Goal: Task Accomplishment & Management: Manage account settings

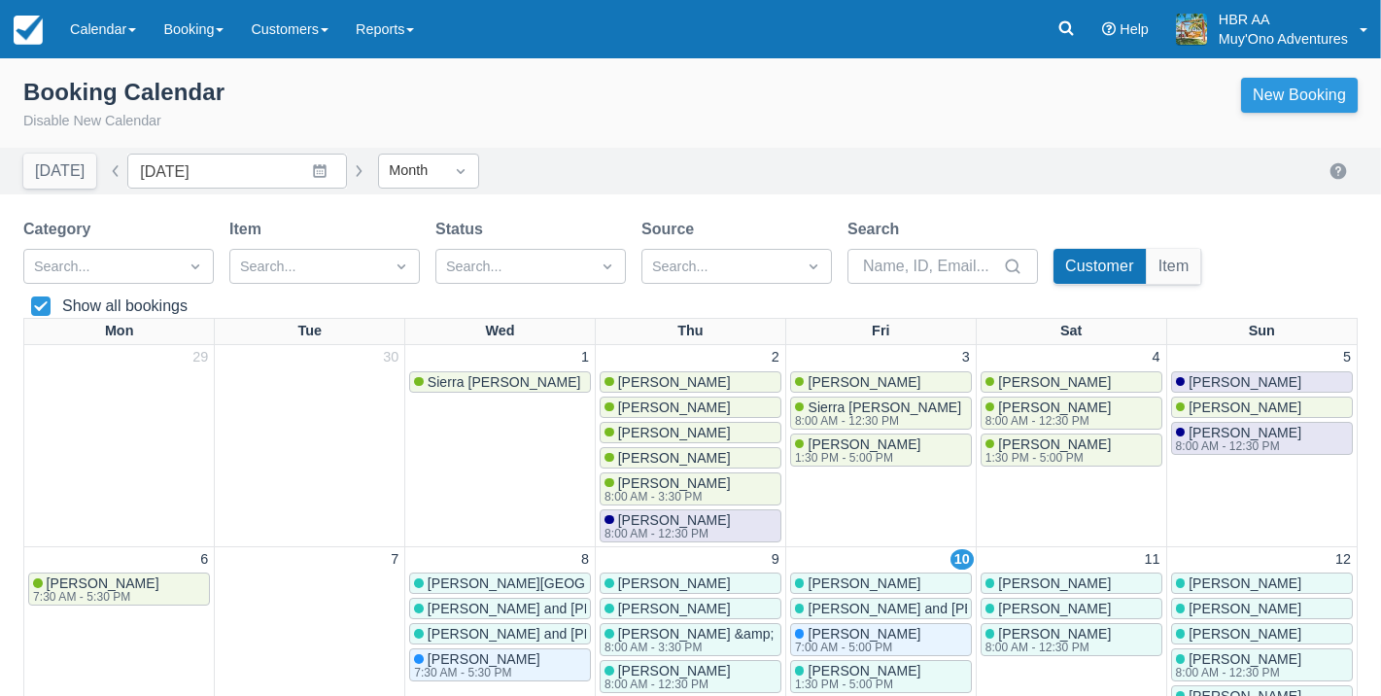
click at [1300, 89] on link "New Booking" at bounding box center [1299, 95] width 117 height 35
click at [1310, 91] on link "New Booking" at bounding box center [1299, 95] width 117 height 35
click at [122, 52] on link "Calendar" at bounding box center [102, 29] width 93 height 58
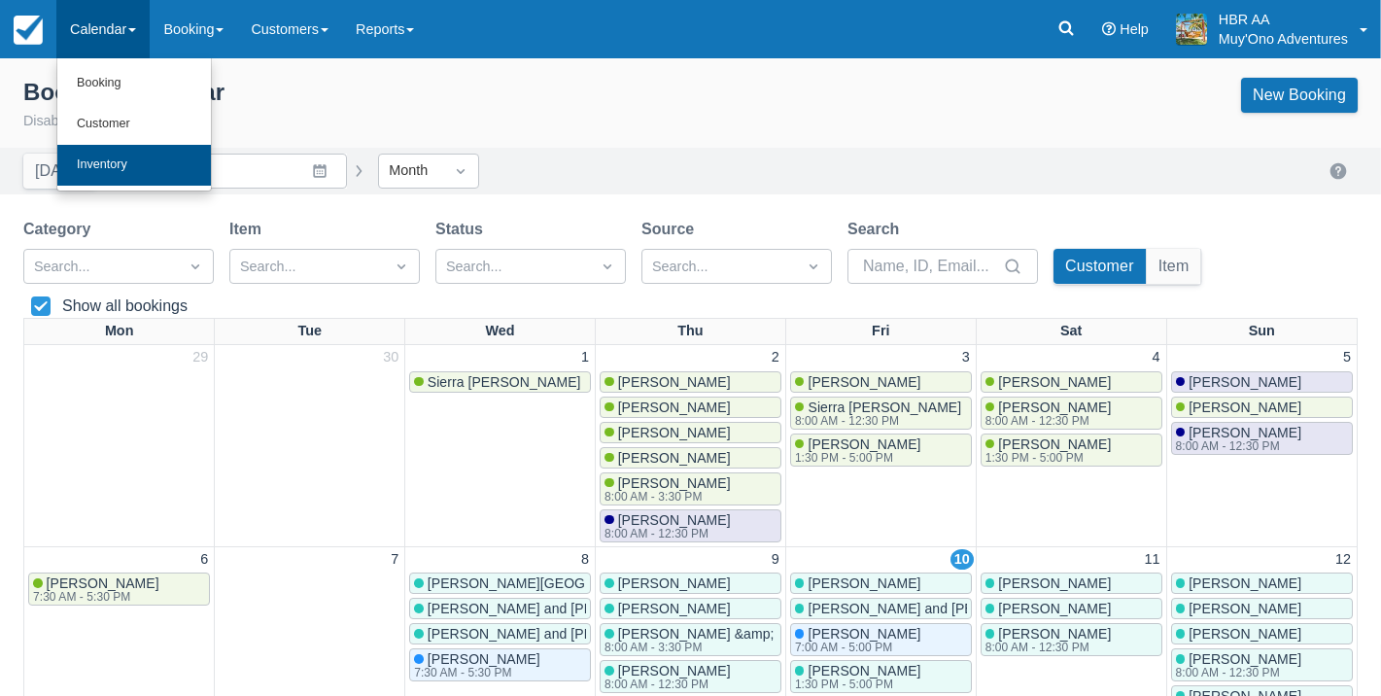
click at [126, 146] on link "Inventory" at bounding box center [134, 165] width 154 height 41
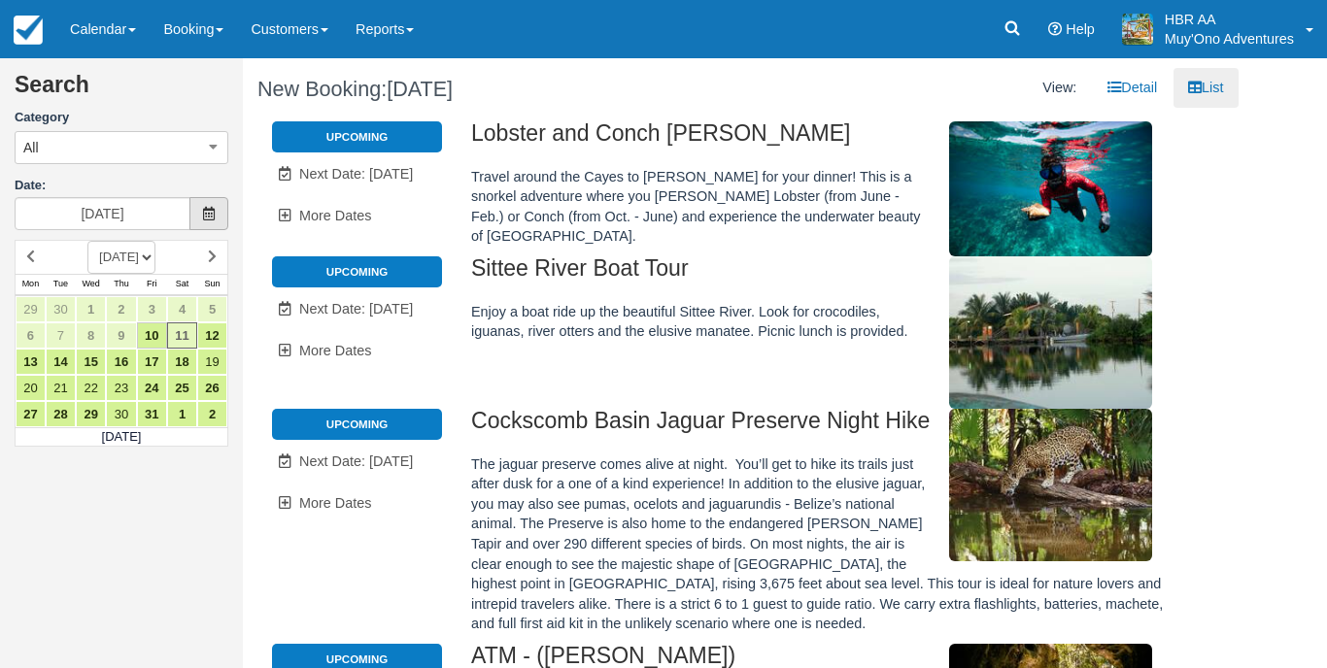
click at [204, 200] on span at bounding box center [208, 213] width 39 height 33
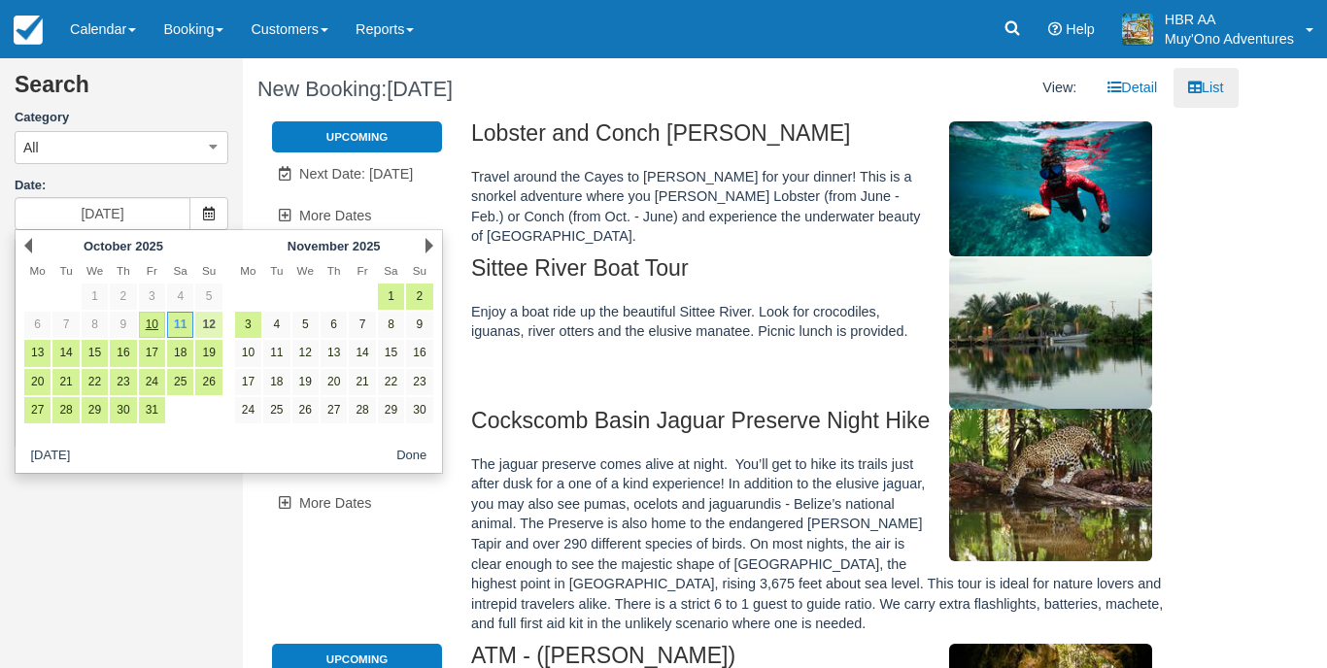
click at [218, 318] on link "12" at bounding box center [208, 325] width 26 height 26
type input "[DATE]"
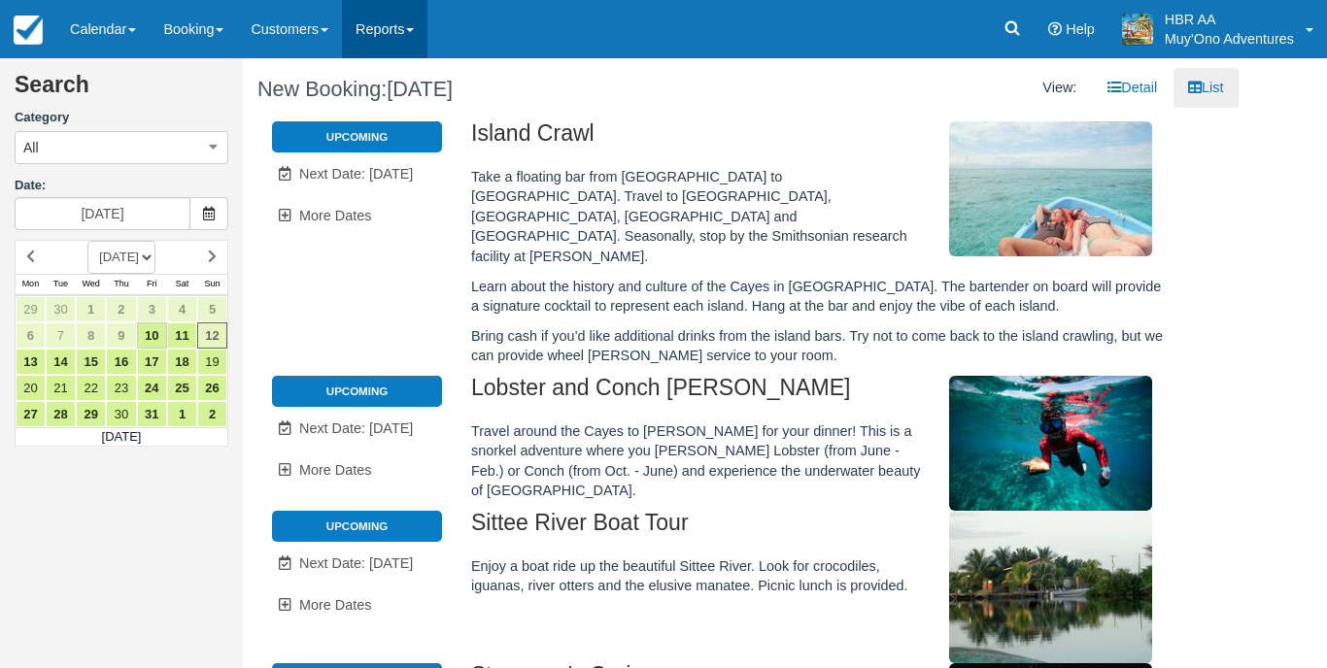
click at [369, 15] on link "Reports" at bounding box center [385, 29] width 86 height 58
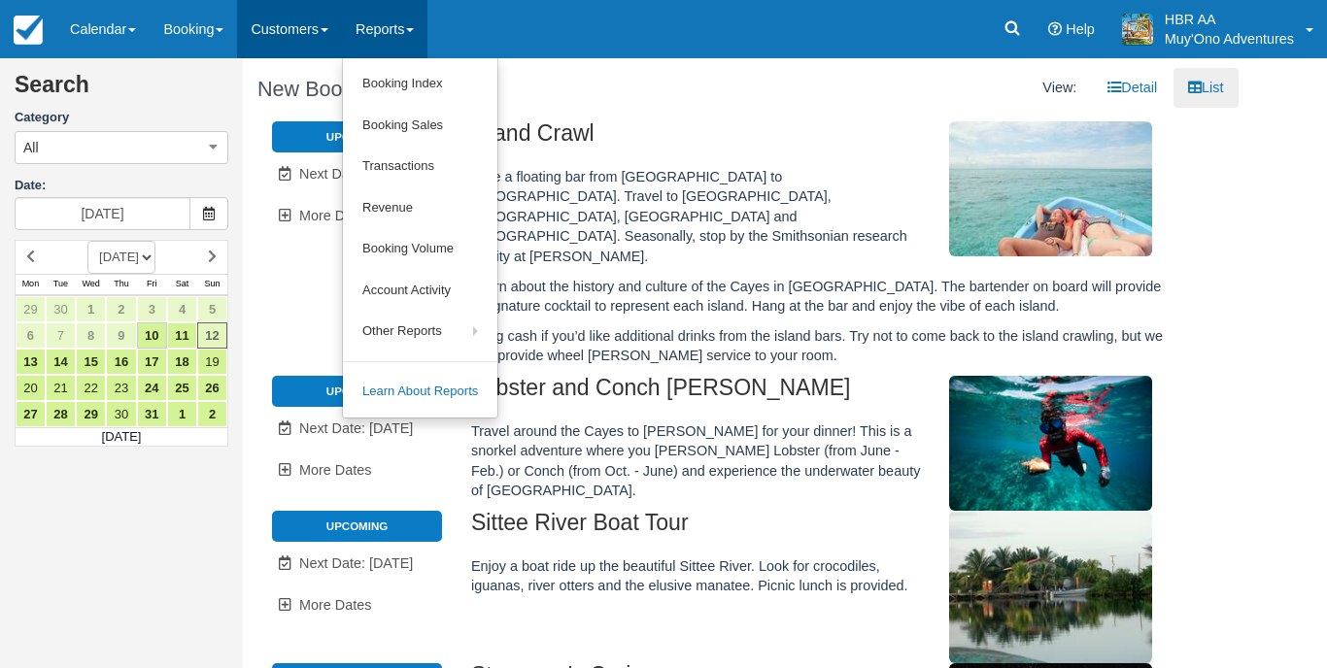
click at [342, 23] on link "Customers" at bounding box center [289, 29] width 105 height 58
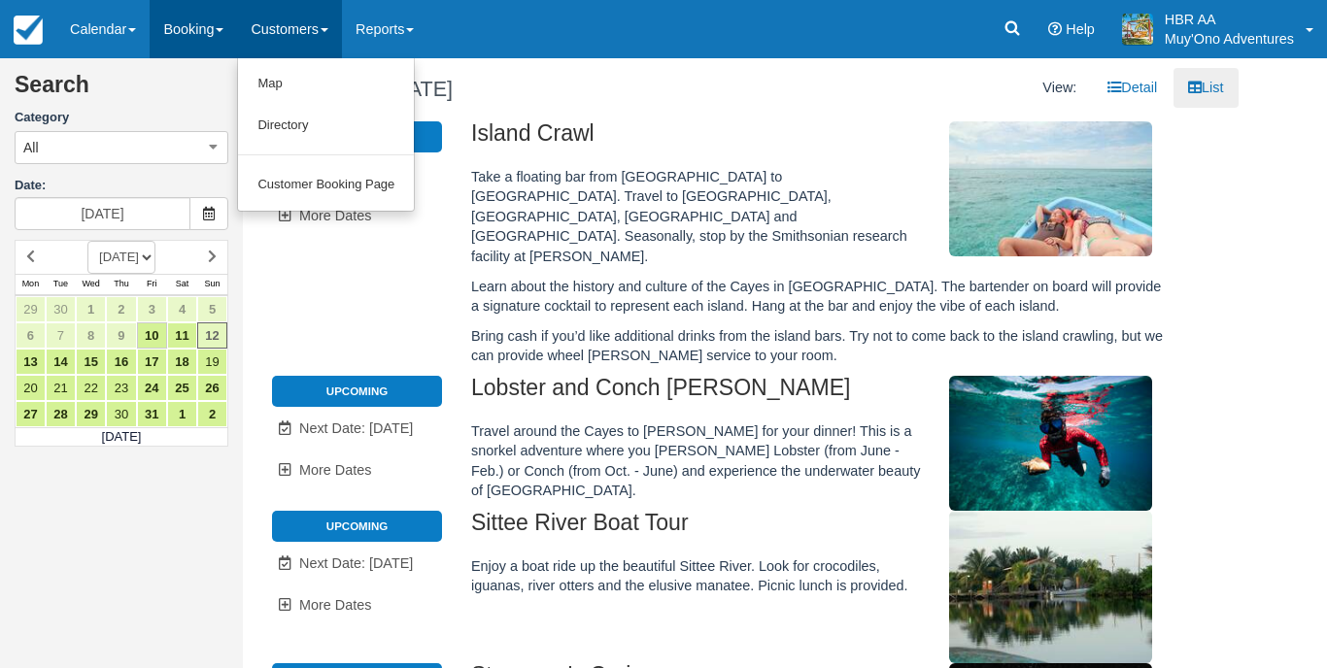
click at [216, 35] on link "Booking" at bounding box center [193, 29] width 87 height 58
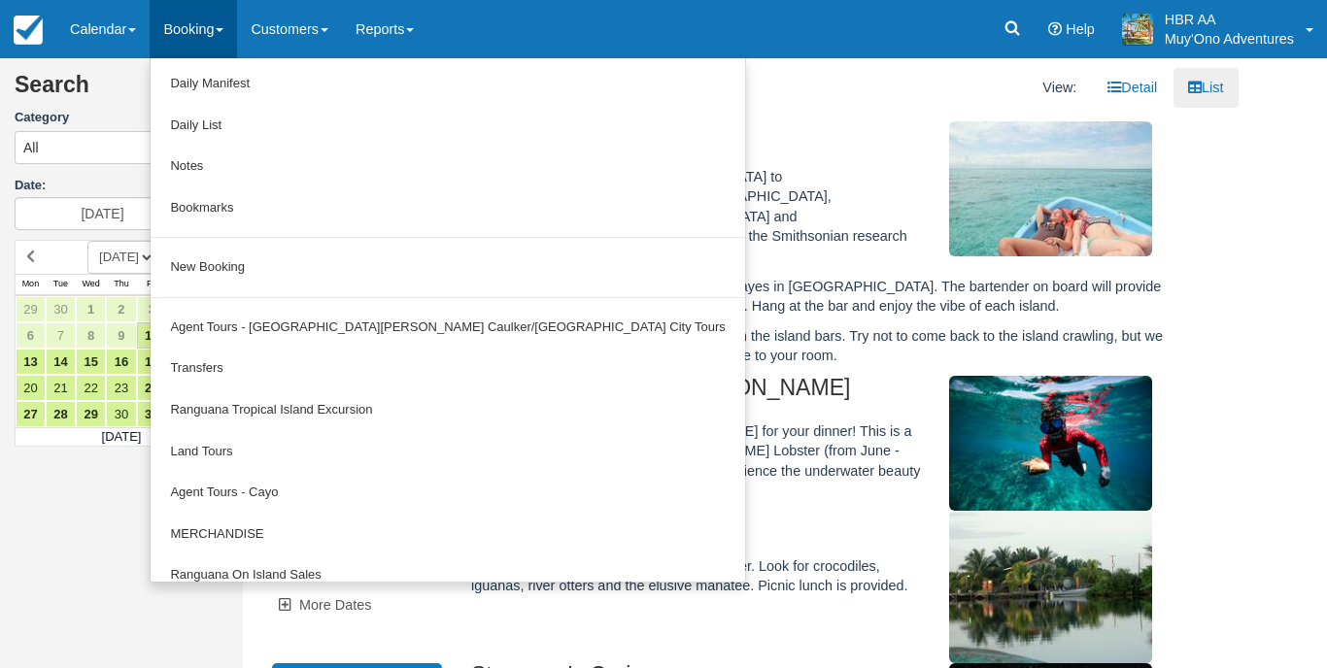
click at [174, 27] on link "Booking" at bounding box center [193, 29] width 87 height 58
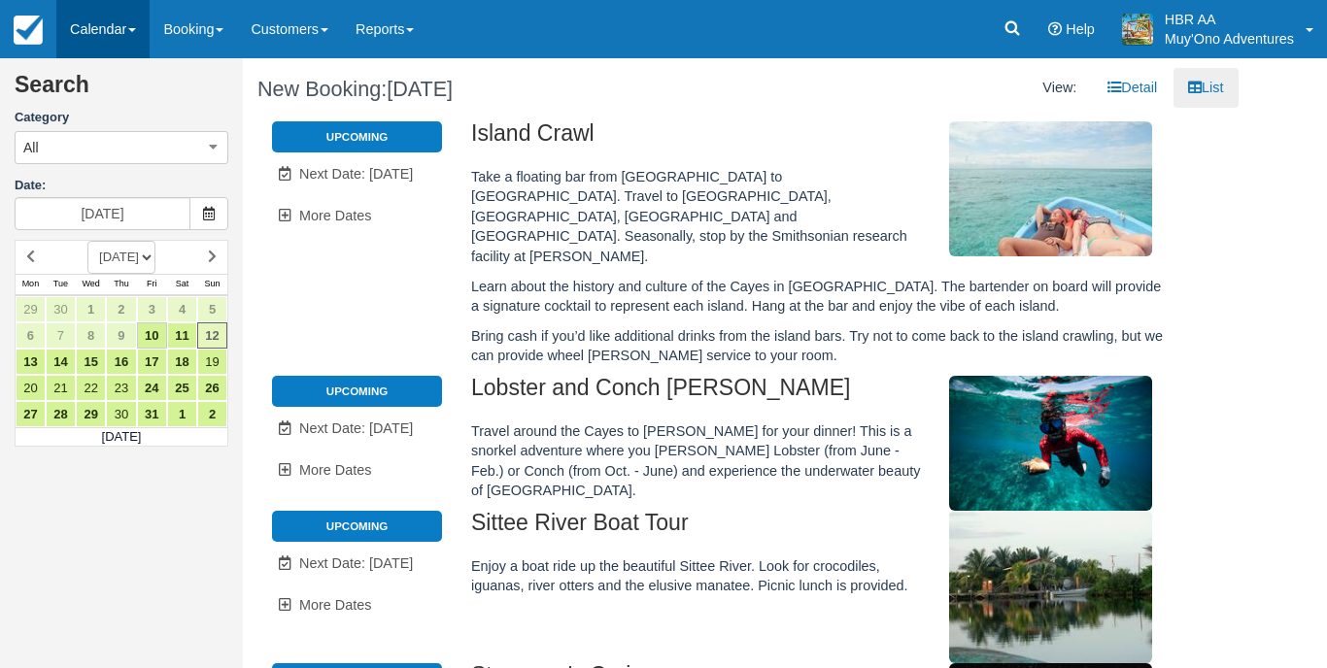
click at [120, 30] on link "Calendar" at bounding box center [102, 29] width 93 height 58
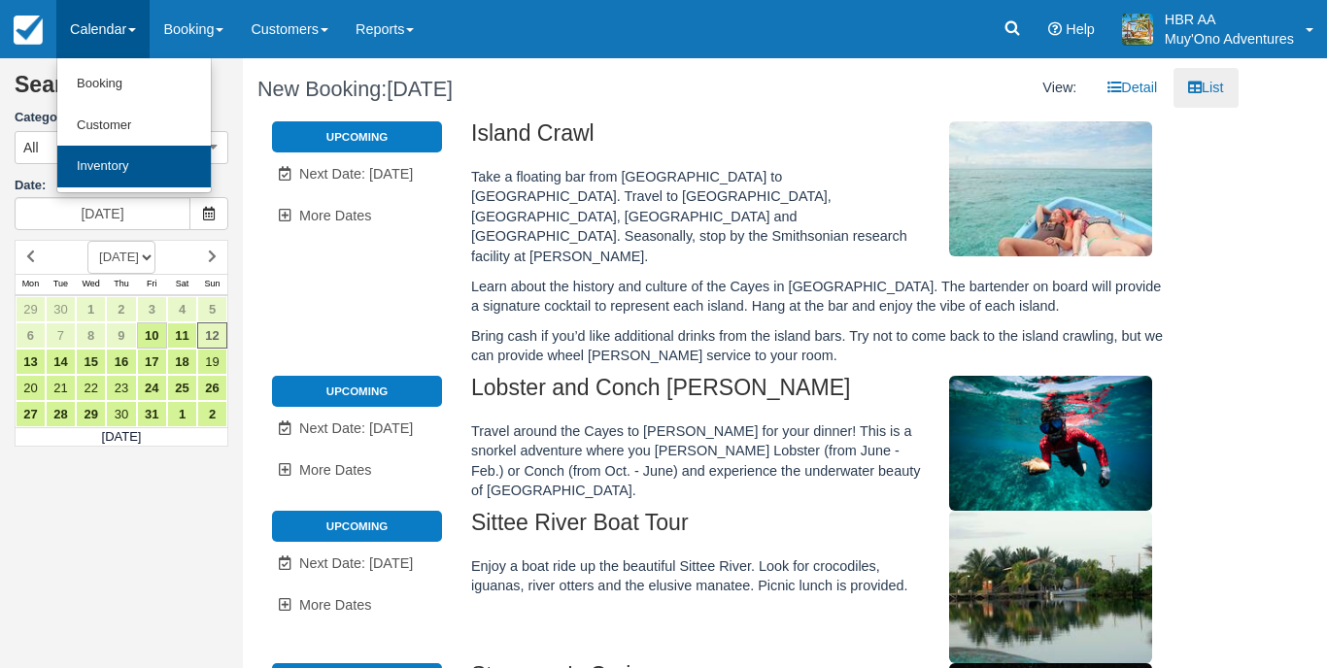
click at [113, 157] on link "Inventory" at bounding box center [134, 167] width 154 height 42
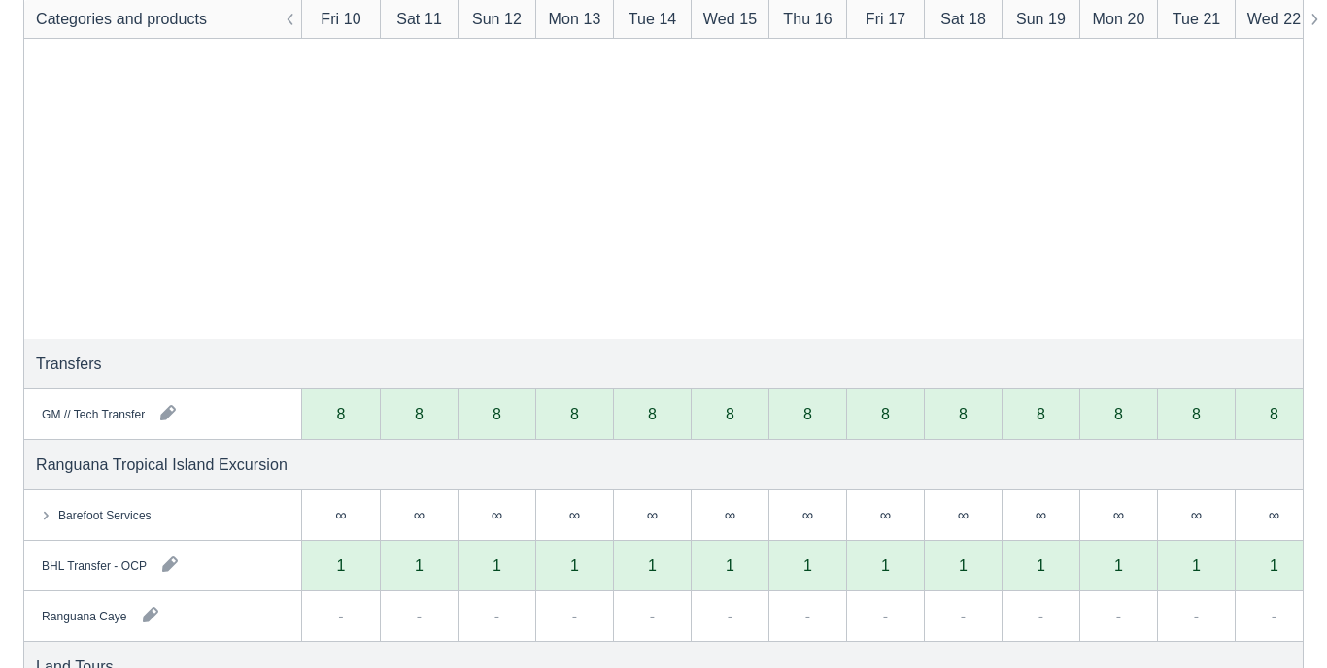
scroll to position [1052, 0]
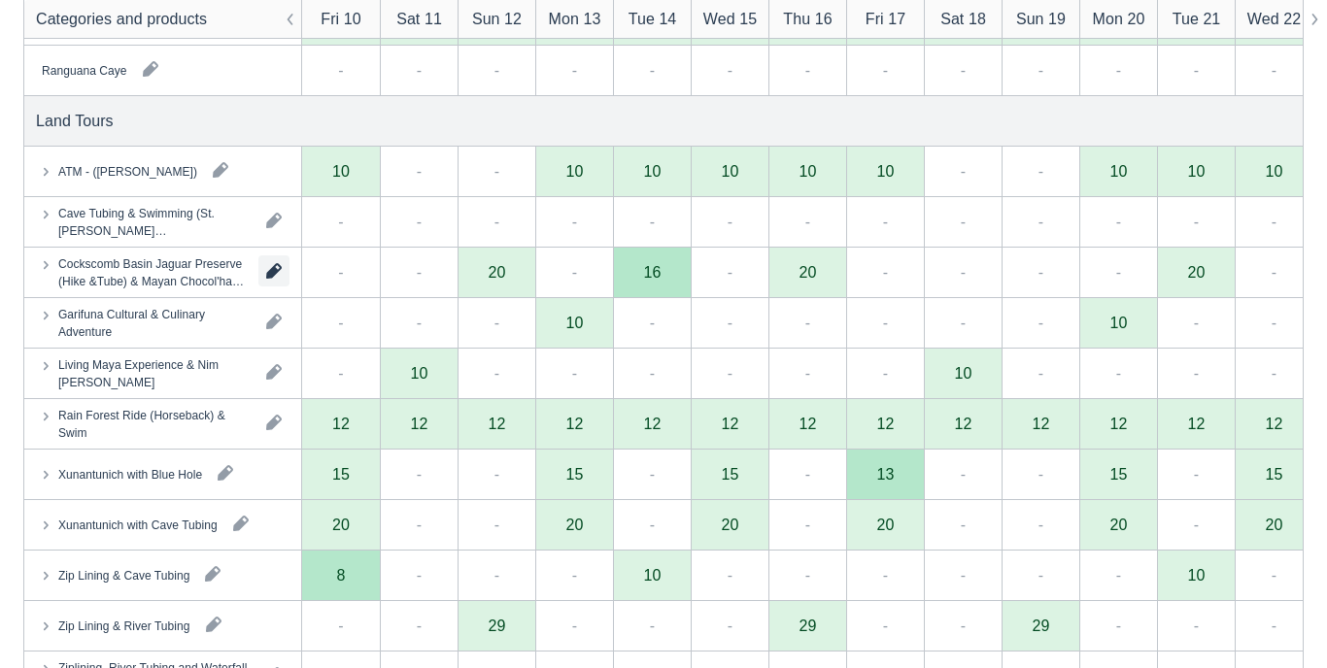
click at [271, 262] on button "button" at bounding box center [273, 271] width 31 height 31
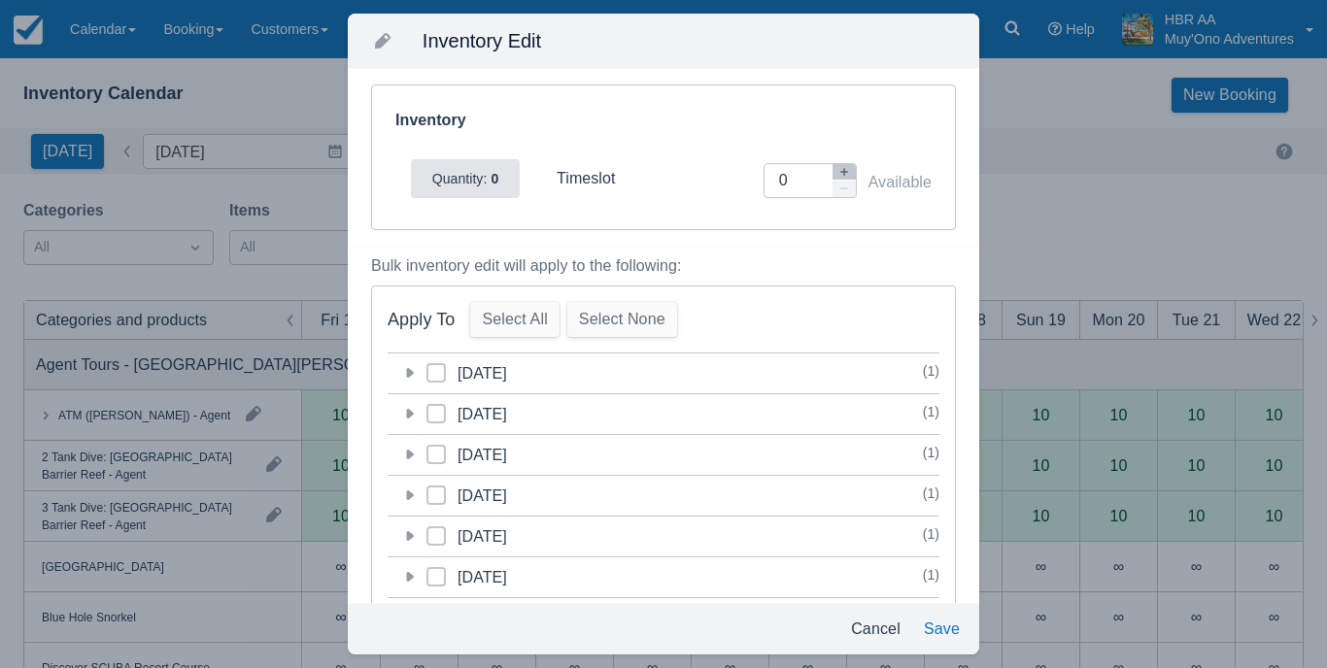
scroll to position [0, 0]
click at [842, 170] on icon "button" at bounding box center [845, 172] width 12 height 12
type input "2"
click at [437, 378] on span at bounding box center [436, 380] width 19 height 35
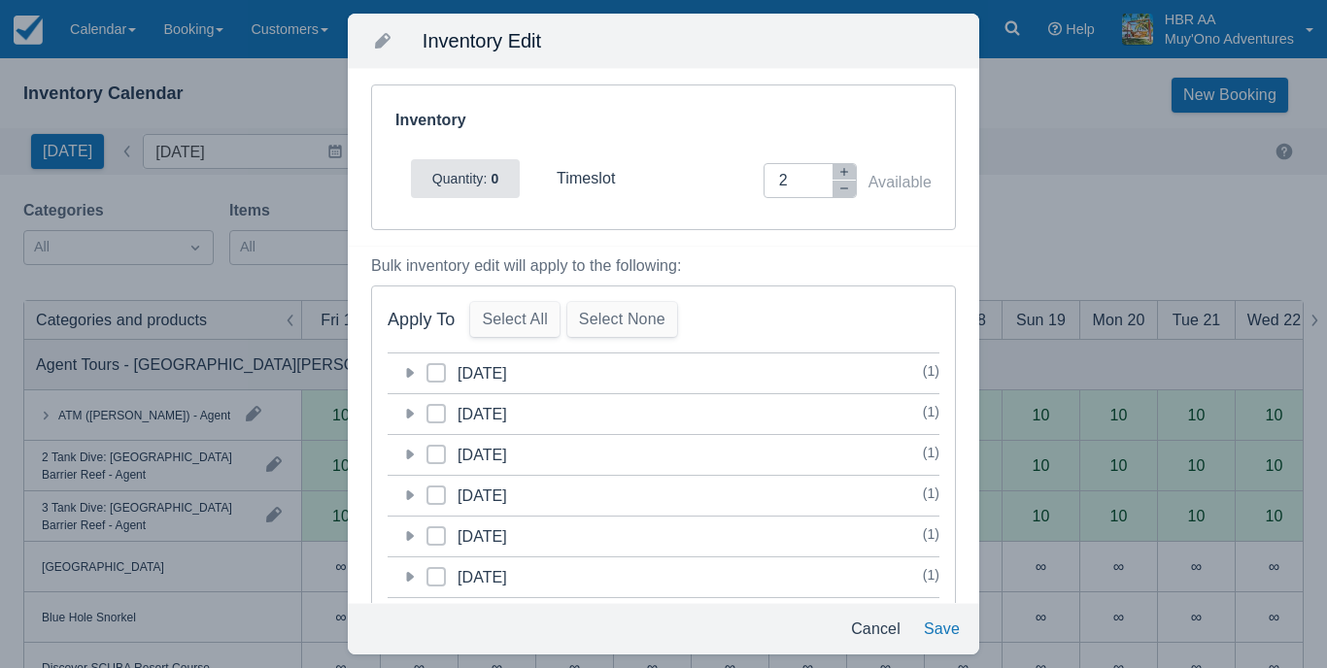
click at [428, 368] on input "category-1760248800" at bounding box center [427, 367] width 1 height 1
checkbox input "true"
click at [941, 643] on button "Save" at bounding box center [941, 629] width 51 height 35
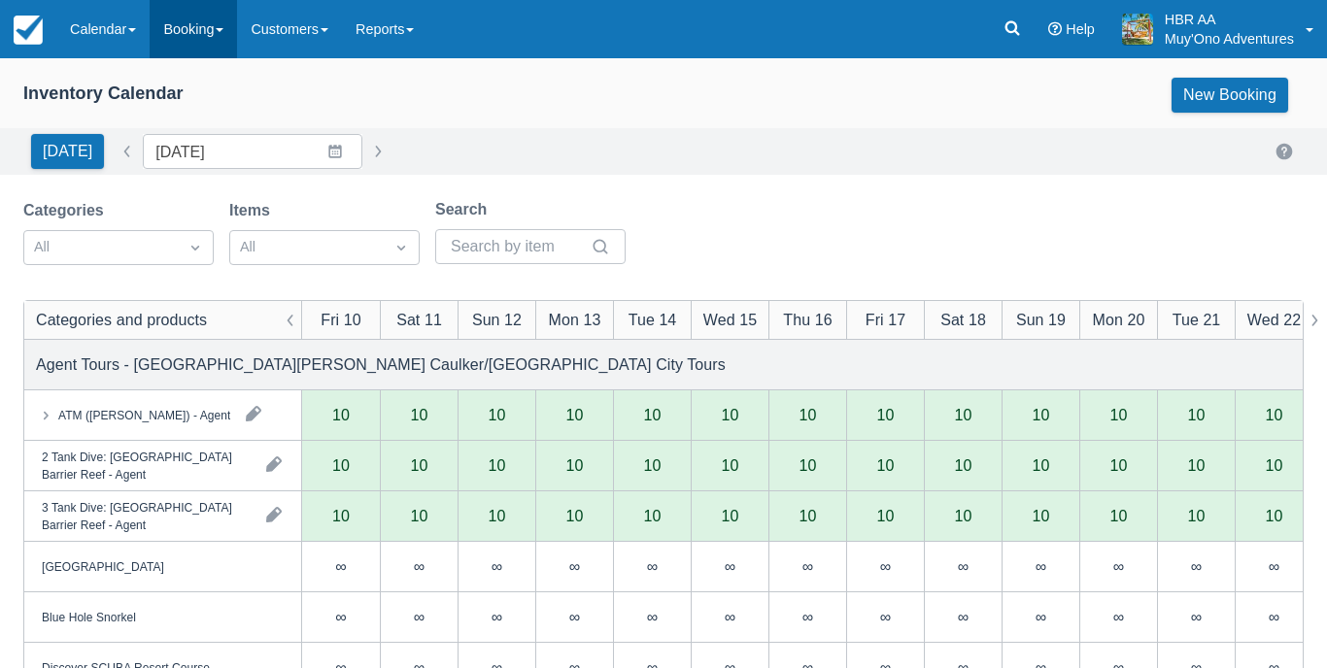
click at [188, 31] on link "Booking" at bounding box center [193, 29] width 87 height 58
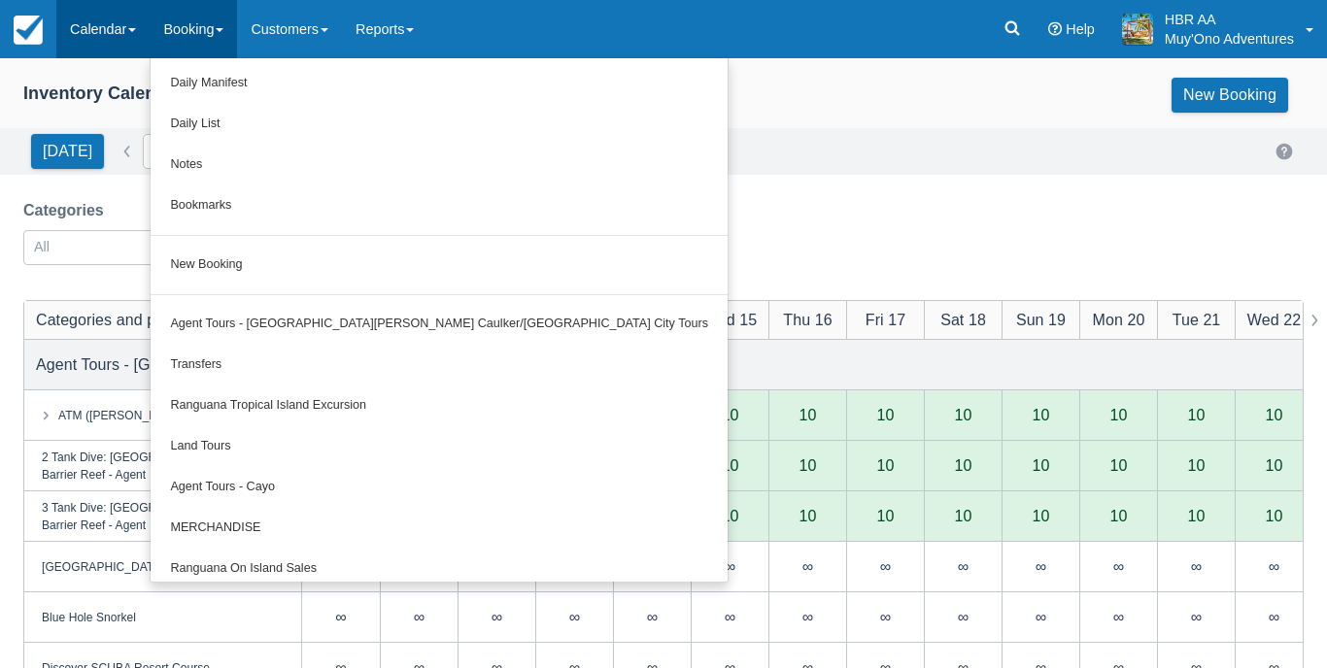
click at [130, 37] on link "Calendar" at bounding box center [102, 29] width 93 height 58
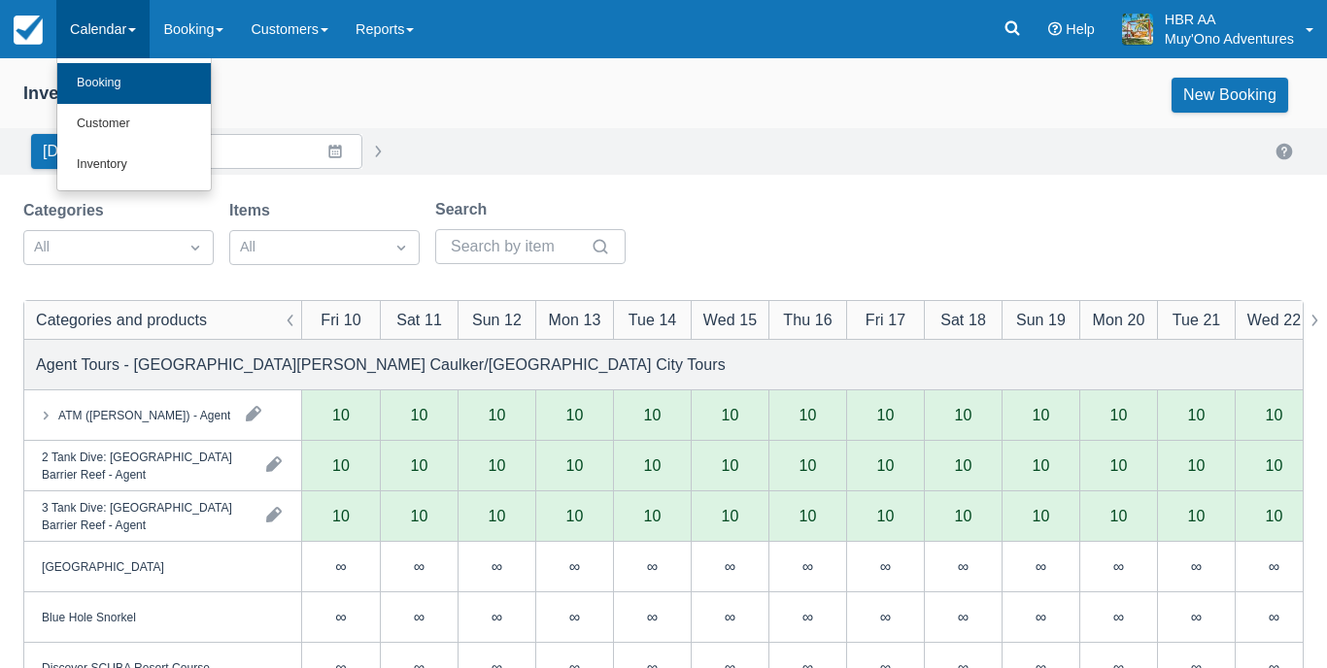
click at [140, 82] on link "Booking" at bounding box center [134, 83] width 154 height 41
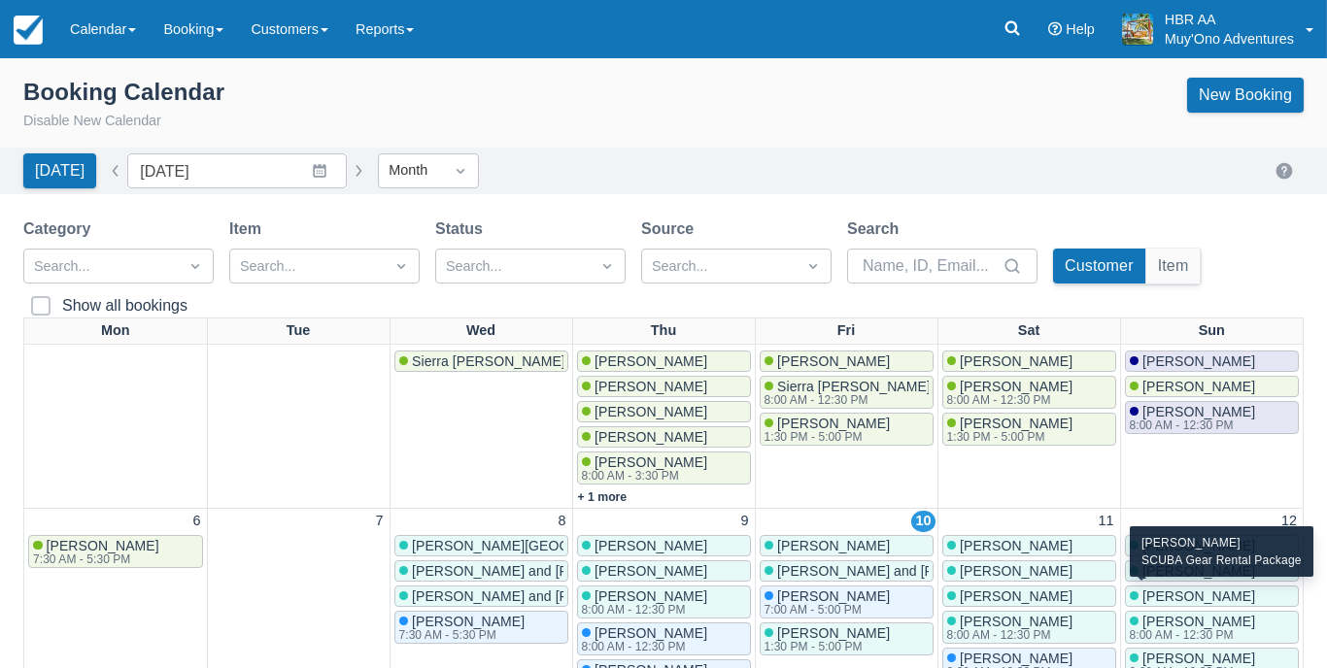
scroll to position [19, 0]
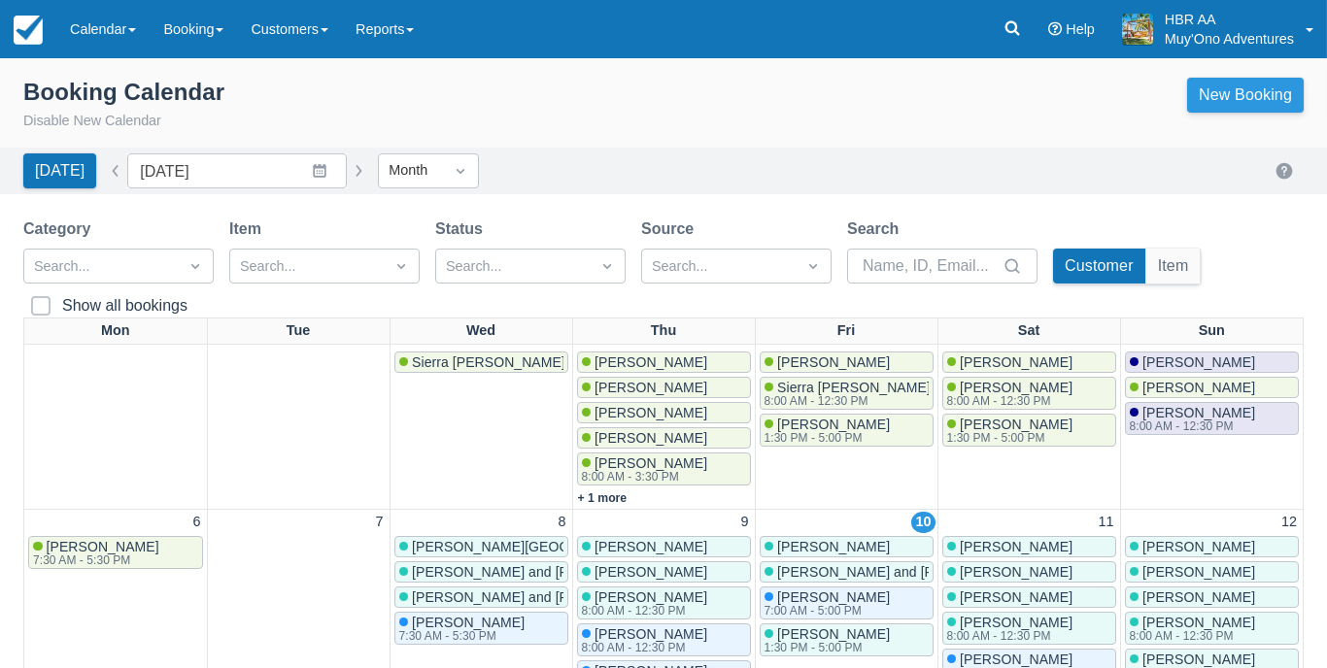
click at [1221, 84] on link "New Booking" at bounding box center [1245, 95] width 117 height 35
click at [1257, 88] on link "New Booking" at bounding box center [1245, 95] width 117 height 35
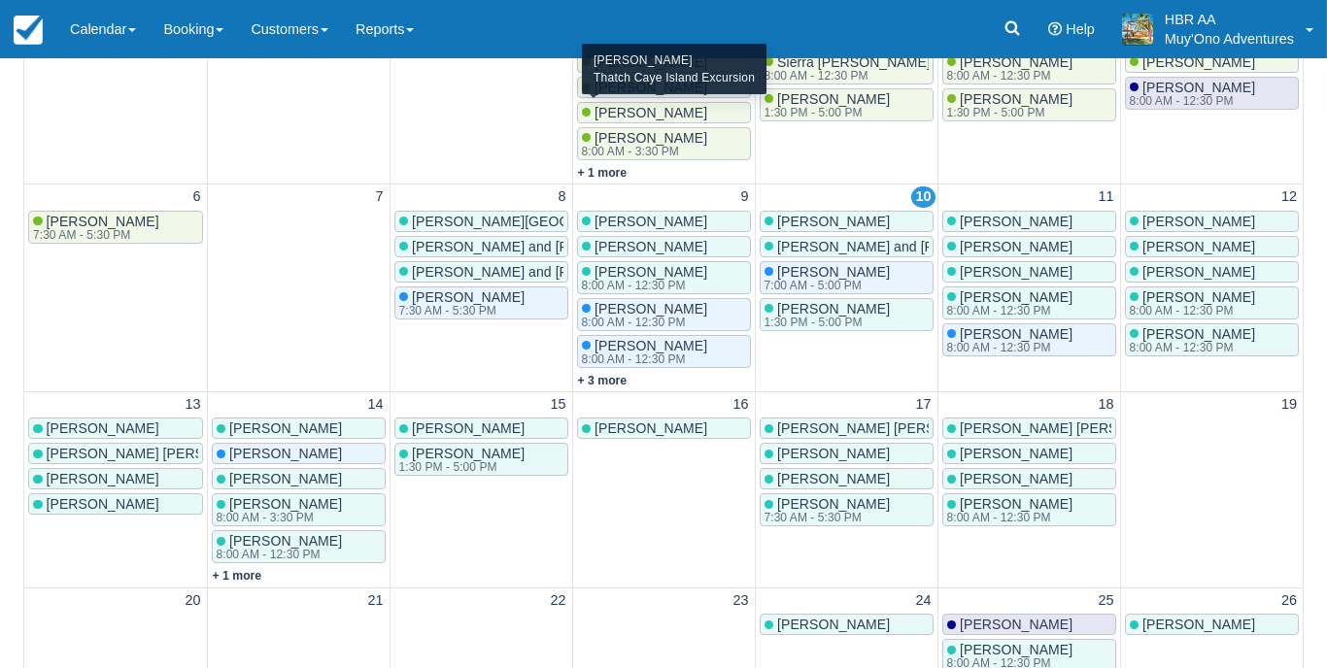
scroll to position [324, 0]
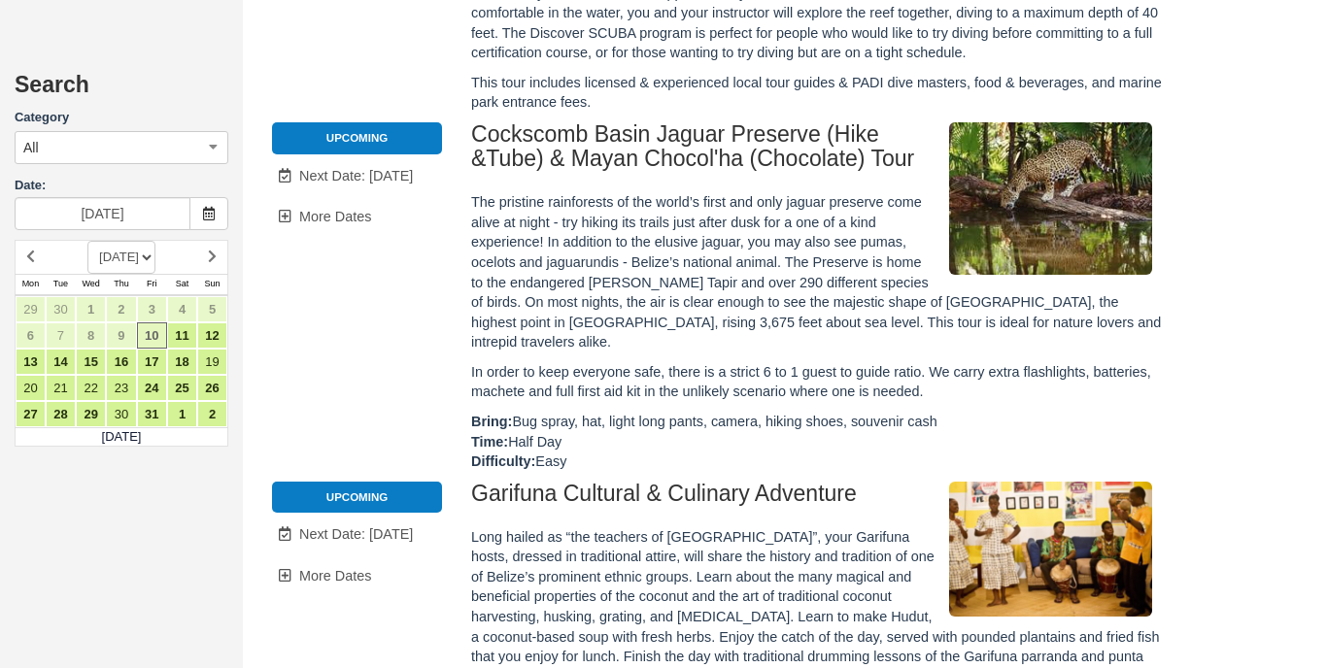
scroll to position [968, 0]
click at [221, 333] on link "12" at bounding box center [212, 336] width 30 height 26
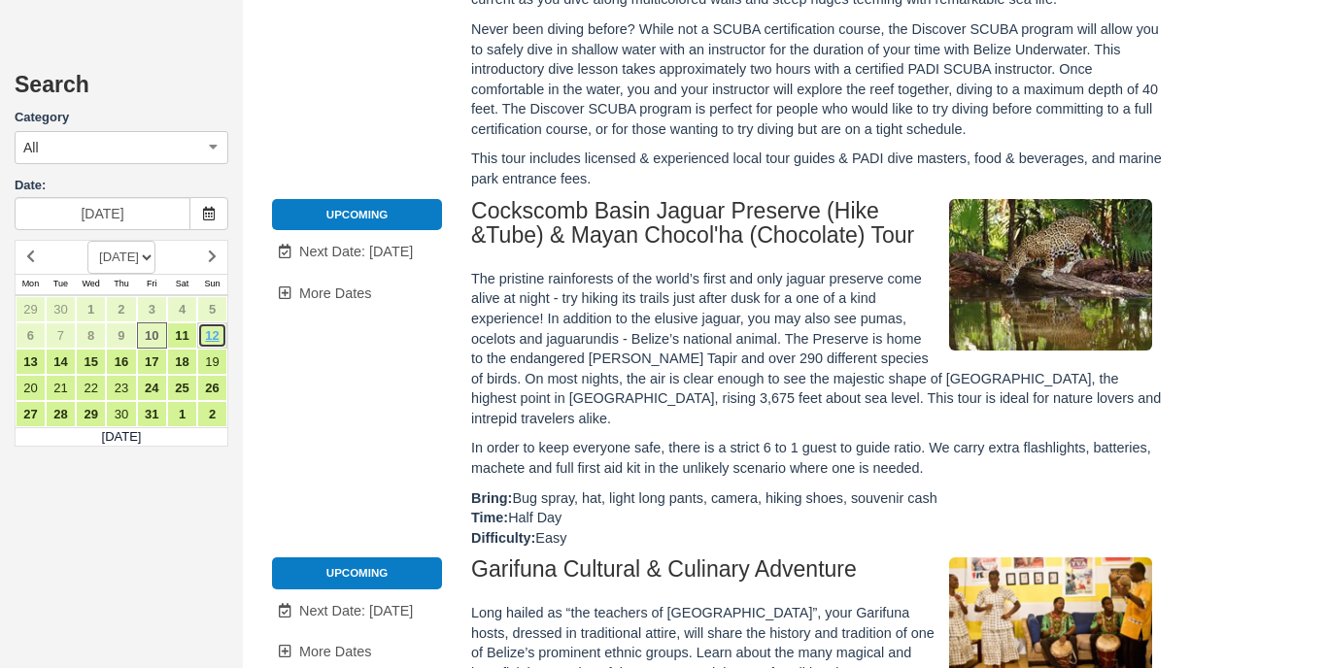
scroll to position [0, 0]
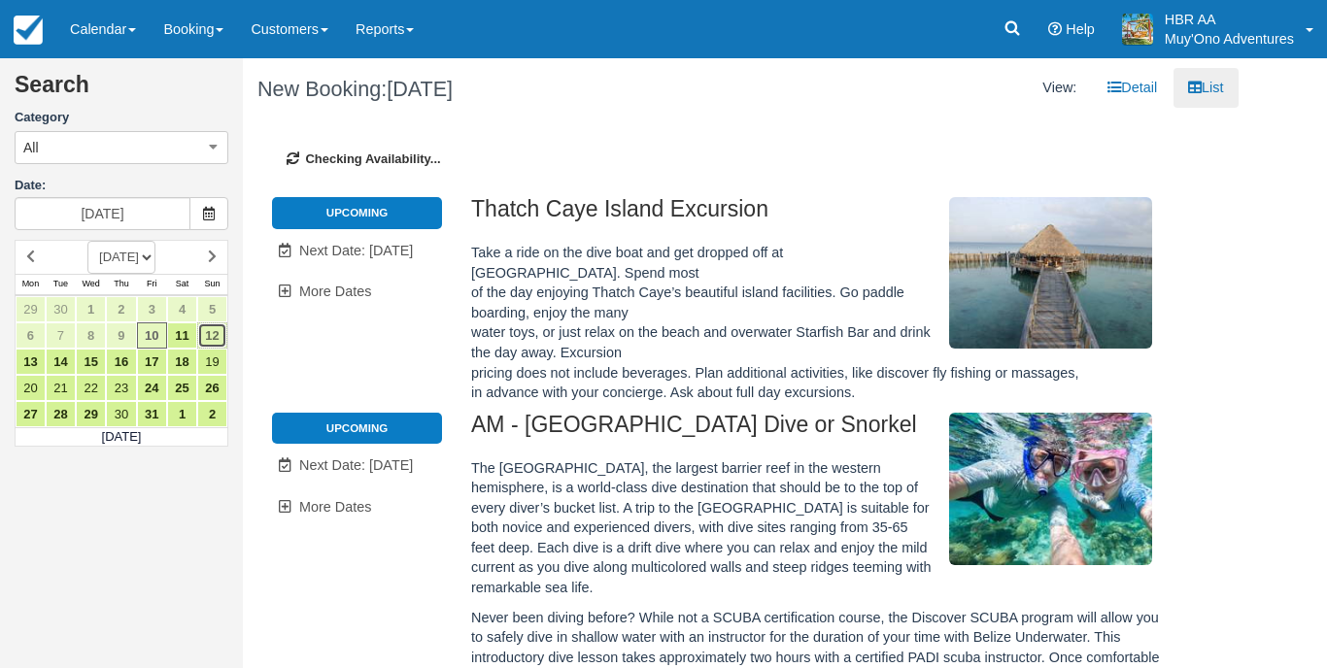
type input "10/12/25"
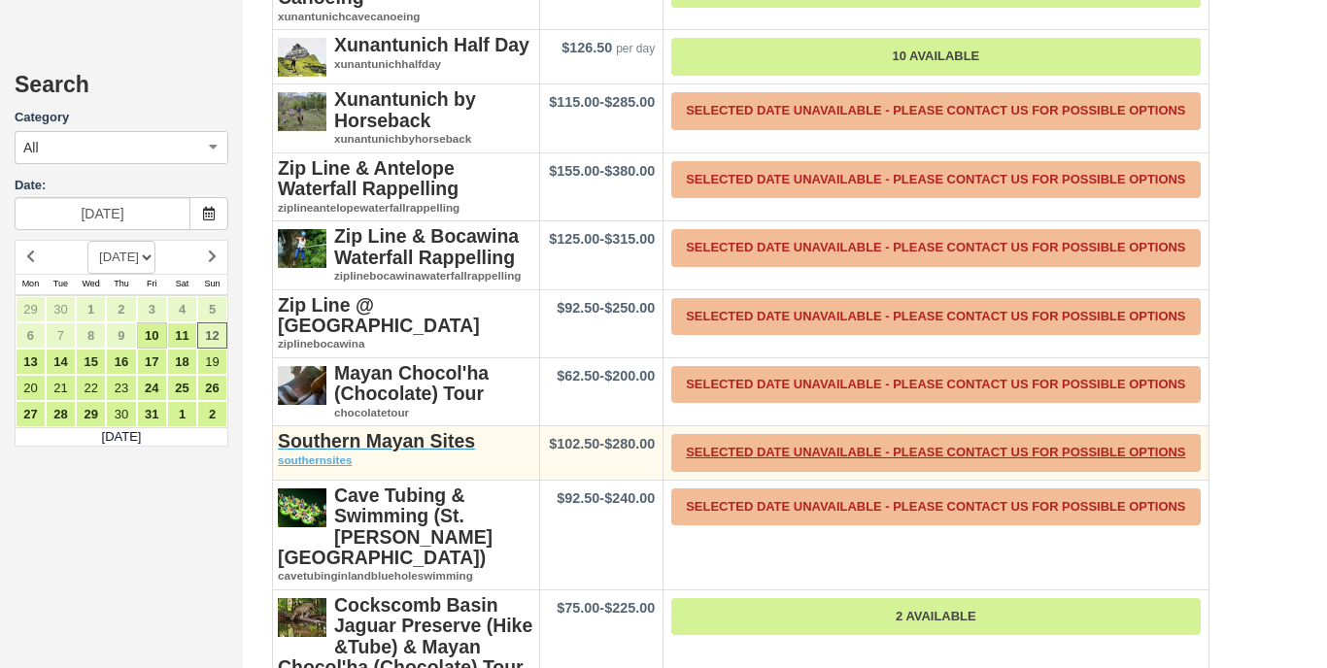
scroll to position [4391, 0]
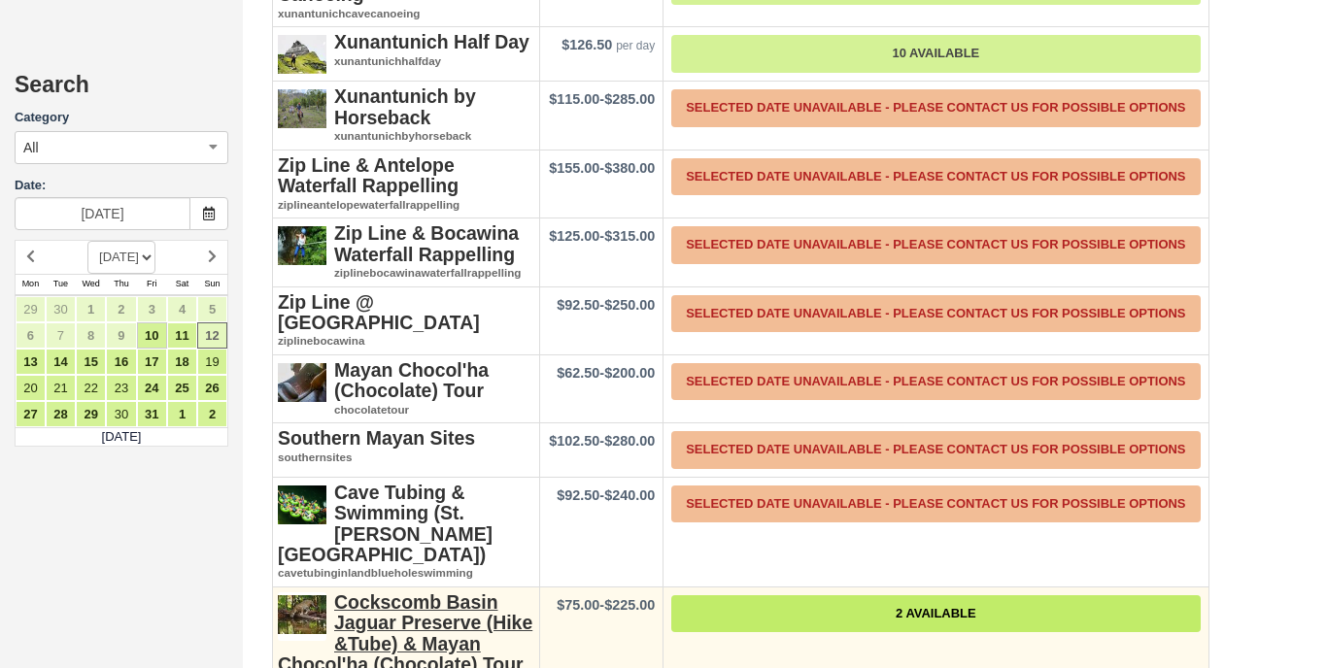
click at [853, 596] on link "2 Available" at bounding box center [935, 615] width 529 height 38
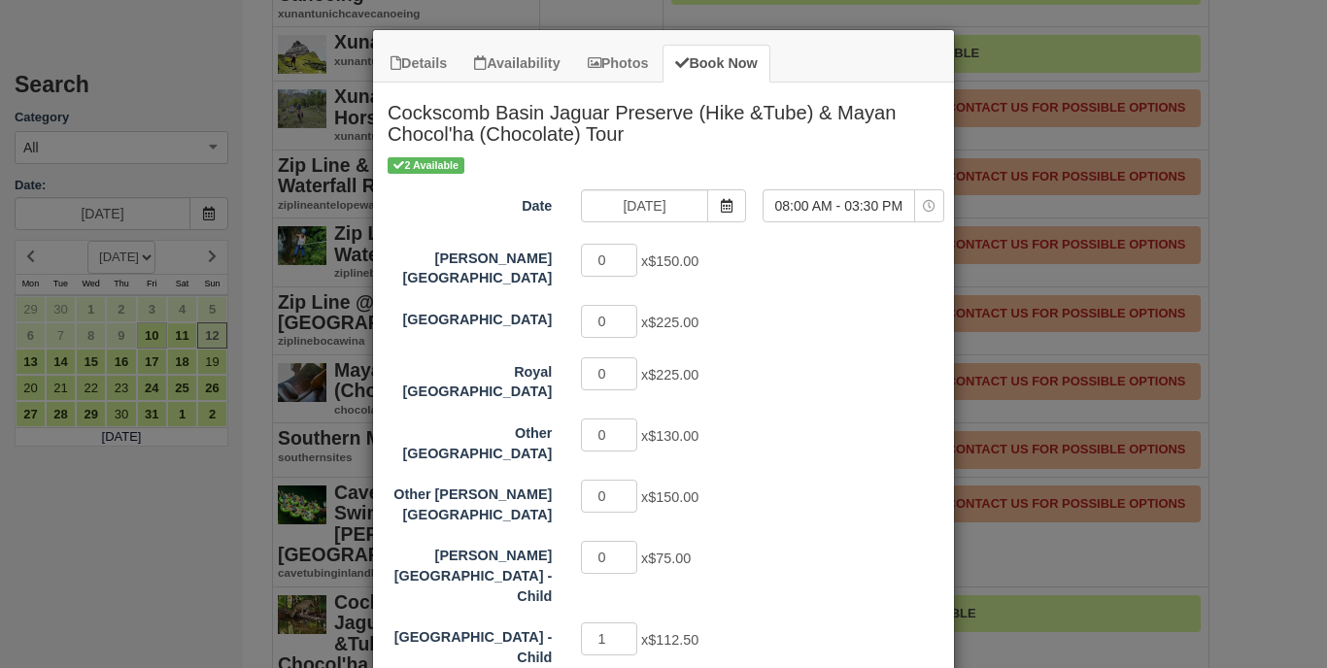
scroll to position [52, 0]
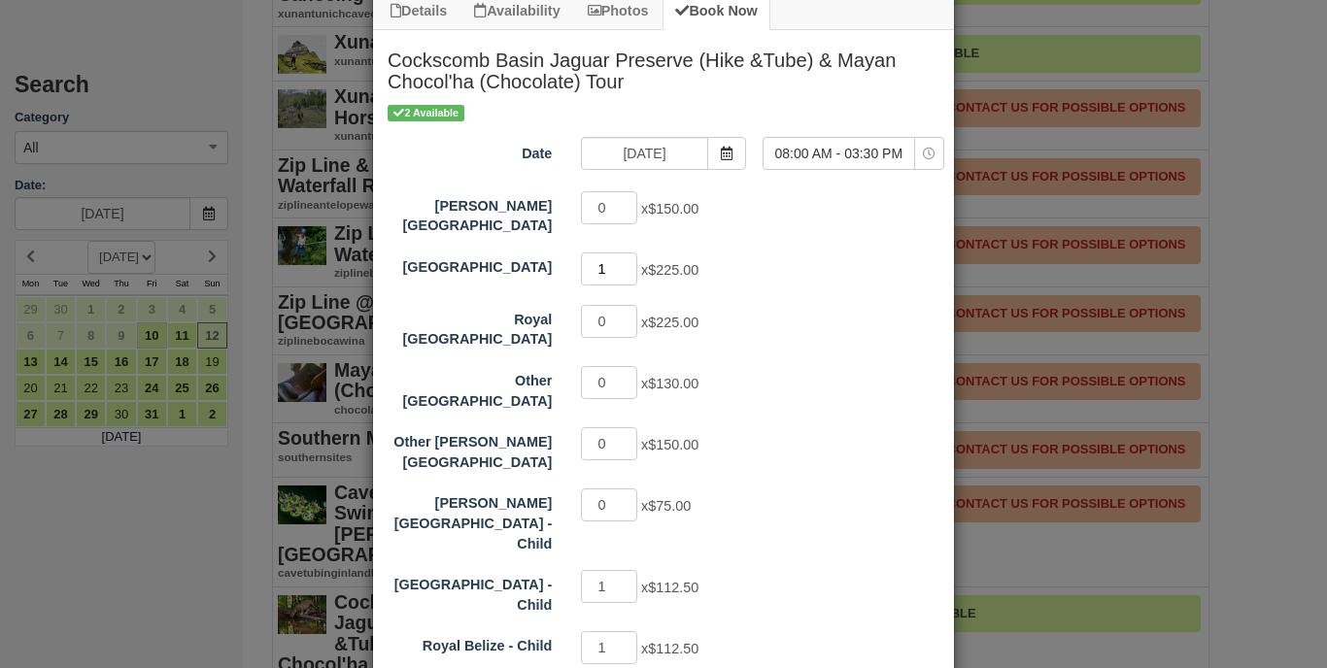
click at [629, 254] on input "1" at bounding box center [609, 269] width 56 height 33
type input "2"
click at [629, 254] on input "2" at bounding box center [609, 269] width 56 height 33
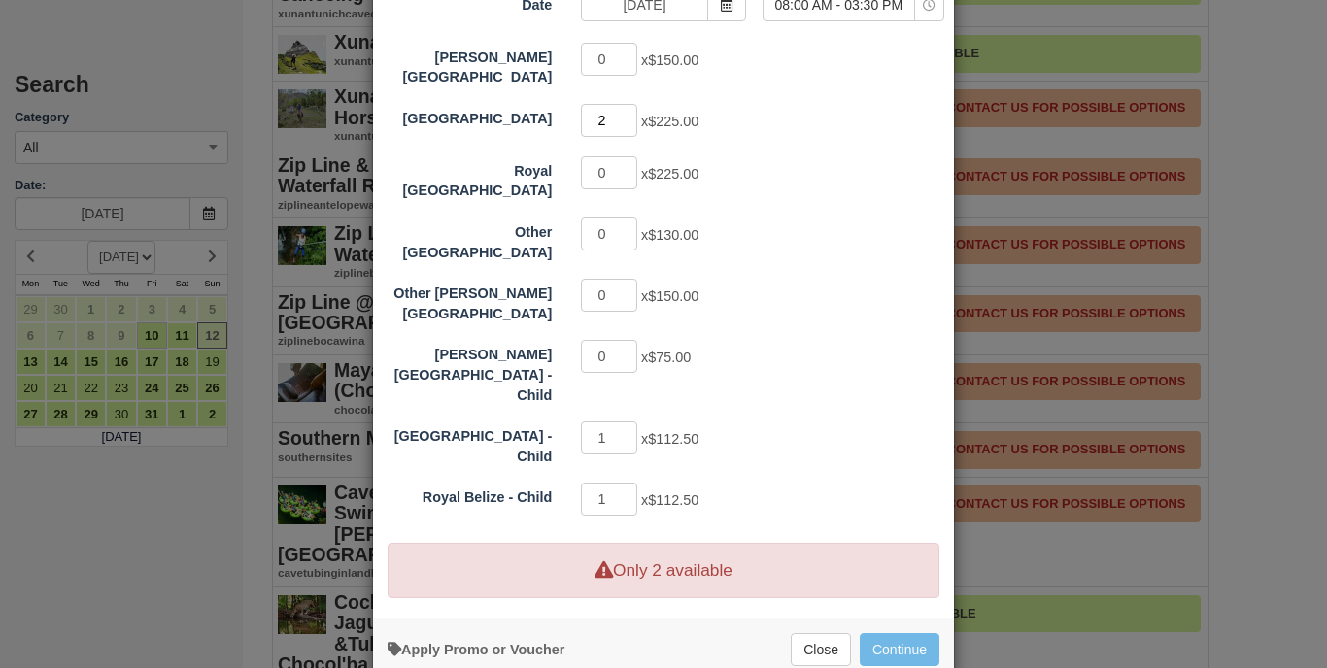
scroll to position [199, 0]
type input "0"
click at [629, 424] on input "0" at bounding box center [609, 440] width 56 height 33
type input "0"
click at [627, 485] on input "0" at bounding box center [609, 501] width 56 height 33
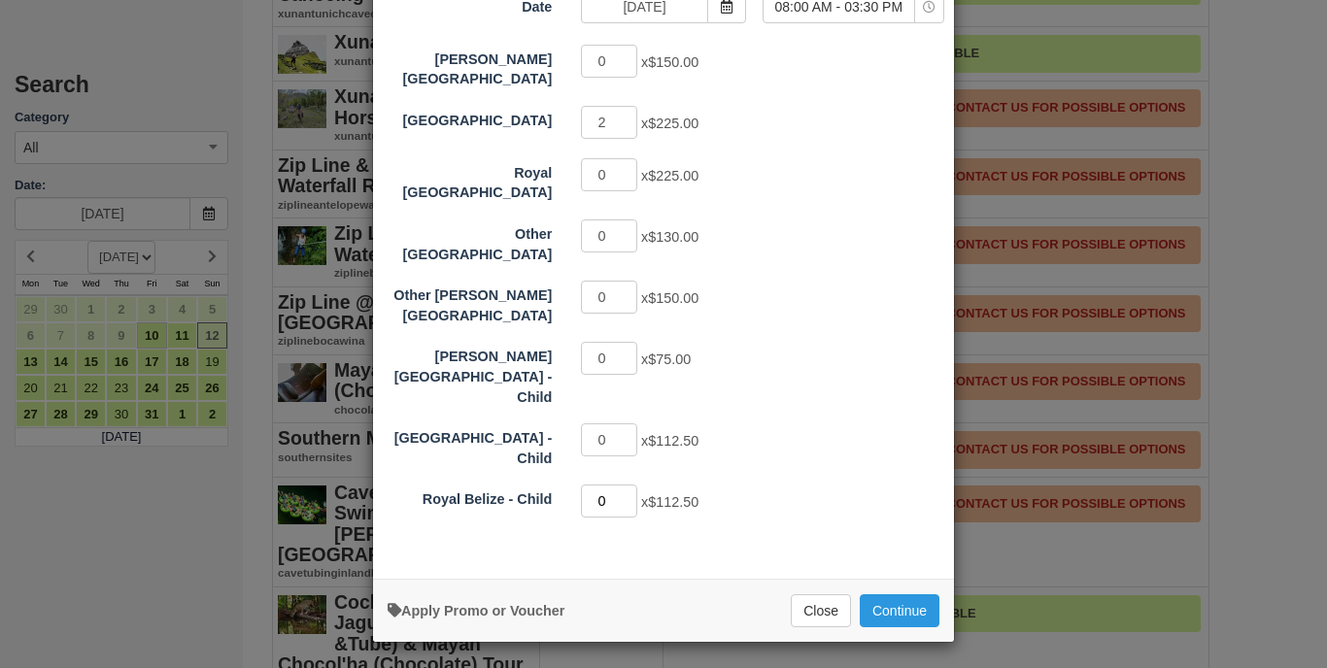
scroll to position [158, 0]
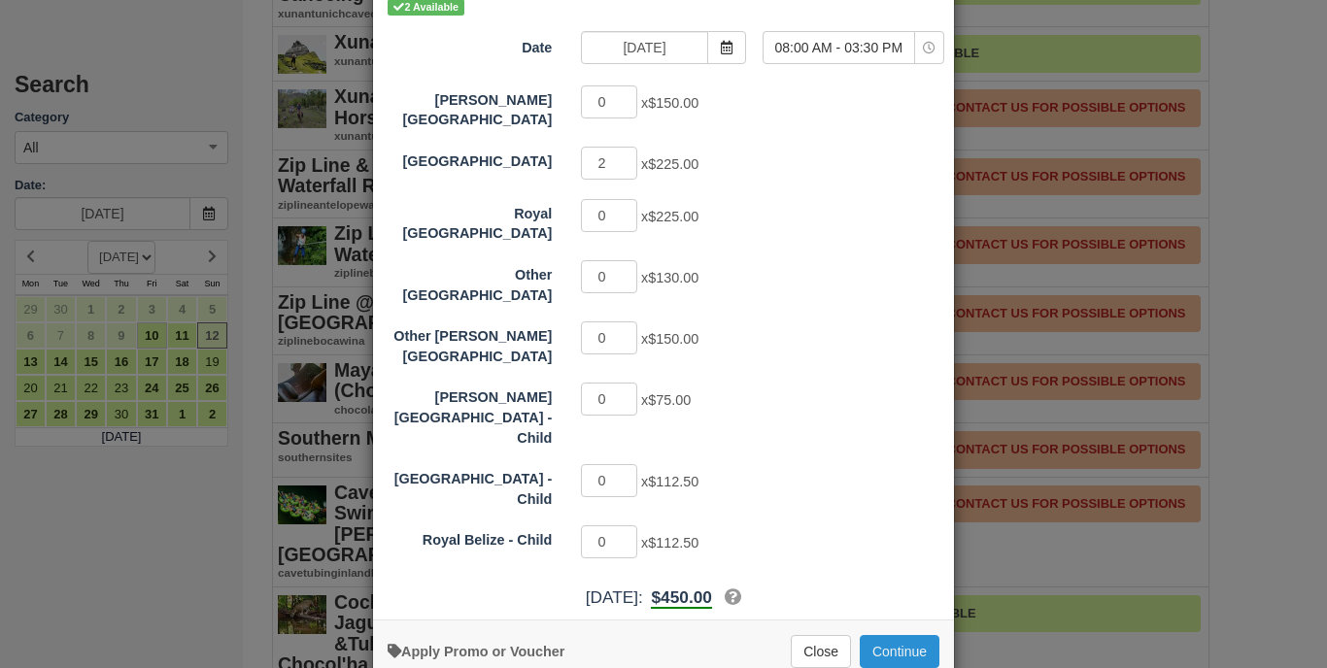
click at [894, 635] on button "Continue" at bounding box center [900, 651] width 80 height 33
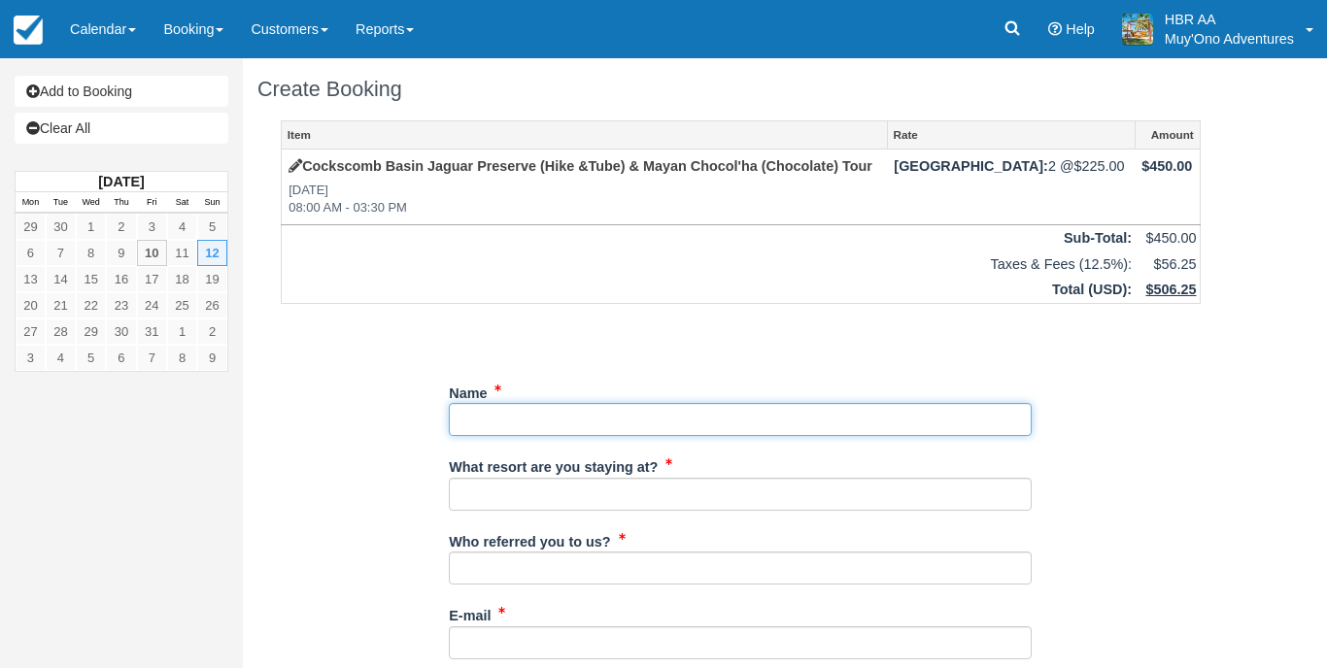
click at [611, 409] on input "Name" at bounding box center [740, 419] width 583 height 33
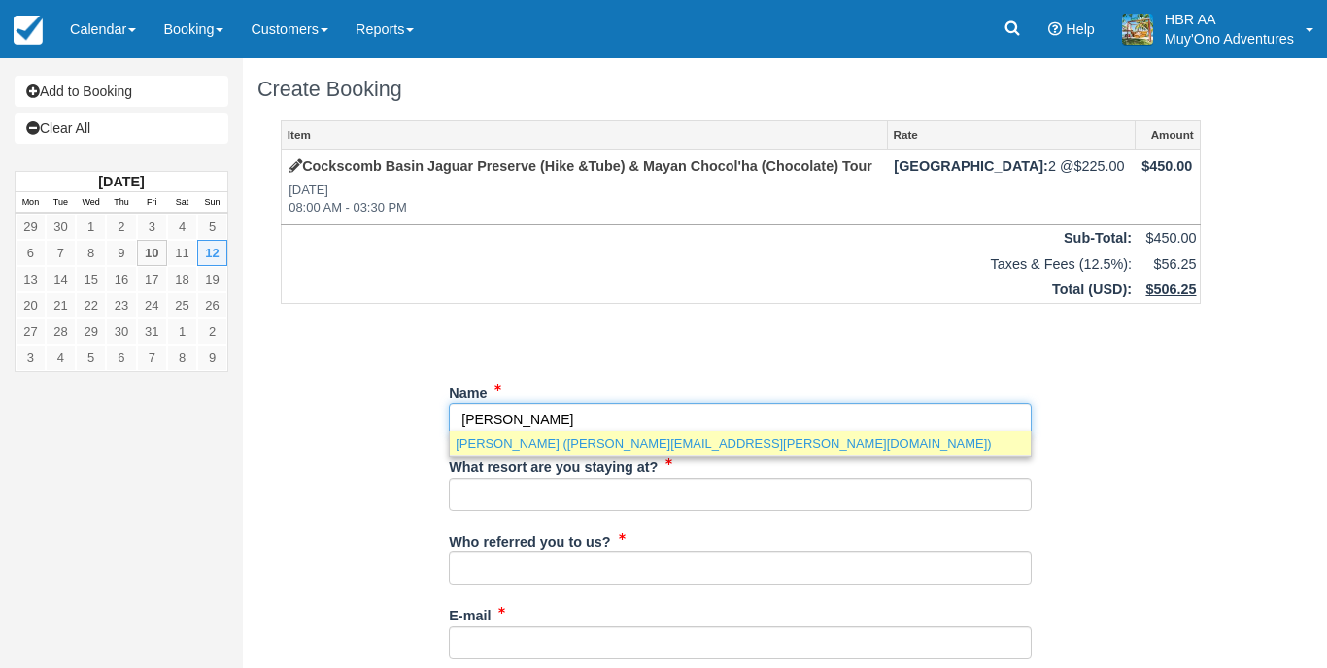
click at [571, 441] on link "Bryan Gasparro (bryan.gasparro@gmail.com)" at bounding box center [740, 443] width 581 height 24
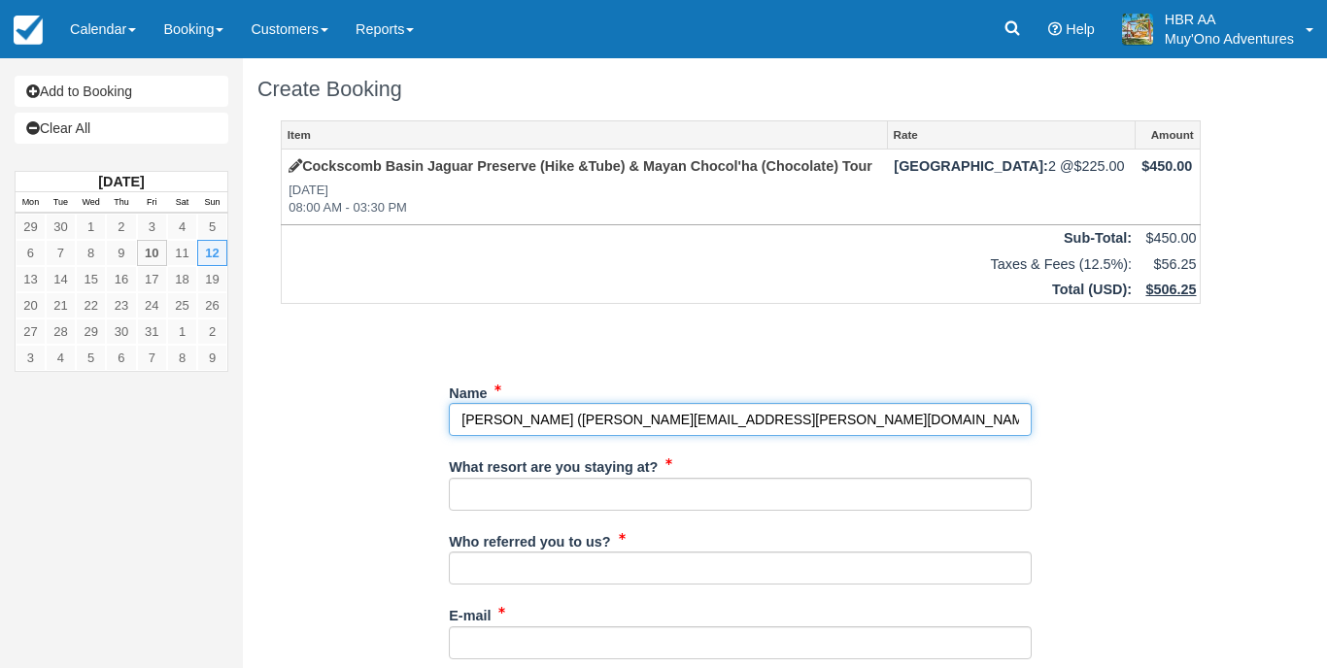
type input "[PERSON_NAME]"
type input "[PERSON_NAME][EMAIL_ADDRESS][PERSON_NAME][DOMAIN_NAME]"
type input "+5018582050653"
type input "[GEOGRAPHIC_DATA]"
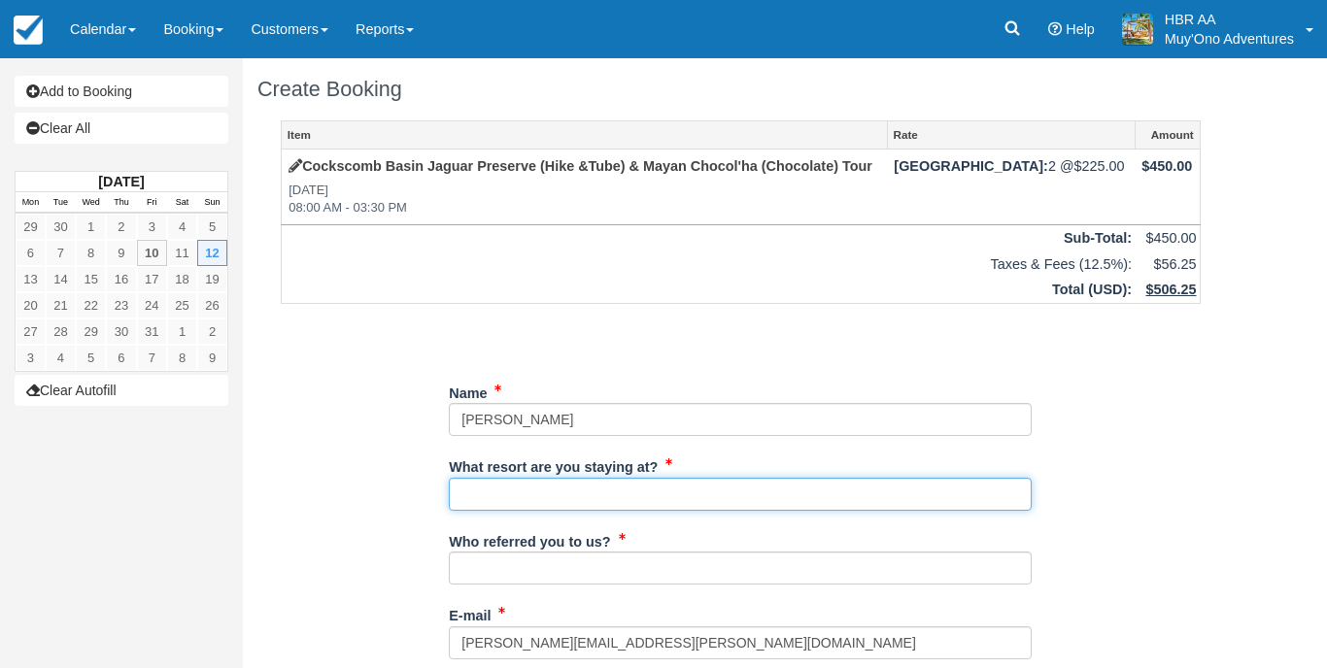
click at [561, 487] on input "What resort are you staying at?" at bounding box center [740, 494] width 583 height 33
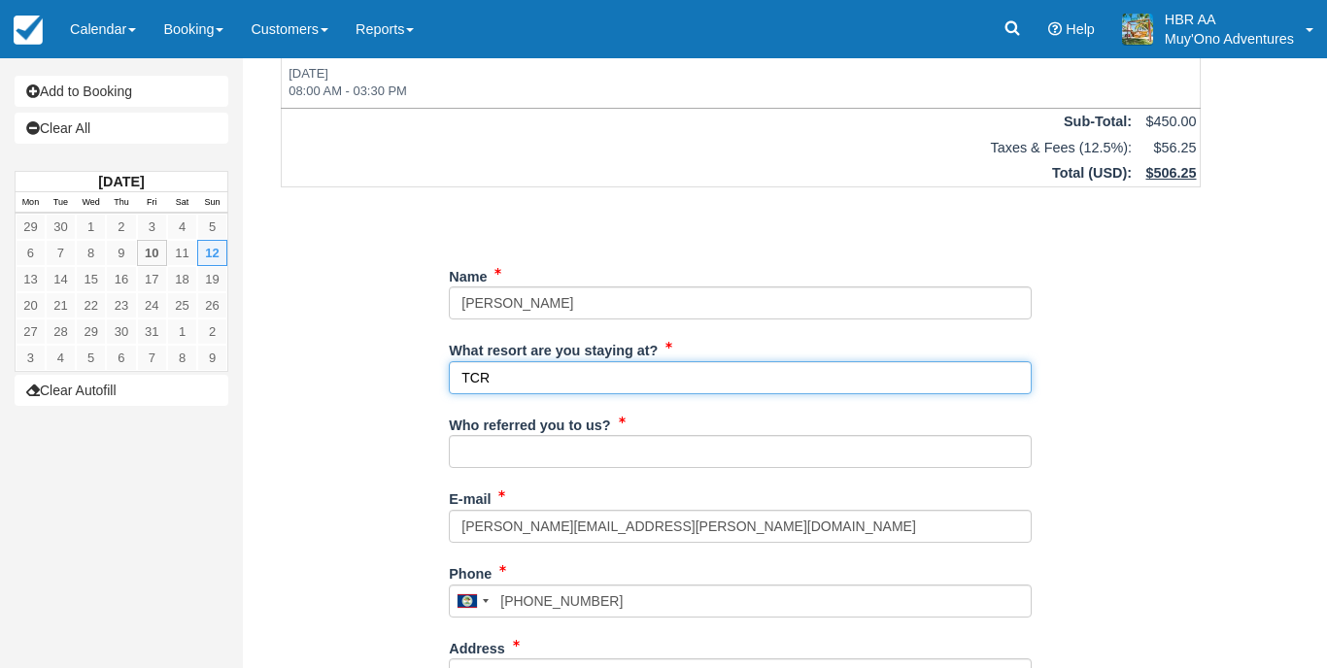
scroll to position [160, 0]
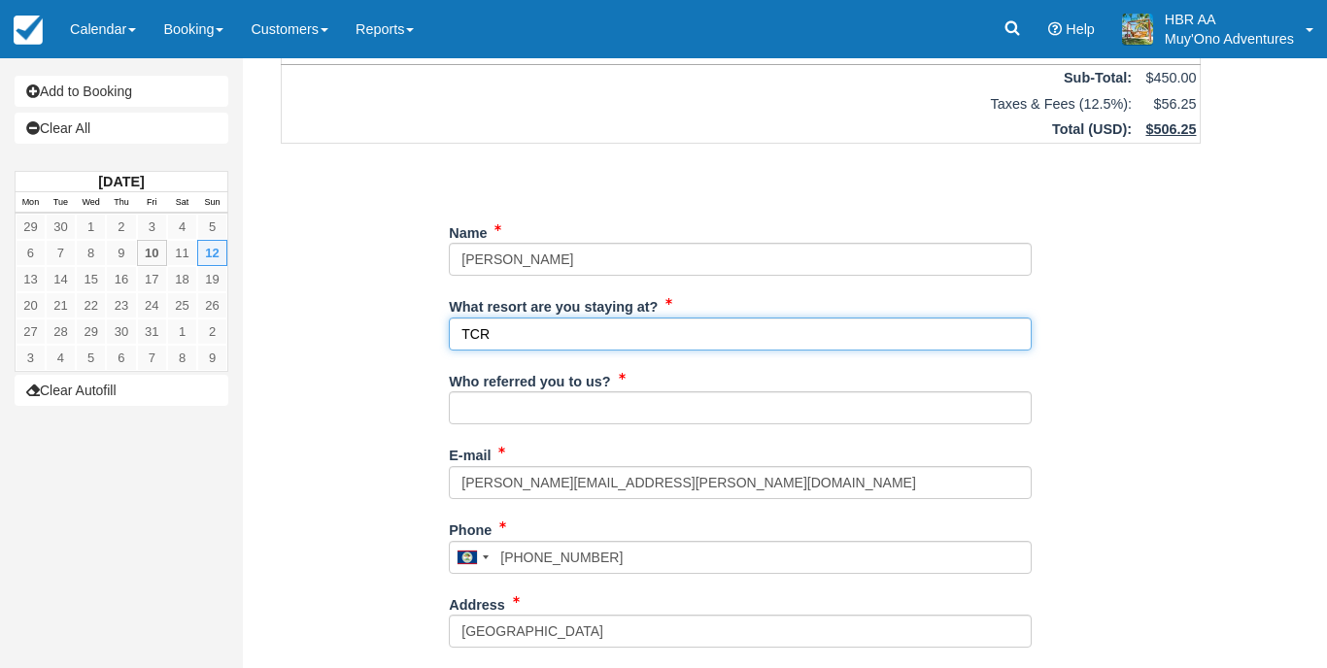
type input "TCR"
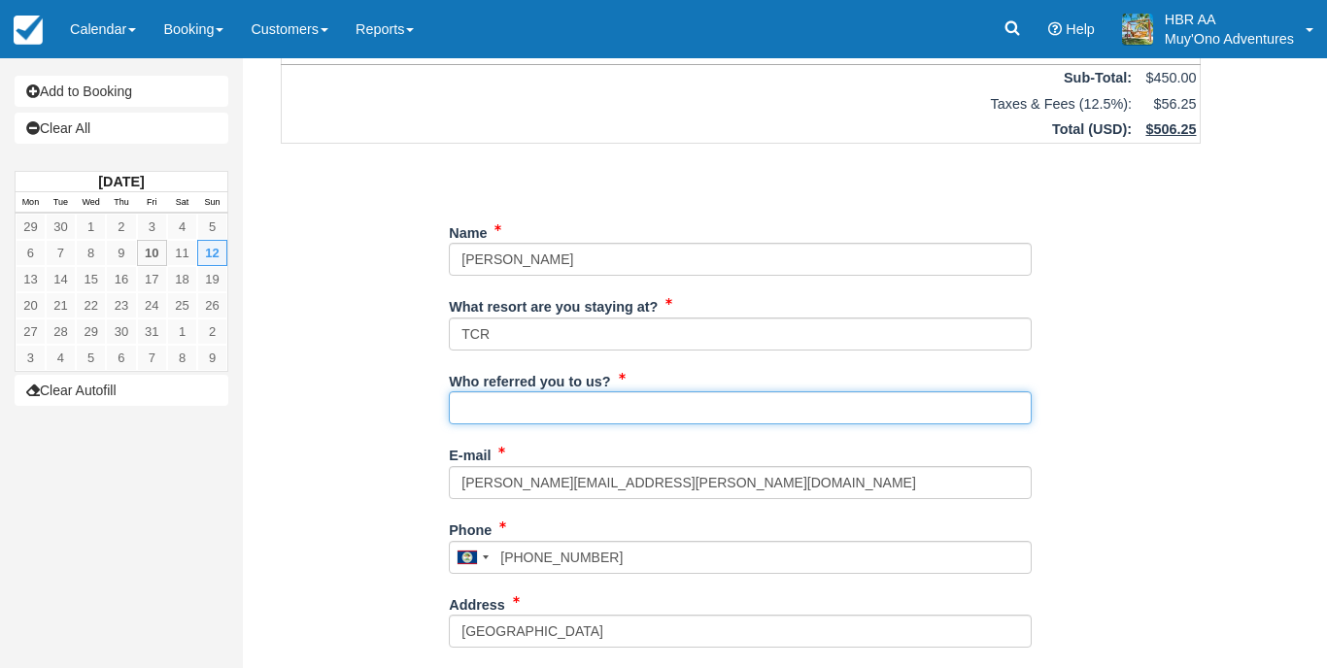
click at [670, 406] on input "Who referred you to us?" at bounding box center [740, 408] width 583 height 33
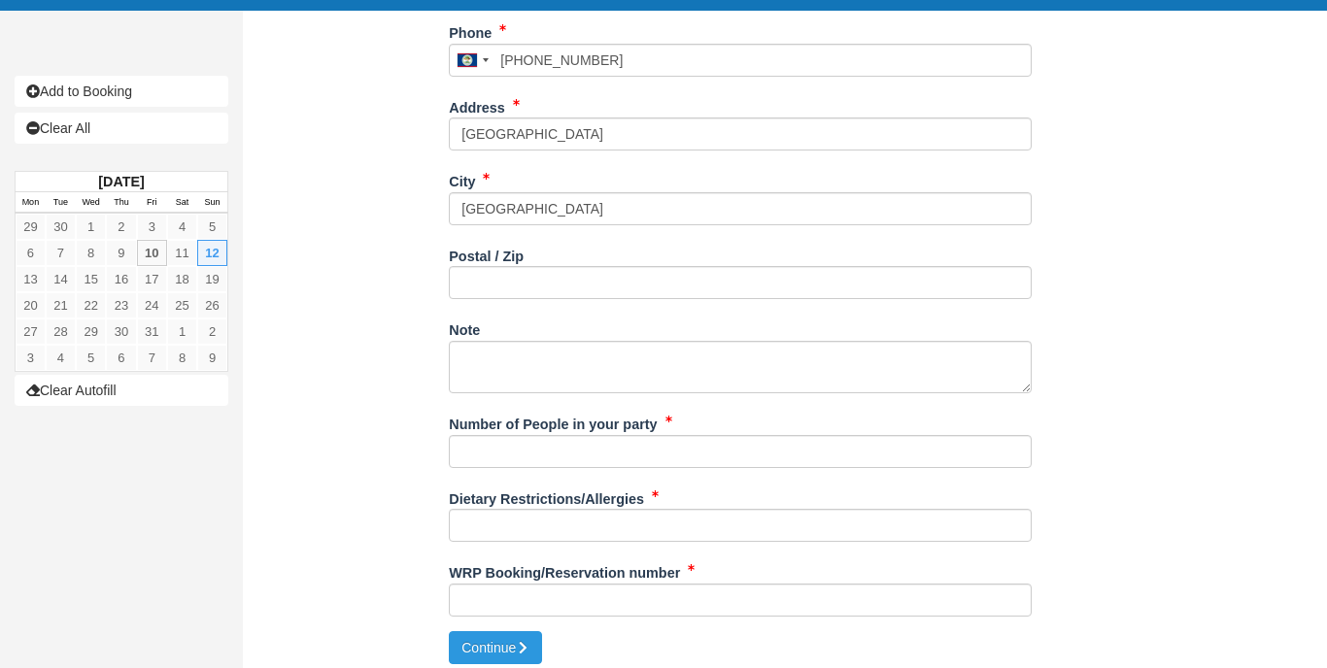
scroll to position [657, 0]
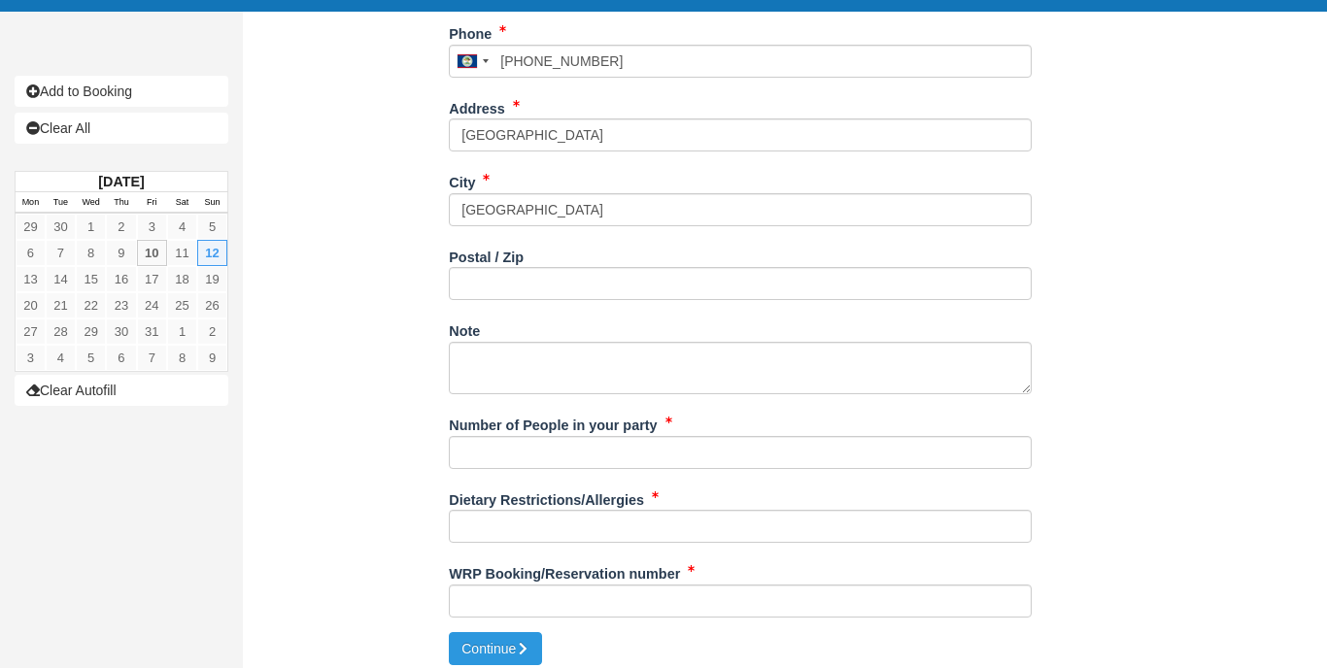
type input "K.C"
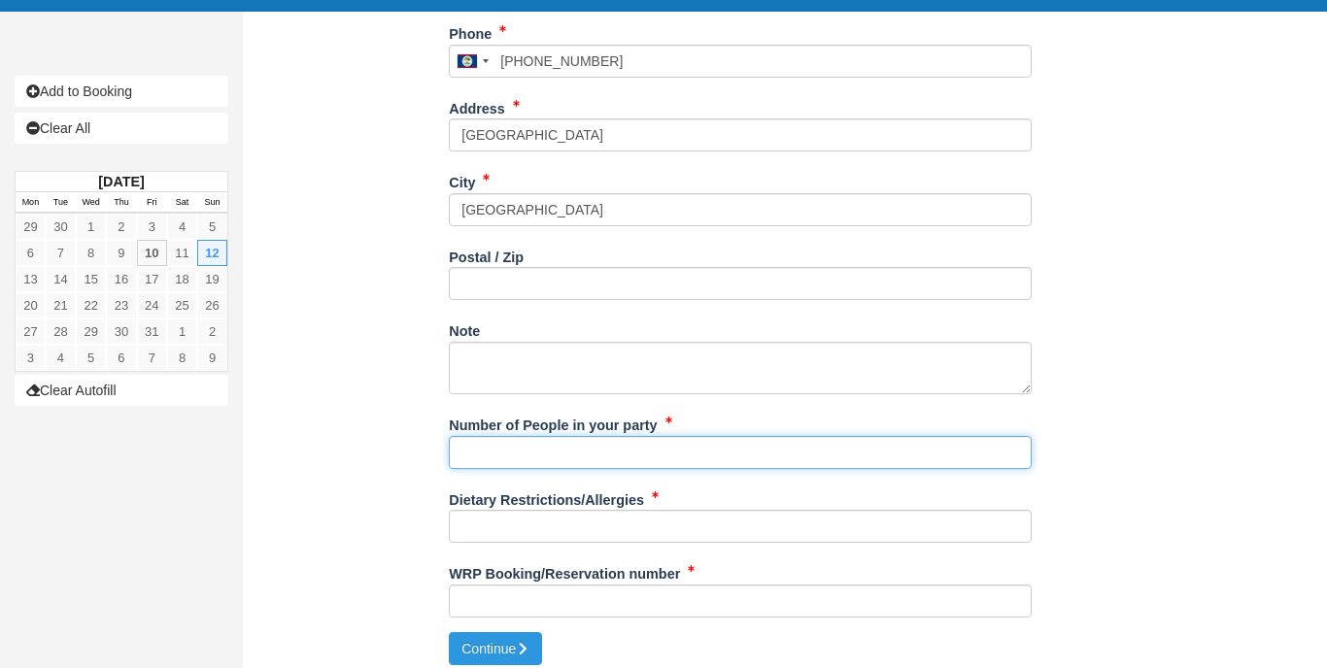
click at [533, 443] on input "Number of People in your party" at bounding box center [740, 452] width 583 height 33
type input "2px"
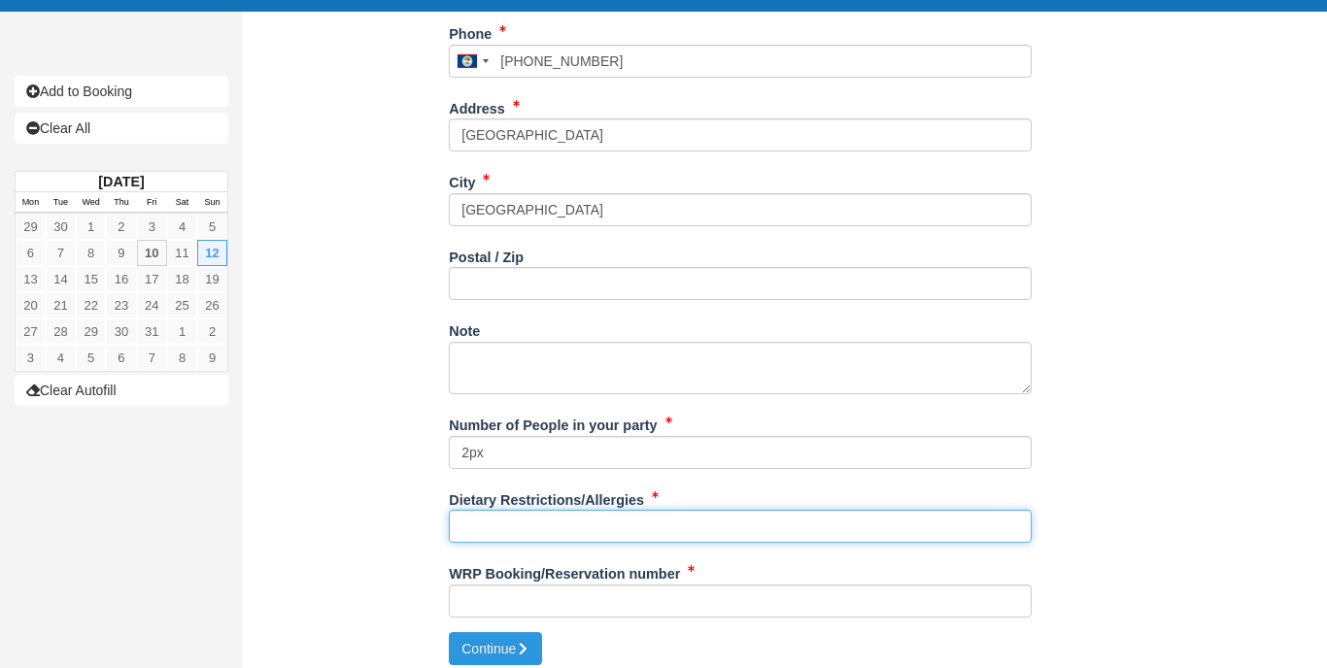
click at [495, 512] on input "Dietary Restrictions/Allergies" at bounding box center [740, 526] width 583 height 33
type input "N/A"
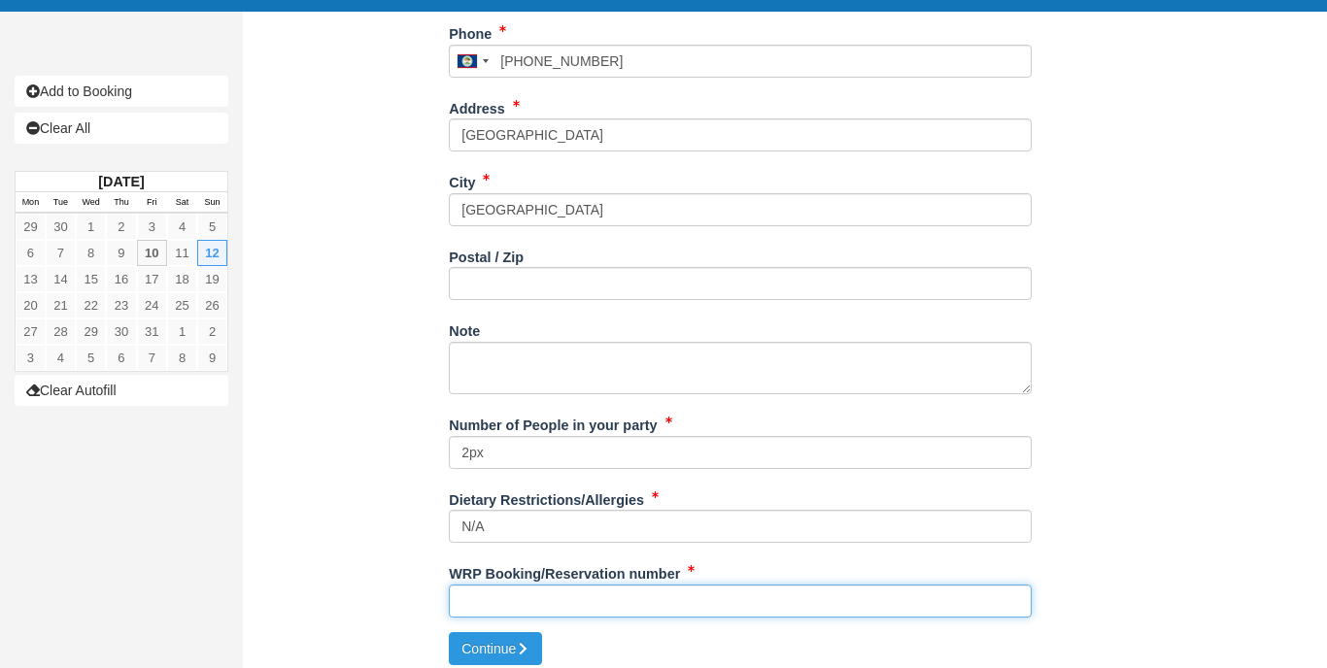
click at [521, 594] on input "WRP Booking/Reservation number" at bounding box center [740, 601] width 583 height 33
type input "BB25071718108292"
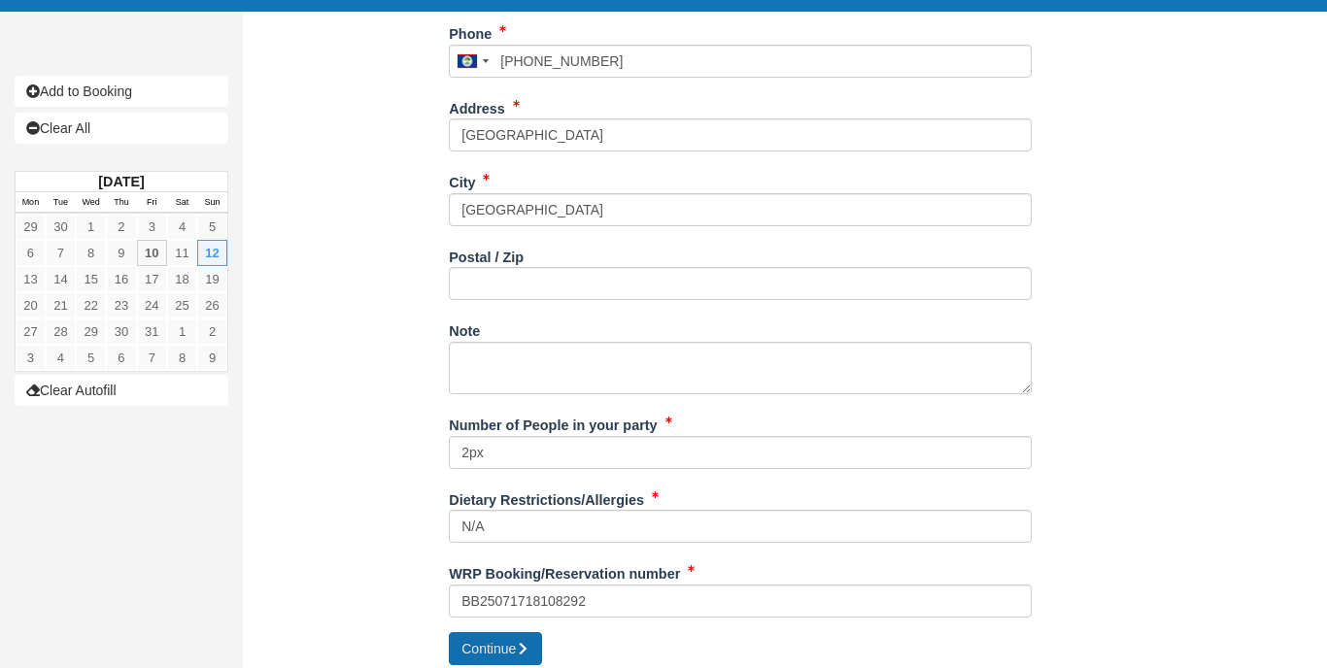
click at [496, 633] on button "Continue" at bounding box center [495, 649] width 93 height 33
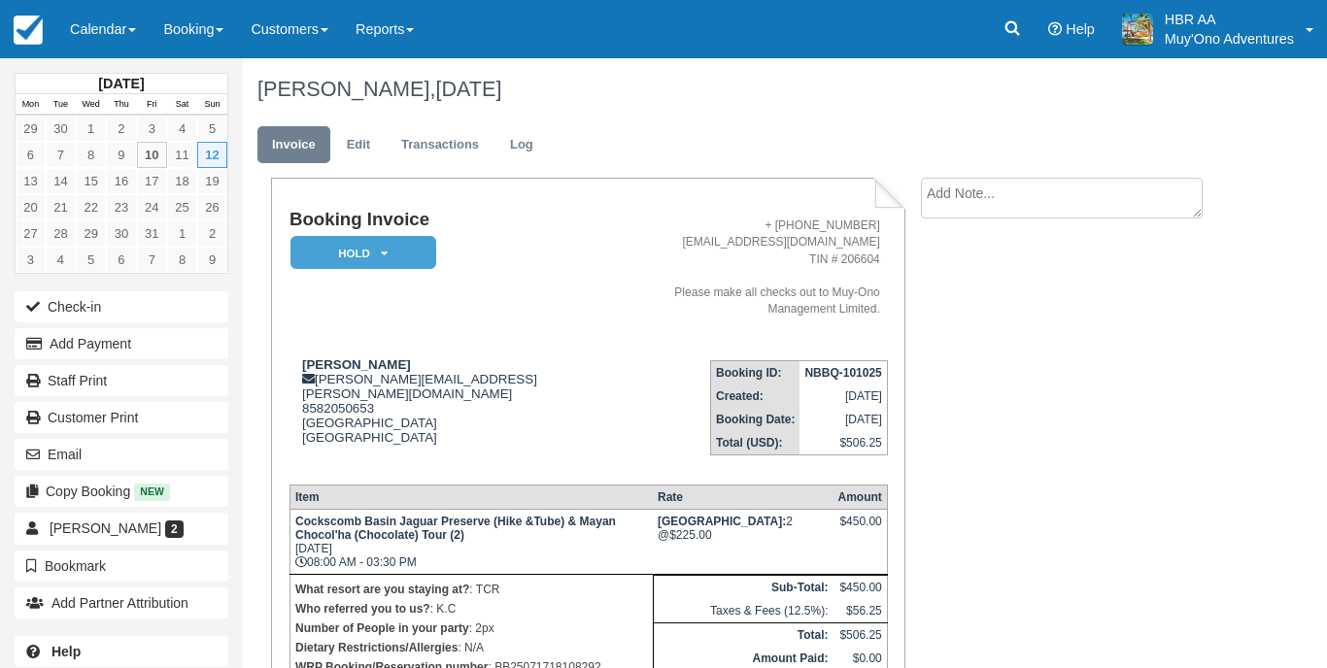
click at [405, 257] on em "HOLD" at bounding box center [364, 253] width 146 height 34
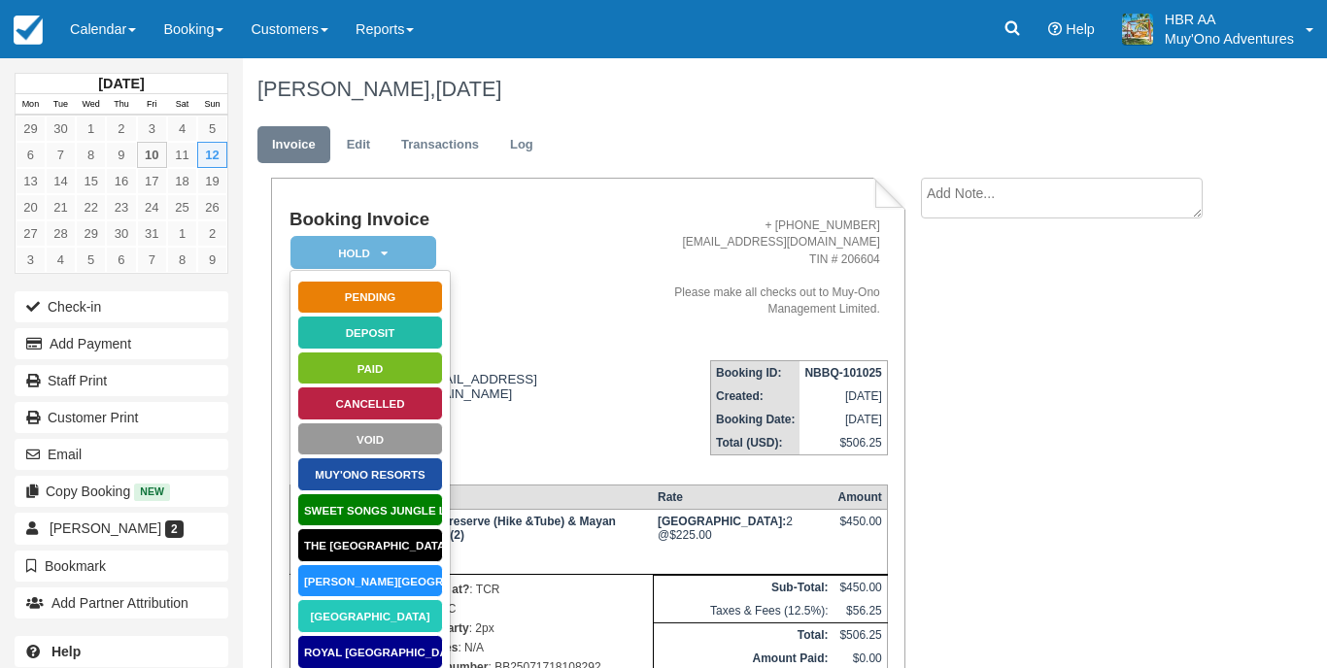
click at [362, 611] on link "[GEOGRAPHIC_DATA]" at bounding box center [370, 616] width 146 height 34
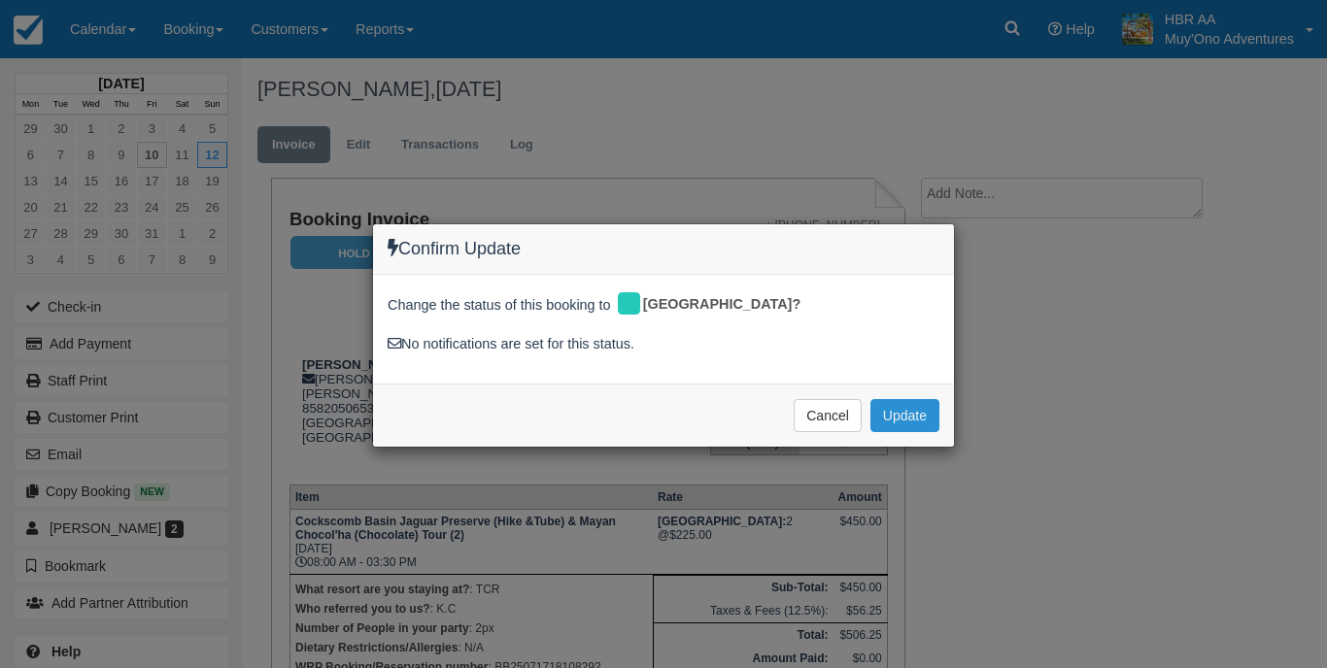
click at [919, 420] on button "Update" at bounding box center [905, 415] width 69 height 33
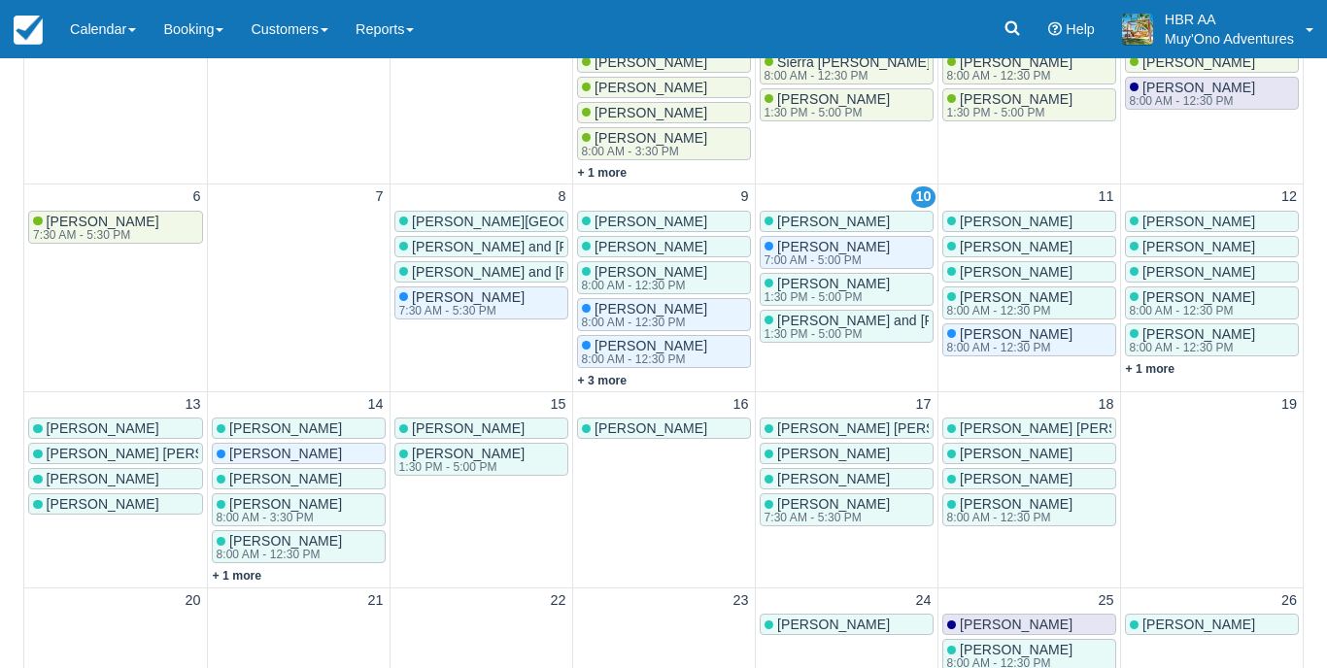
scroll to position [19, 0]
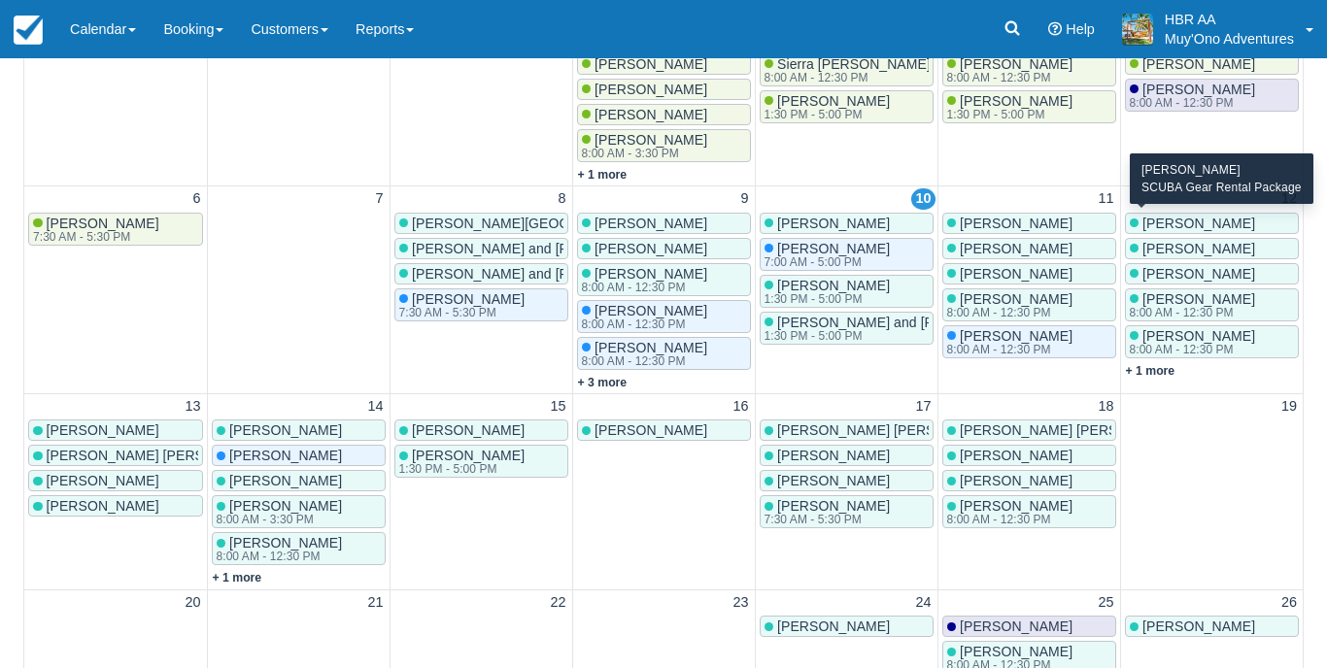
click at [1179, 222] on span "[PERSON_NAME]" at bounding box center [1199, 224] width 113 height 16
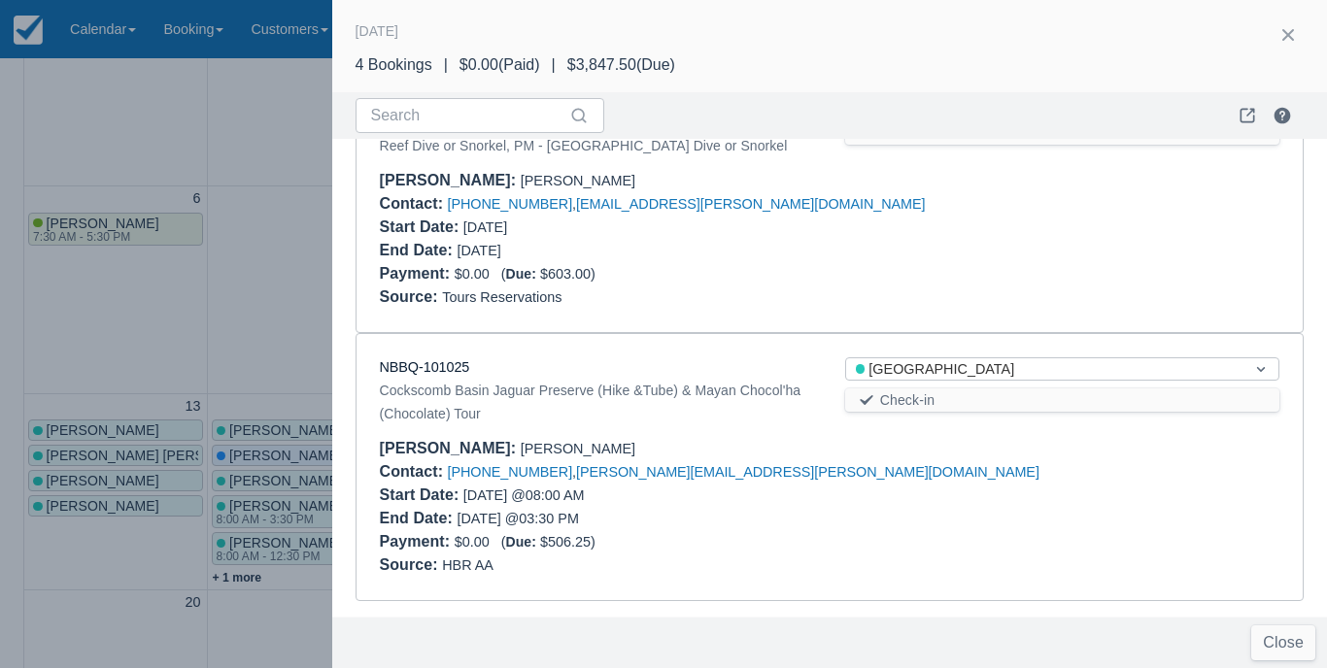
scroll to position [610, 0]
click at [1288, 33] on button "button" at bounding box center [1288, 34] width 31 height 31
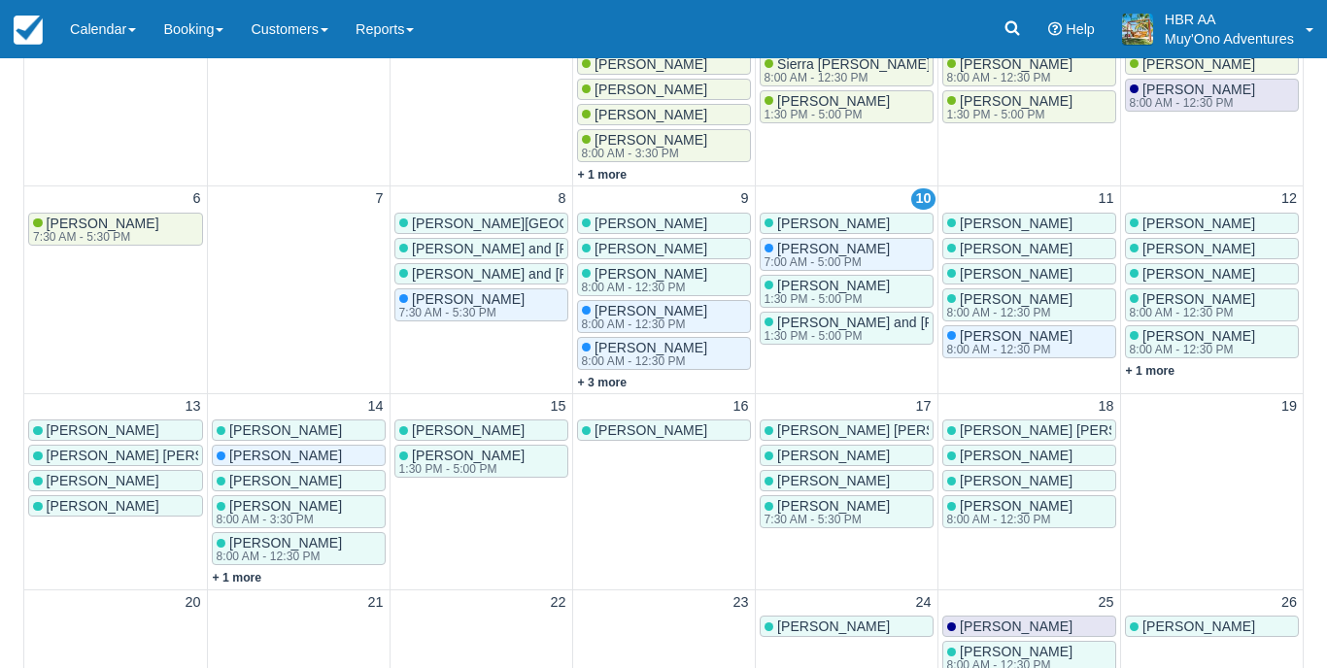
scroll to position [0, 0]
click at [111, 45] on link "Calendar" at bounding box center [102, 29] width 93 height 58
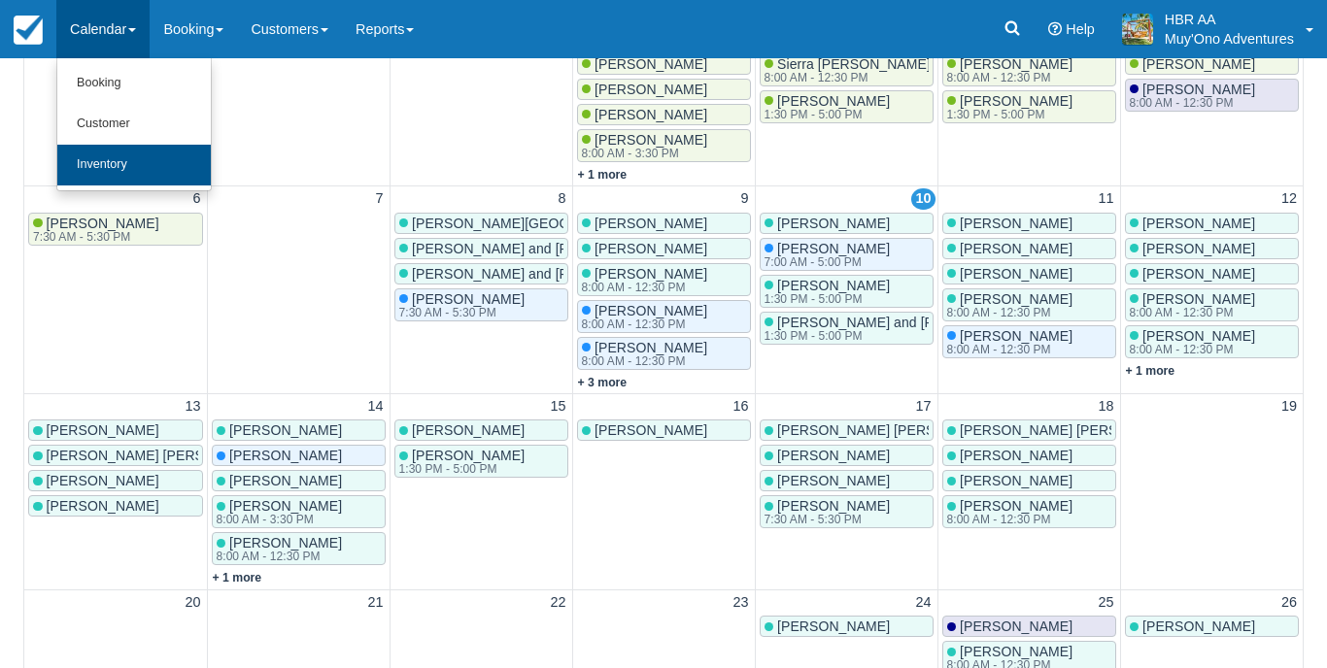
click at [97, 156] on link "Inventory" at bounding box center [134, 165] width 154 height 41
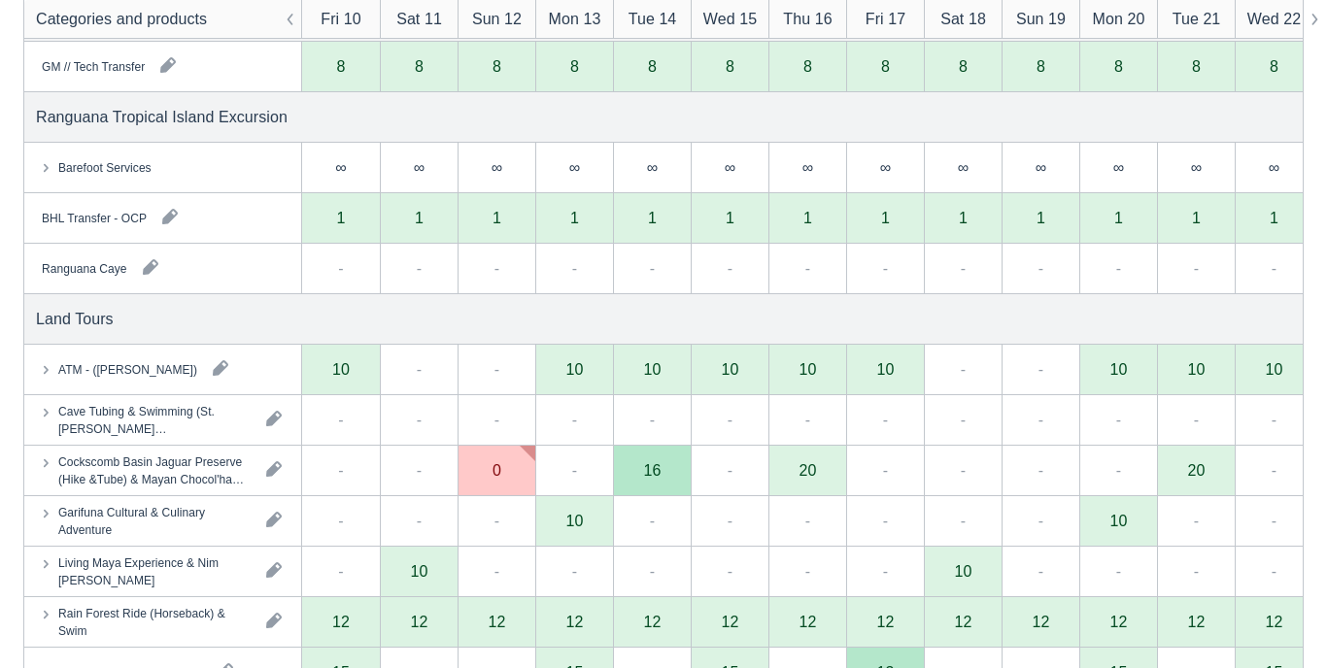
scroll to position [895, 0]
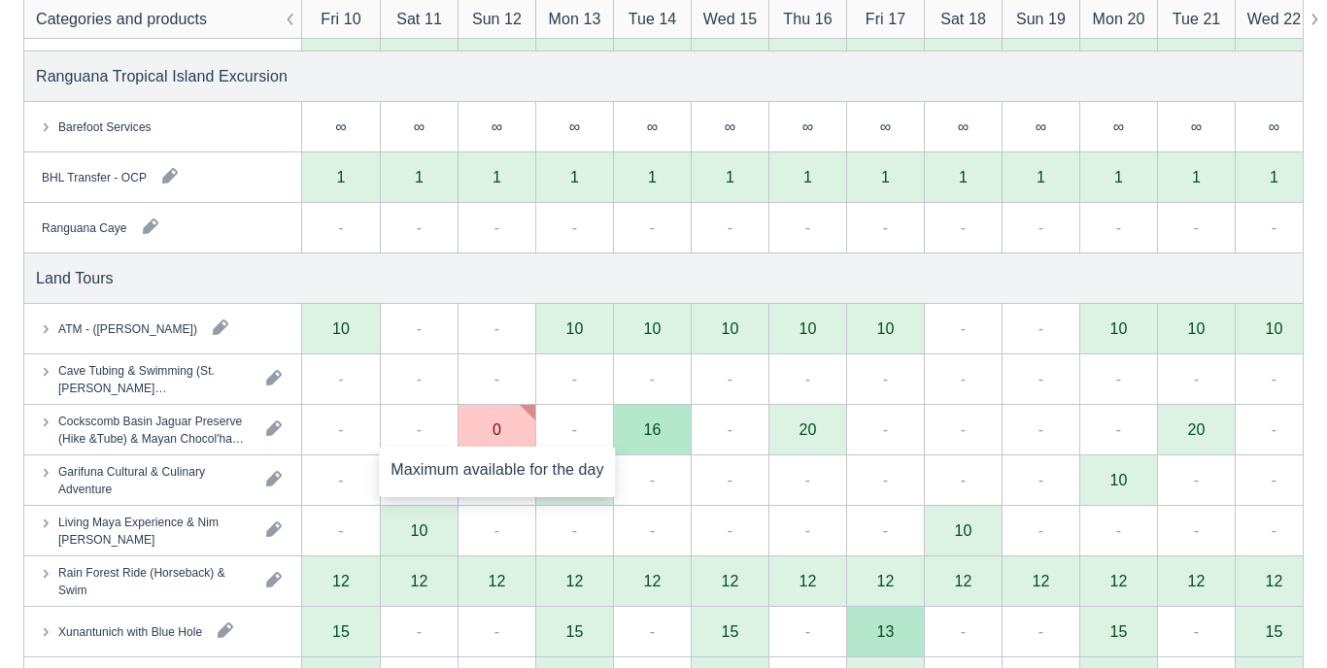
click at [498, 428] on div "0" at bounding box center [497, 430] width 9 height 16
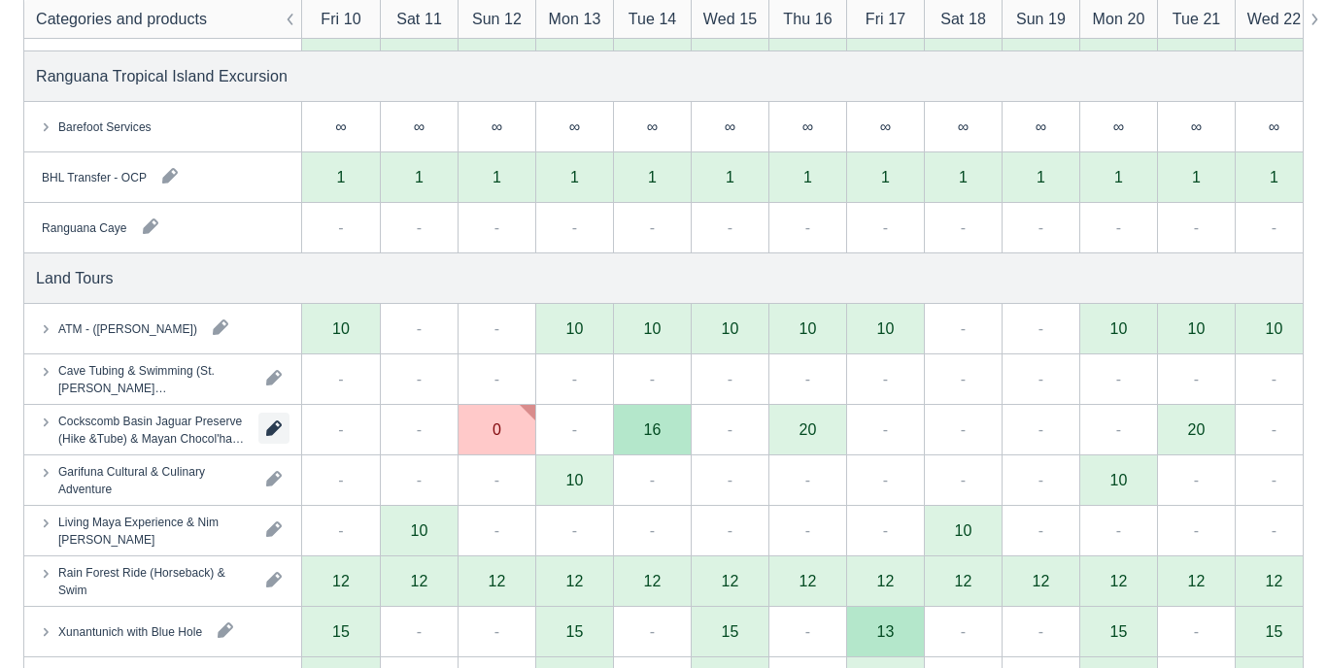
click at [265, 433] on button "button" at bounding box center [273, 428] width 31 height 31
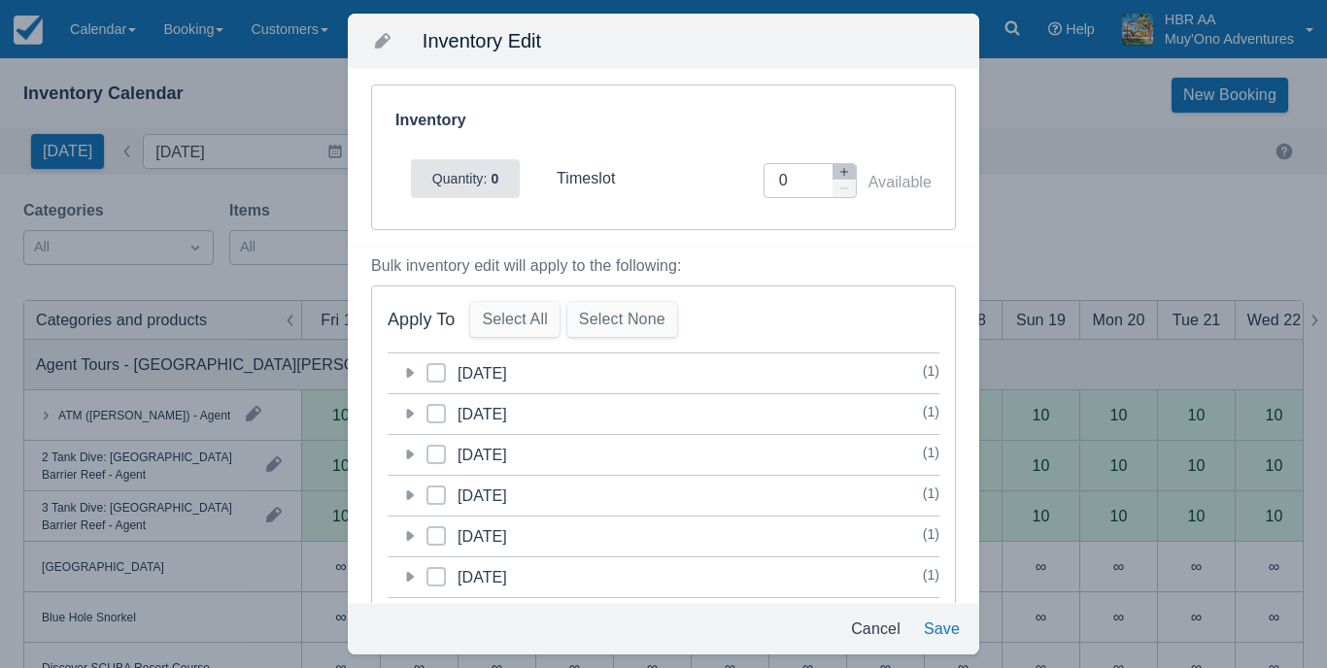
scroll to position [0, 0]
click at [848, 171] on icon "button" at bounding box center [845, 172] width 12 height 12
type input "2"
click at [474, 171] on span "Quantity:" at bounding box center [459, 179] width 55 height 16
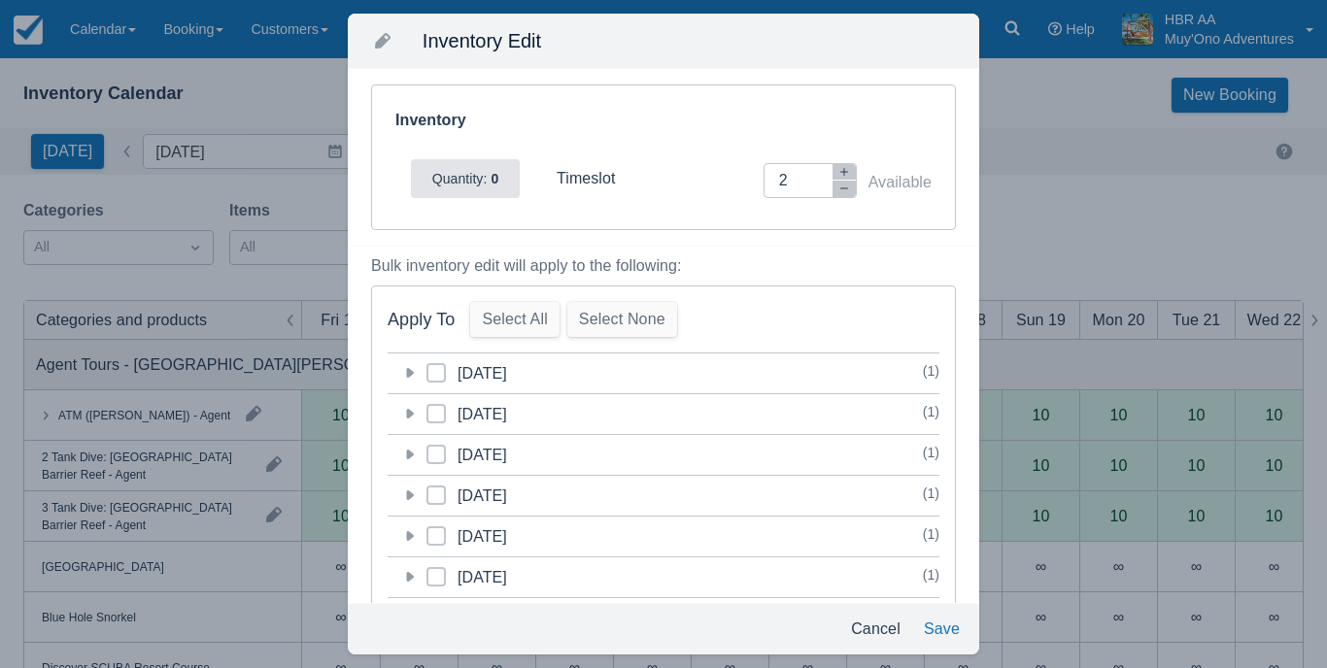
click at [588, 180] on span "timeslot" at bounding box center [586, 178] width 59 height 17
click at [434, 369] on span at bounding box center [436, 380] width 19 height 35
click at [428, 368] on input "category-1760248800" at bounding box center [427, 367] width 1 height 1
checkbox input "true"
click at [943, 633] on button "Save" at bounding box center [941, 629] width 51 height 35
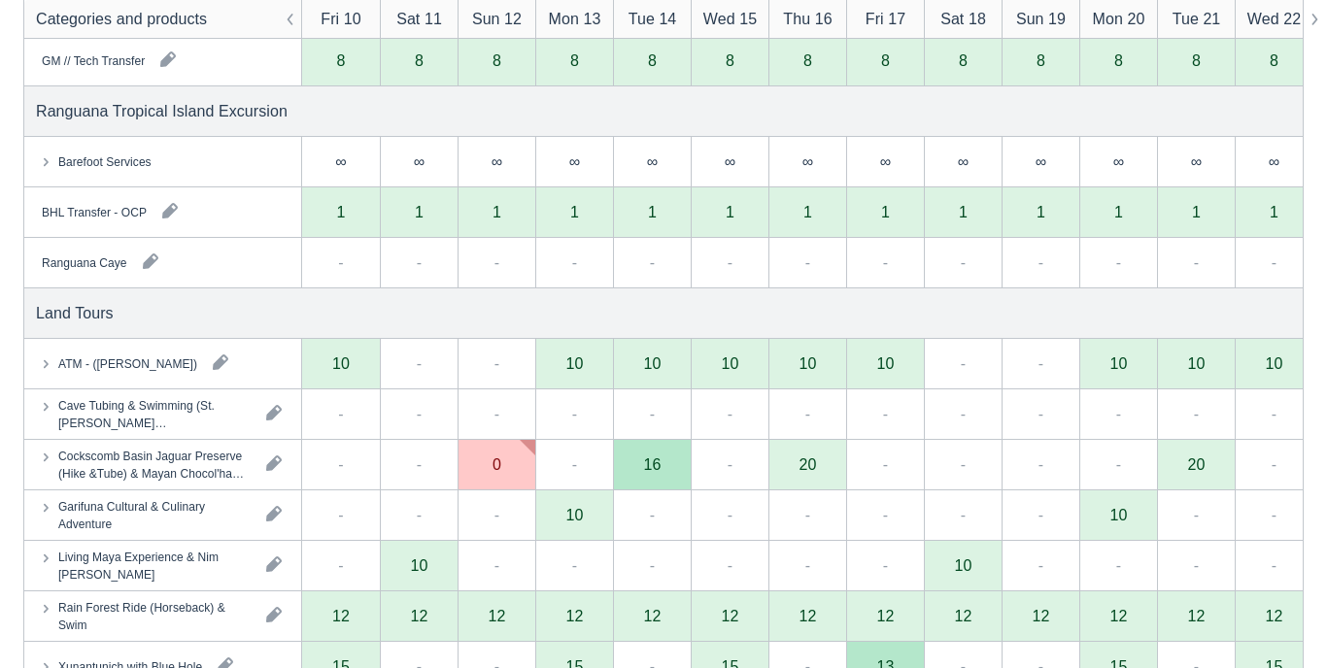
scroll to position [877, 0]
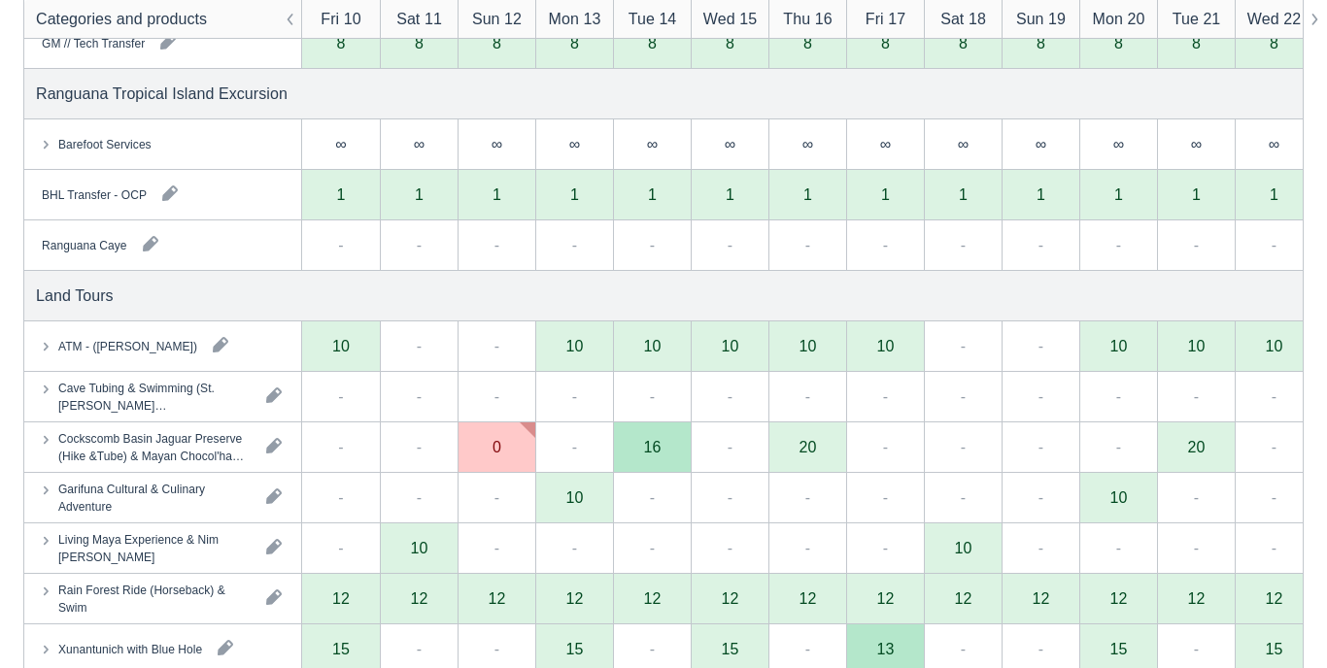
click at [530, 438] on div "0" at bounding box center [497, 448] width 78 height 51
click at [278, 449] on button "button" at bounding box center [273, 445] width 31 height 31
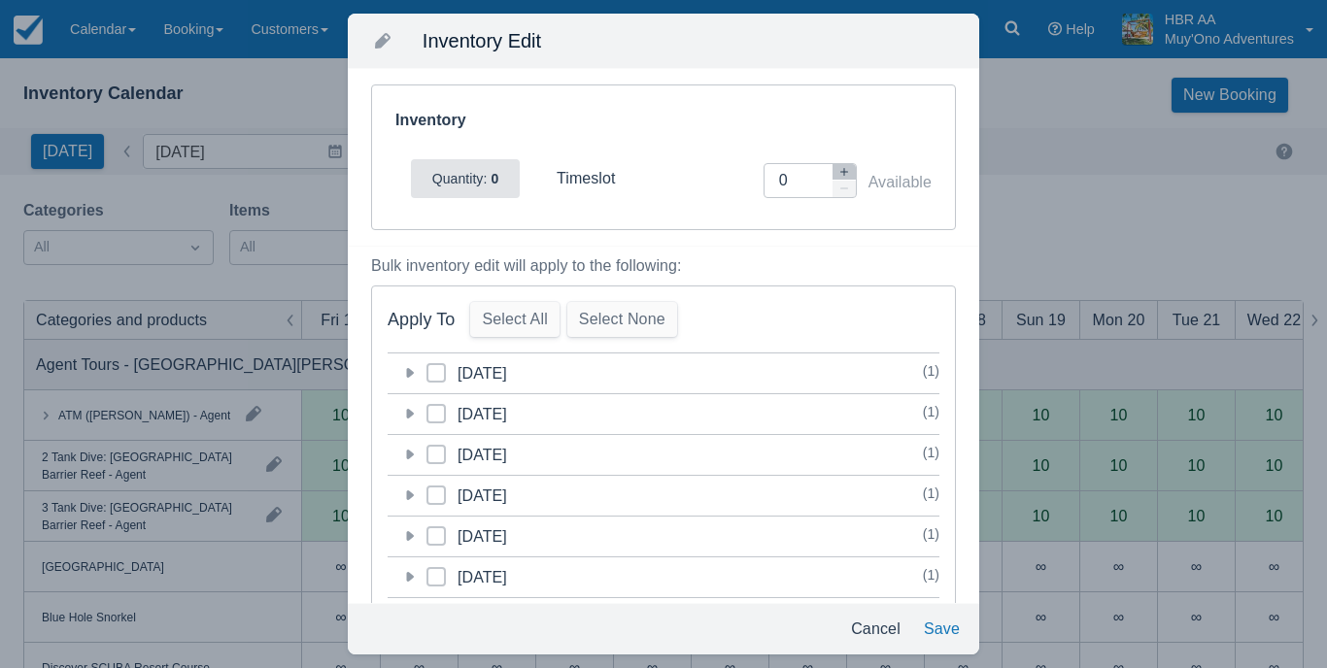
scroll to position [0, 0]
click at [436, 370] on icon at bounding box center [436, 373] width 8 height 8
click at [428, 368] on input "category-1760248800" at bounding box center [427, 367] width 1 height 1
checkbox input "true"
click at [846, 174] on icon "button" at bounding box center [845, 172] width 12 height 12
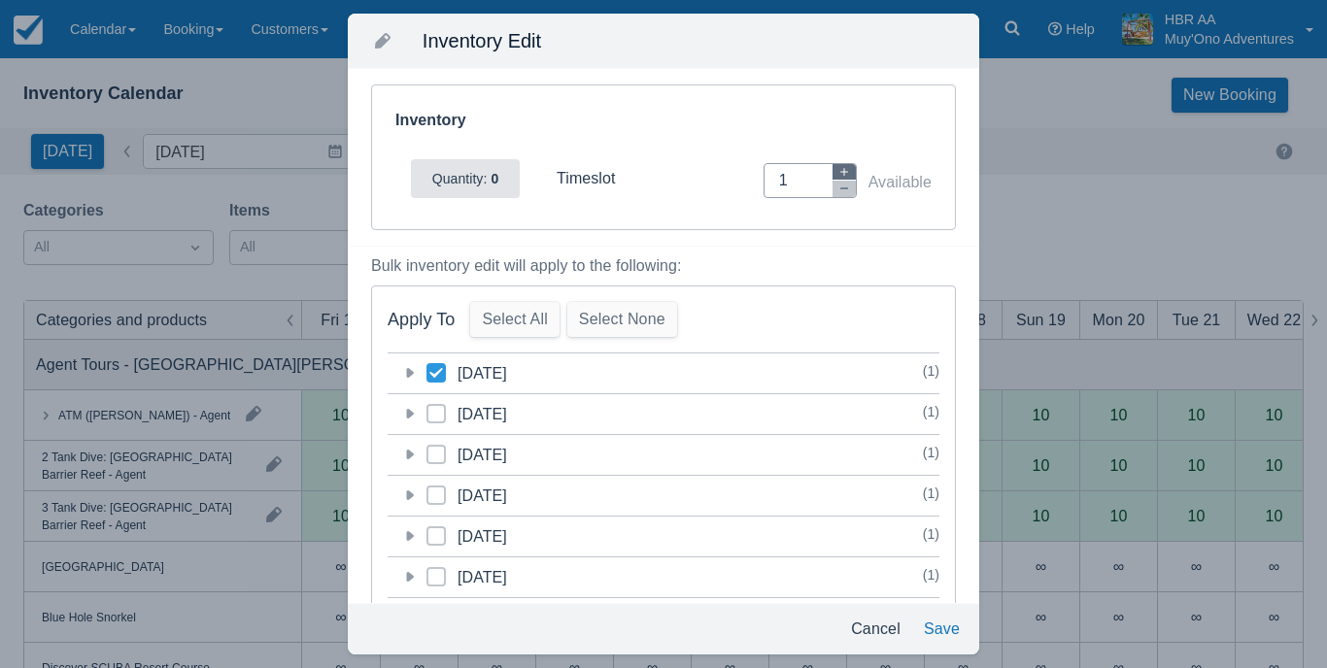
click at [846, 174] on icon "button" at bounding box center [845, 172] width 12 height 12
type input "3"
click at [939, 630] on button "Save" at bounding box center [941, 629] width 51 height 35
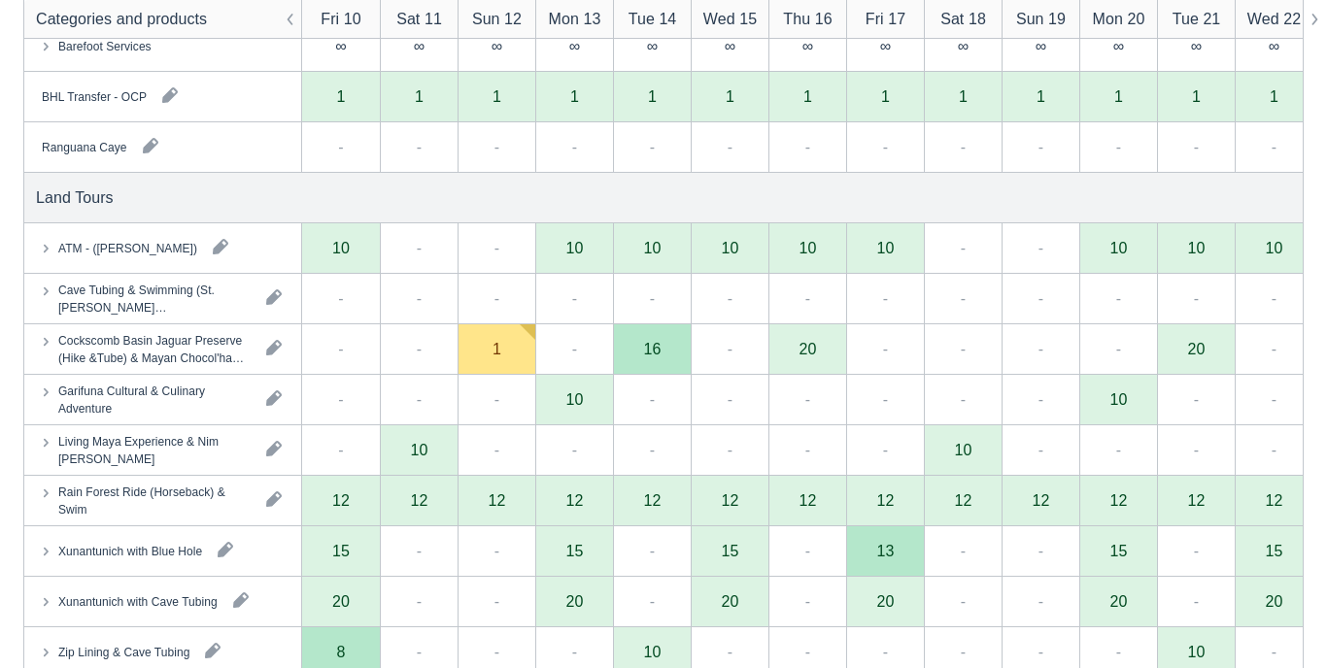
scroll to position [1100, 0]
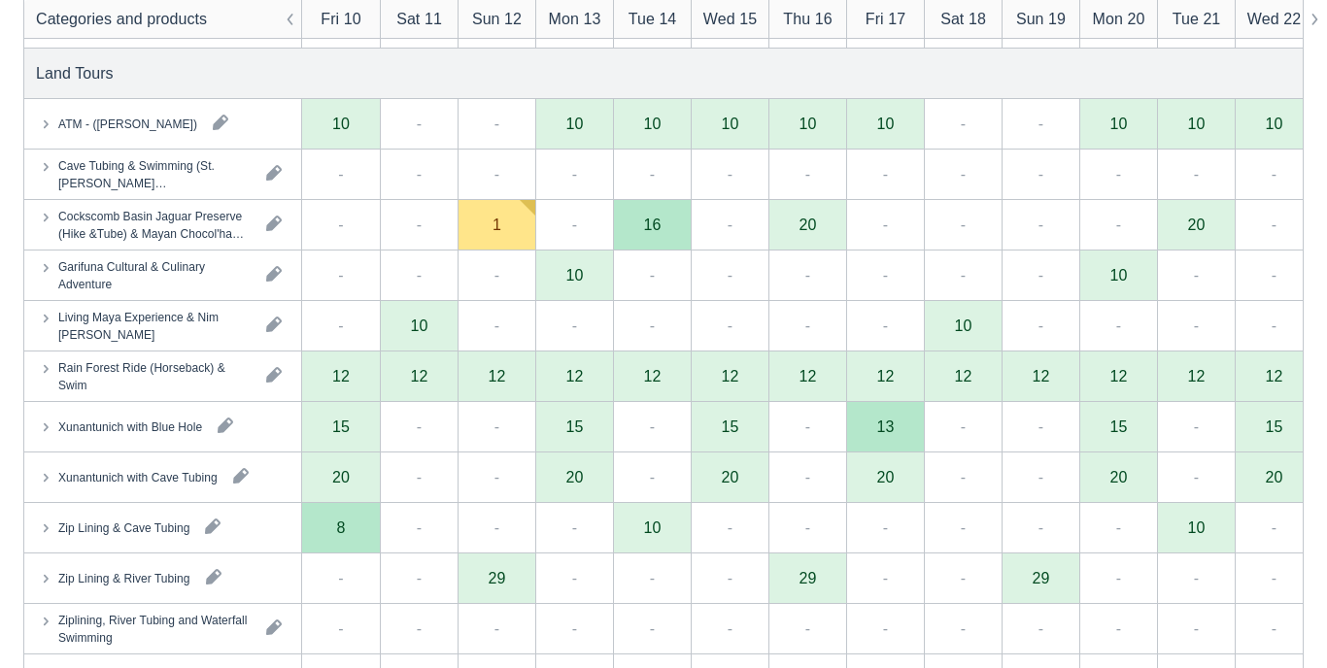
click at [497, 239] on div "1" at bounding box center [497, 225] width 78 height 51
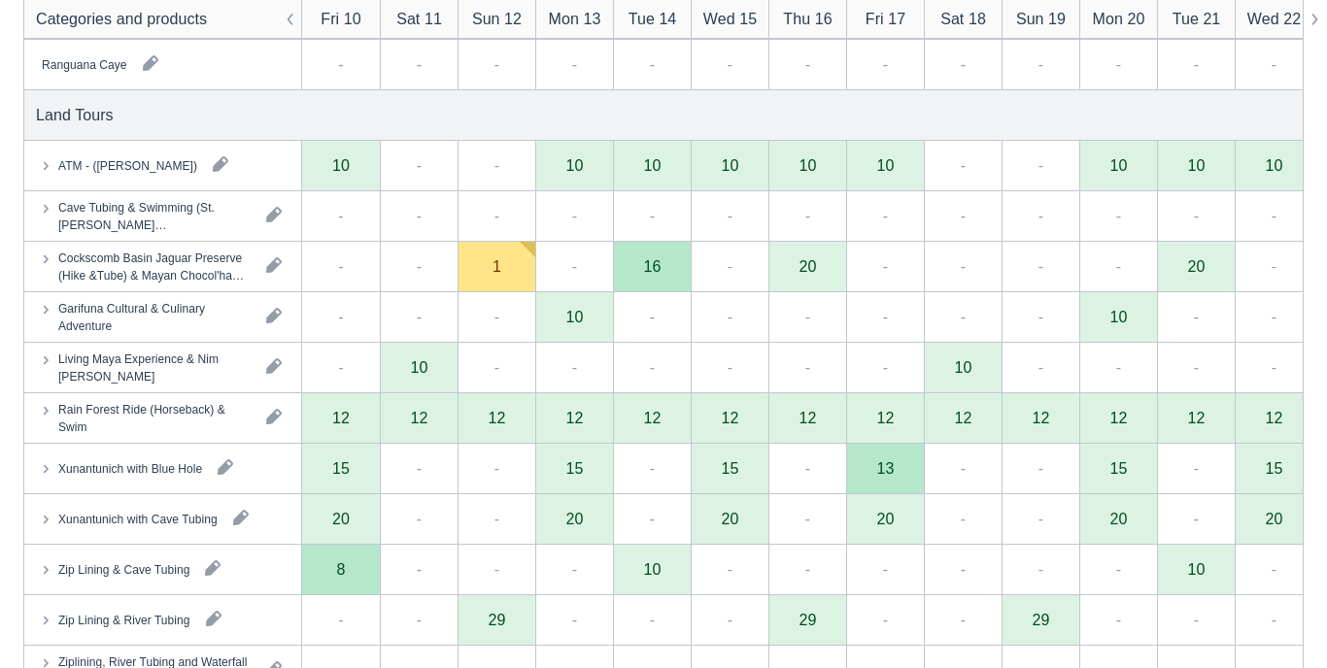
scroll to position [1062, 0]
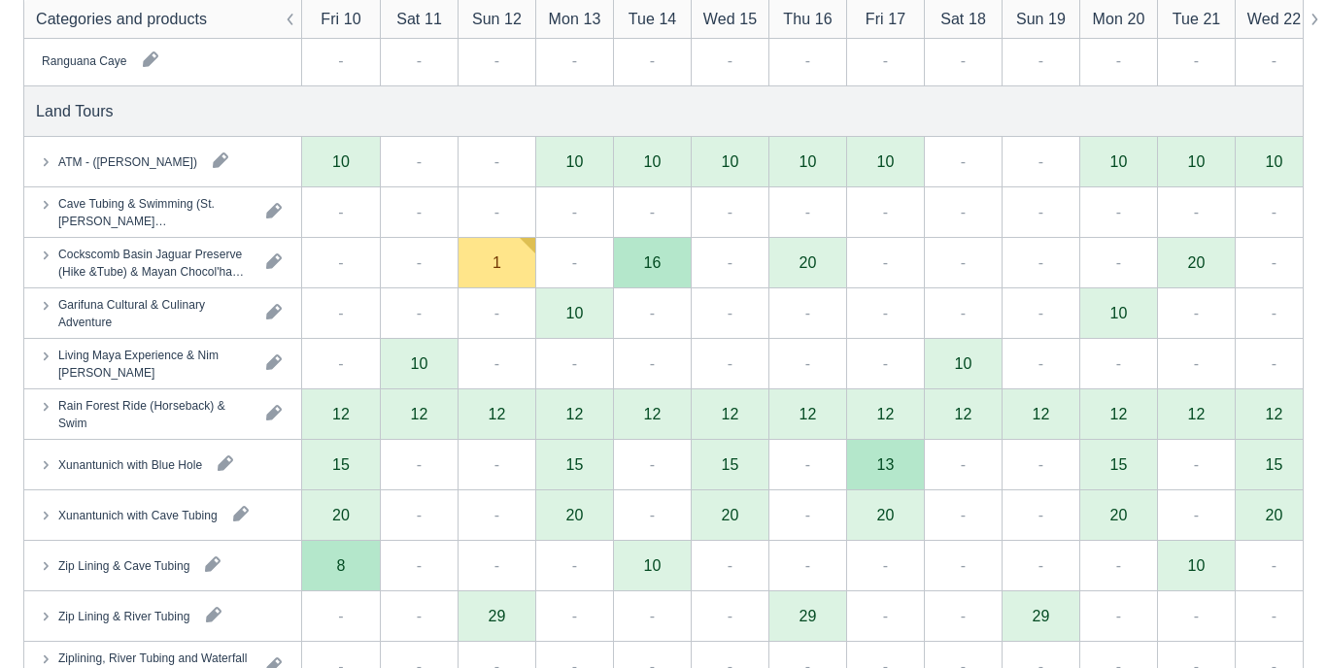
click at [505, 305] on div "-" at bounding box center [497, 314] width 78 height 51
click at [509, 278] on div "1" at bounding box center [497, 263] width 78 height 51
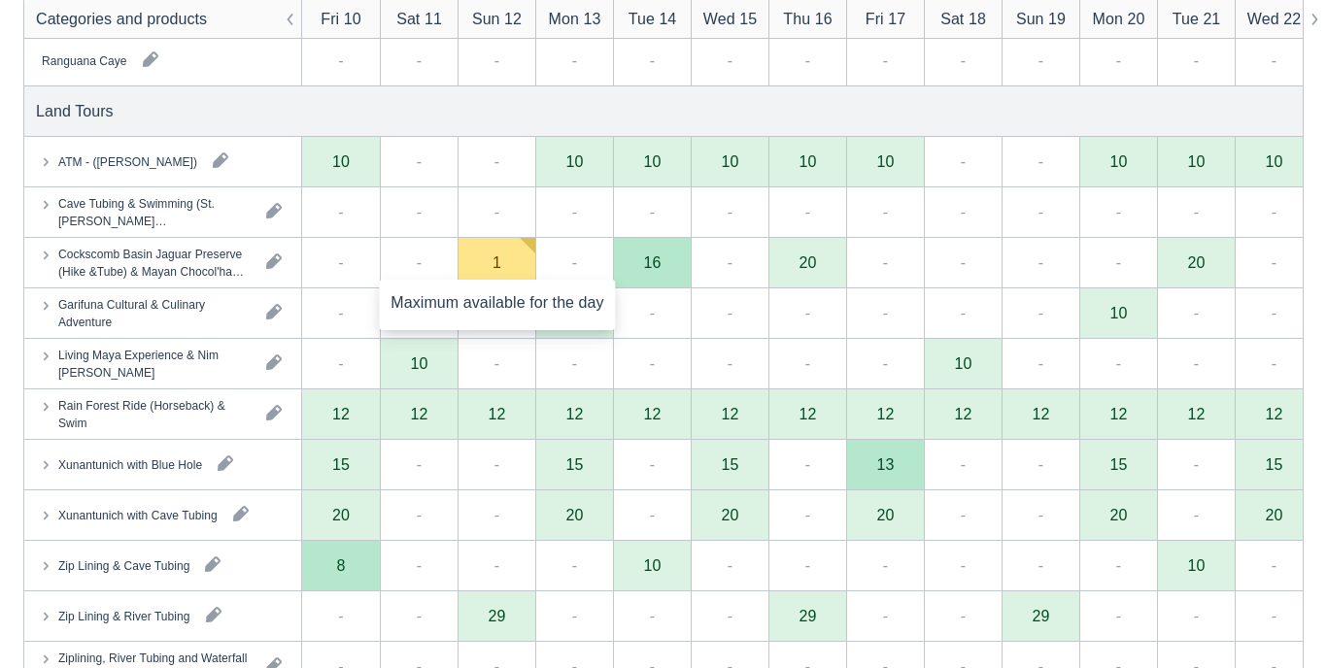
click at [509, 278] on div "1" at bounding box center [497, 263] width 78 height 51
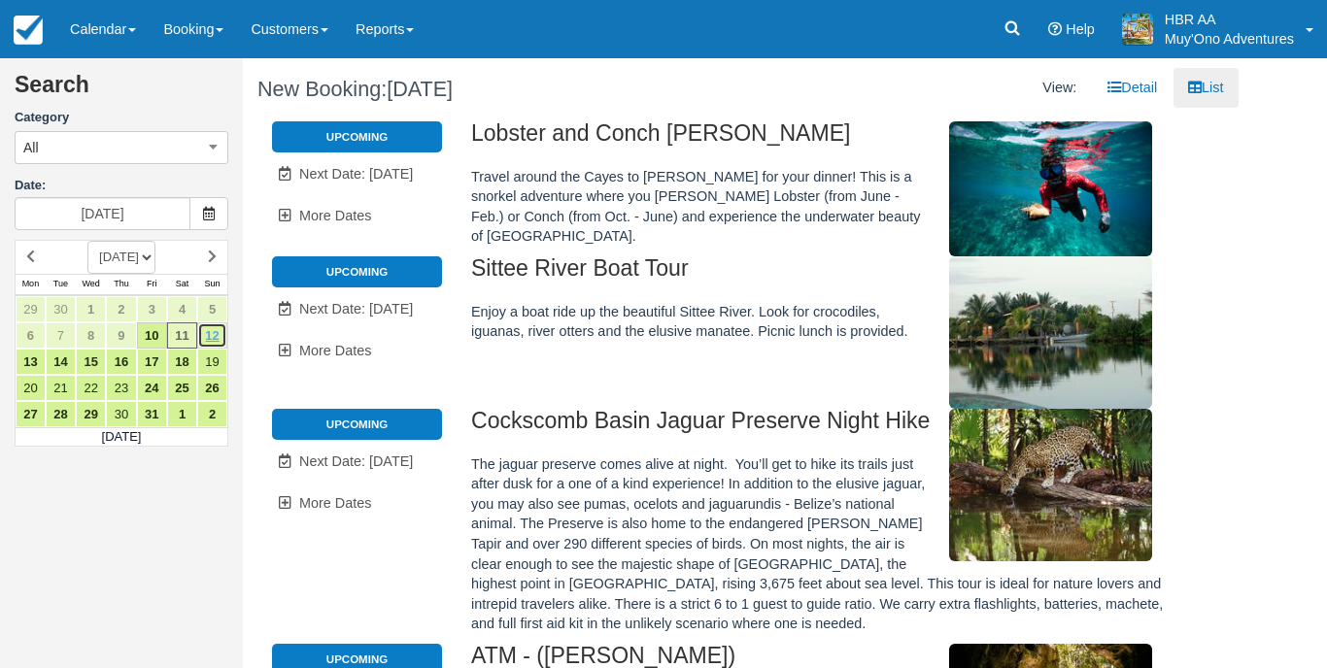
click at [210, 327] on link "12" at bounding box center [212, 336] width 30 height 26
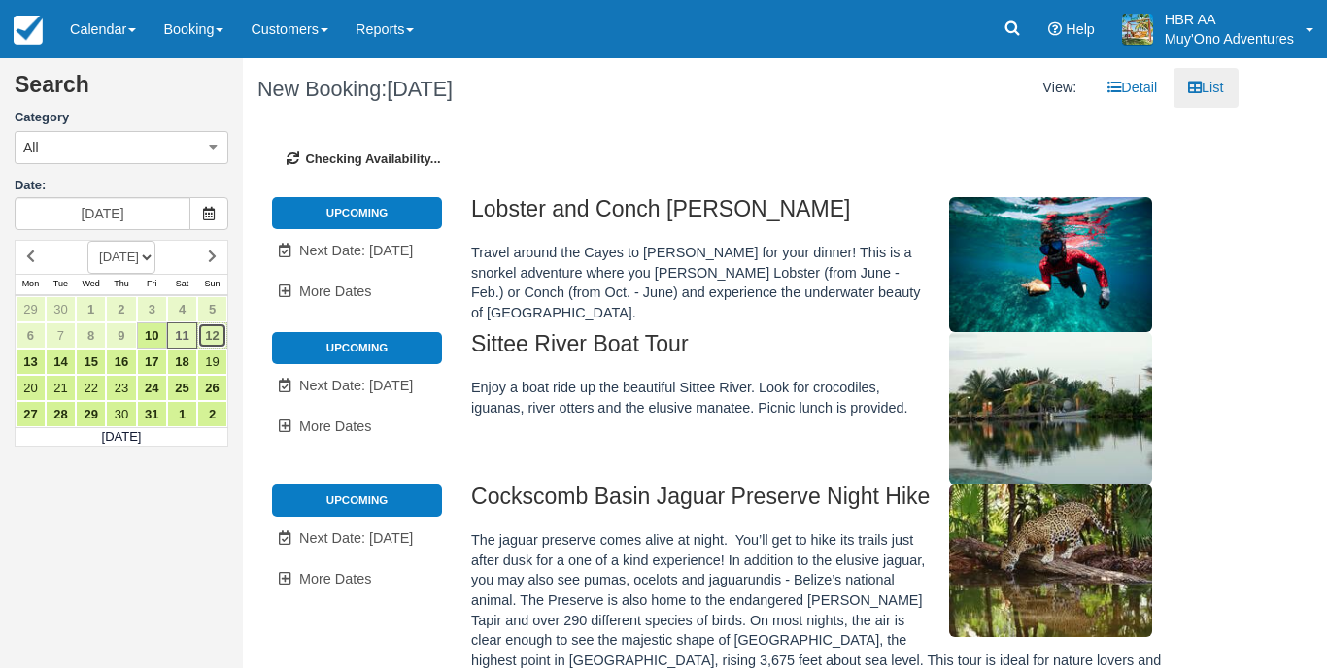
type input "[DATE]"
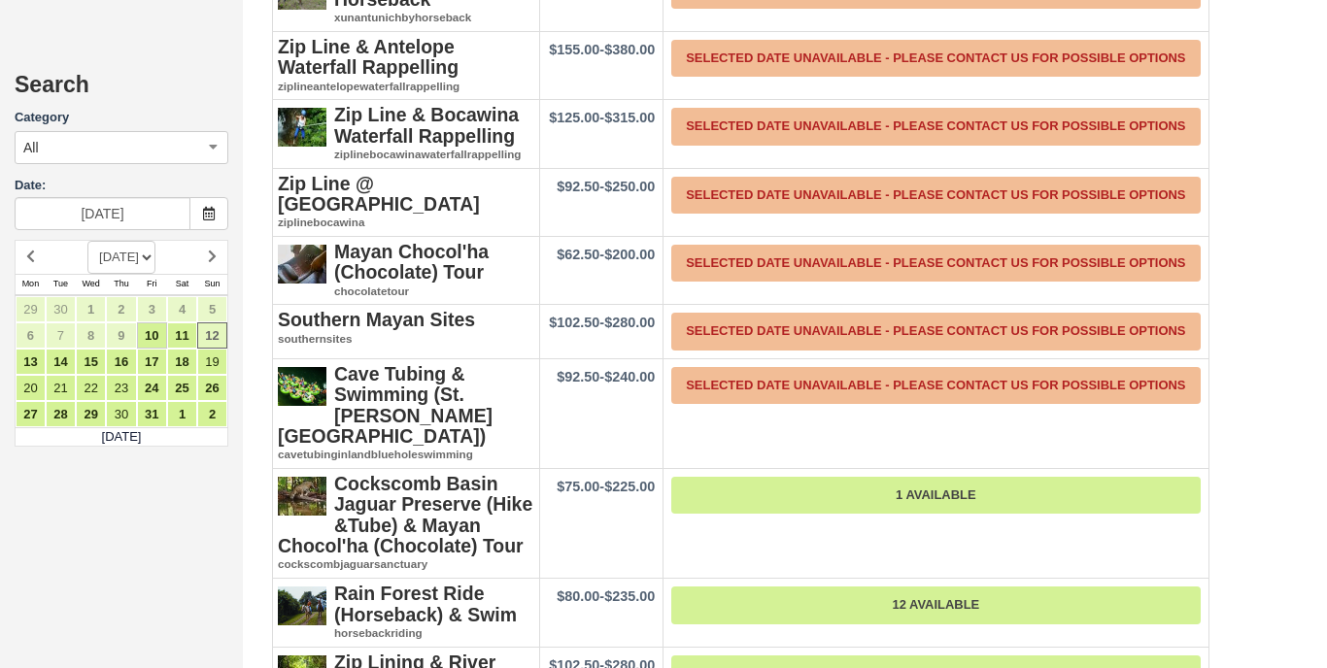
scroll to position [4552, 0]
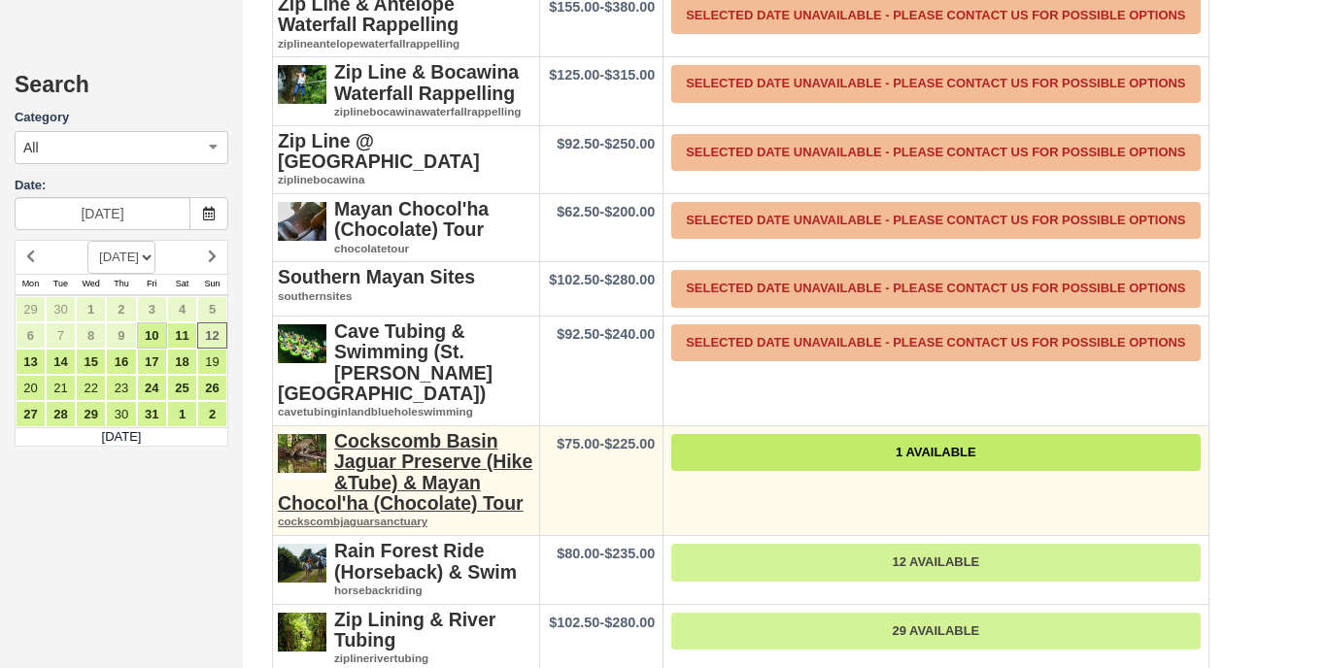
click at [749, 434] on link "1 Available" at bounding box center [935, 453] width 529 height 38
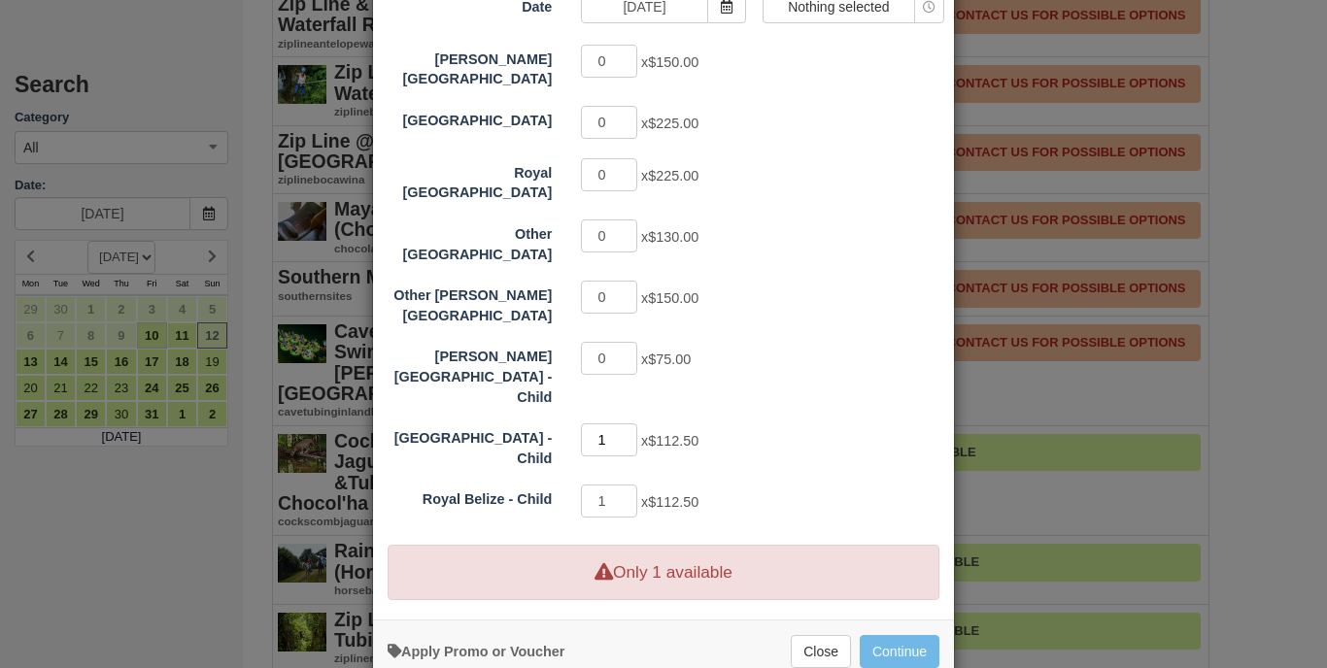
type input "0"
click at [632, 424] on input "0" at bounding box center [609, 440] width 56 height 33
select select "0"
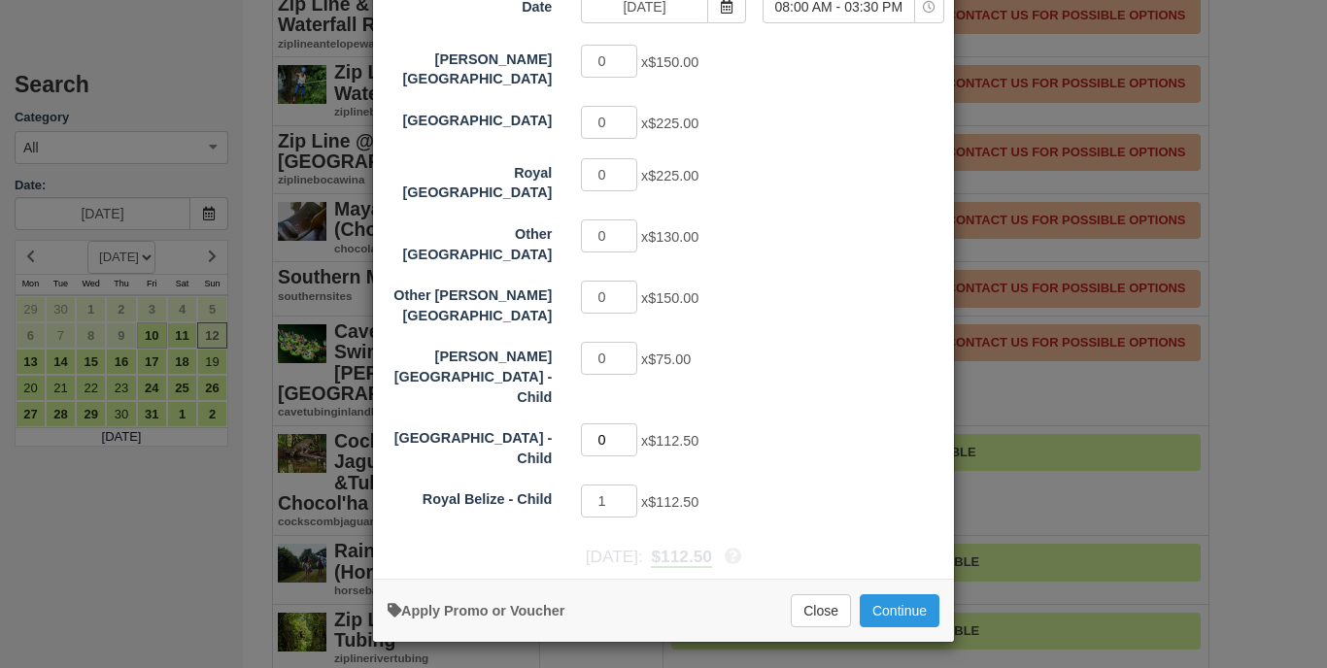
scroll to position [158, 0]
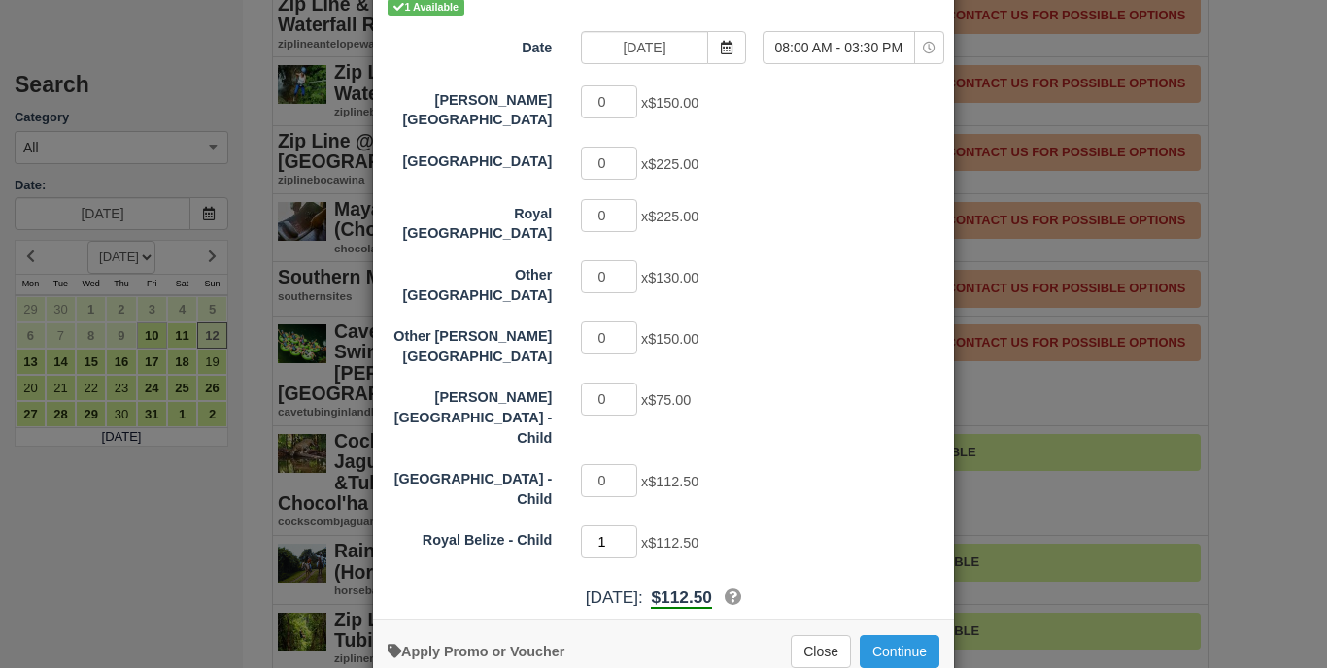
type input "0"
click at [633, 526] on input "0" at bounding box center [609, 542] width 56 height 33
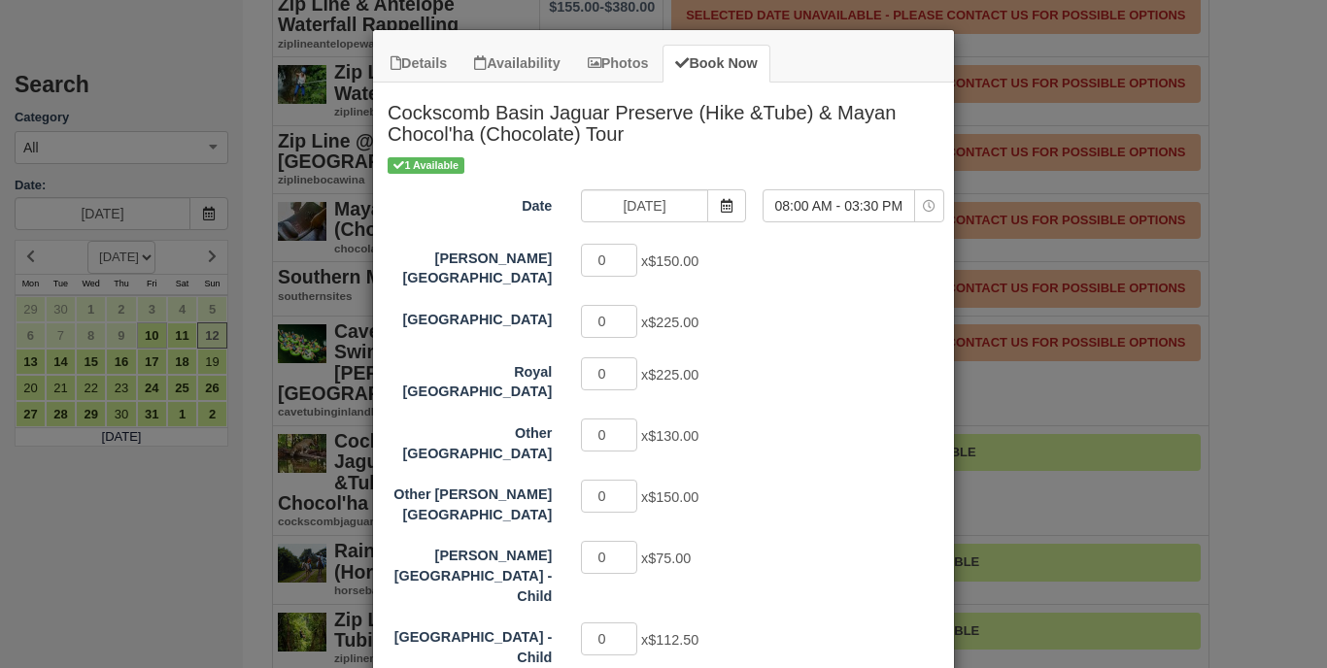
scroll to position [0, 0]
click at [1053, 327] on div "Details Availability Photos Book Now Cockscomb Basin Jaguar Preserve (Hike &Tub…" at bounding box center [663, 334] width 1327 height 668
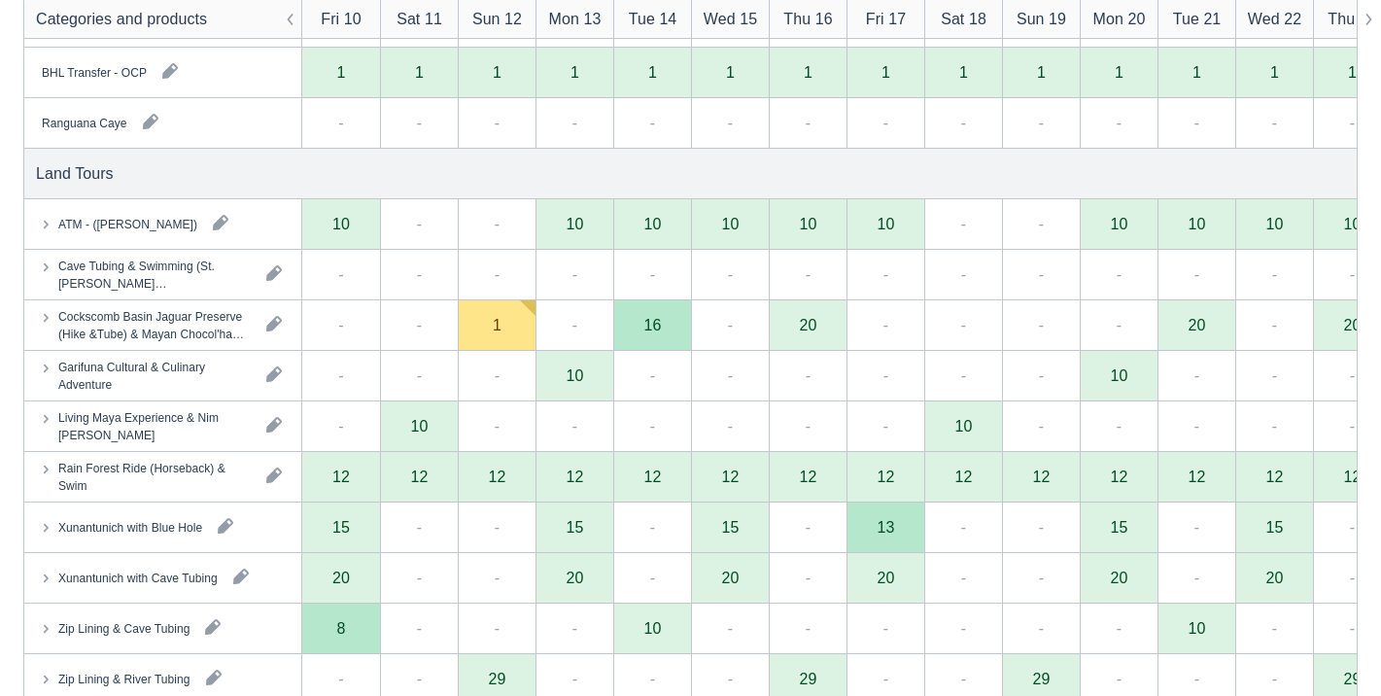
scroll to position [1070, 0]
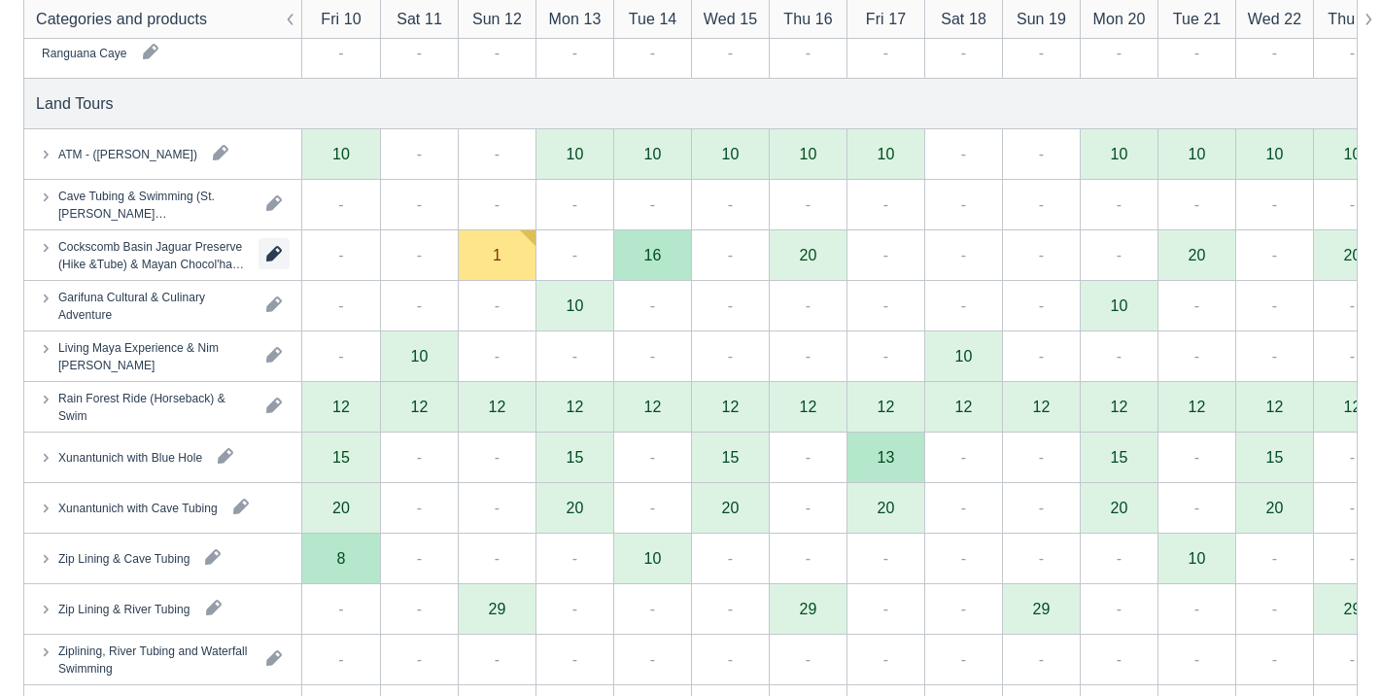
click at [279, 263] on button "button" at bounding box center [273, 253] width 31 height 31
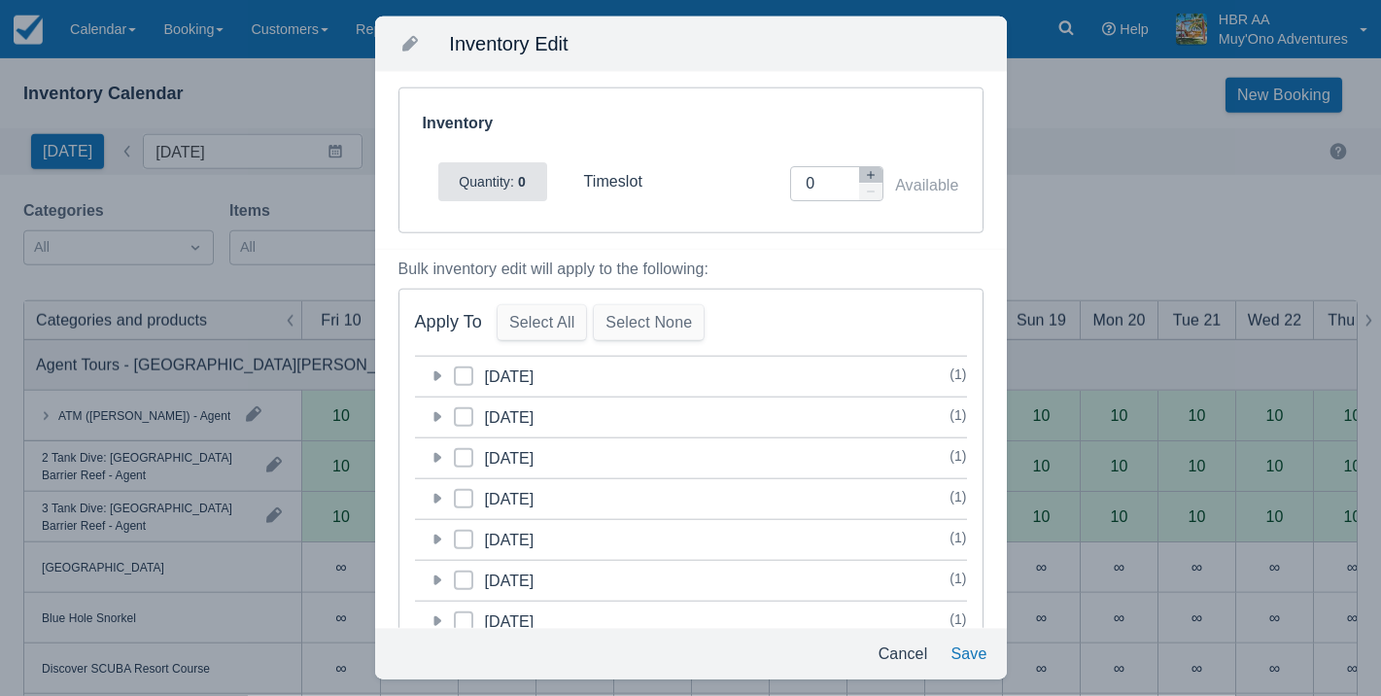
scroll to position [0, 0]
click at [870, 167] on button "button" at bounding box center [870, 175] width 23 height 17
type input "2"
click at [460, 373] on icon at bounding box center [464, 376] width 8 height 8
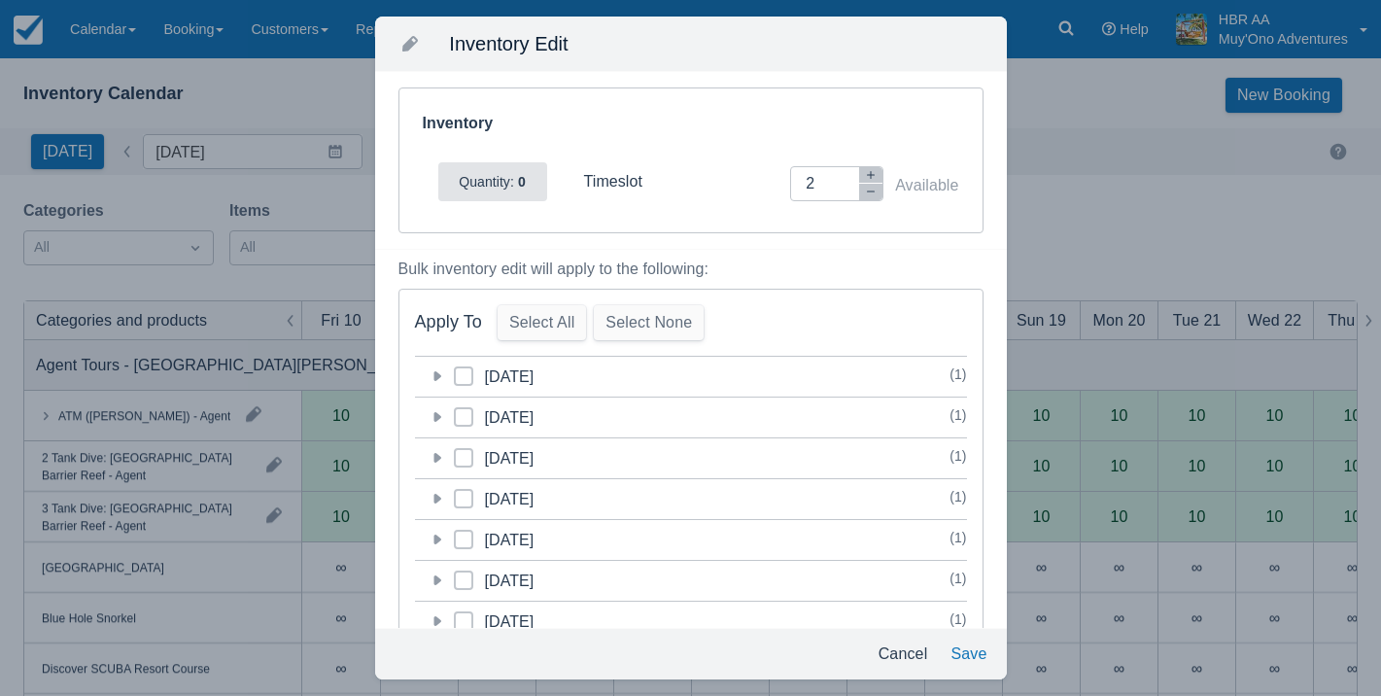
click at [455, 371] on input "category-1760248800" at bounding box center [454, 370] width 1 height 1
checkbox input "true"
click at [873, 176] on icon "button" at bounding box center [871, 175] width 12 height 12
type input "3"
click at [974, 666] on button "Save" at bounding box center [967, 653] width 51 height 35
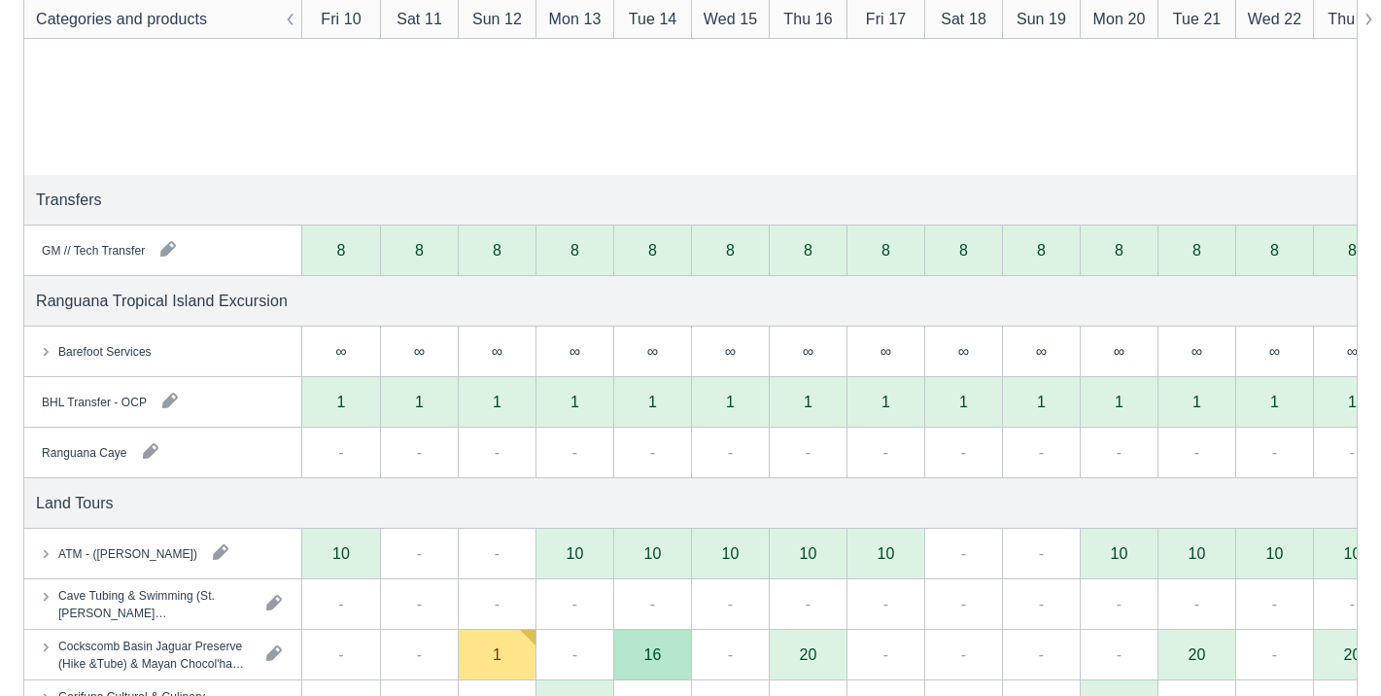
scroll to position [967, 0]
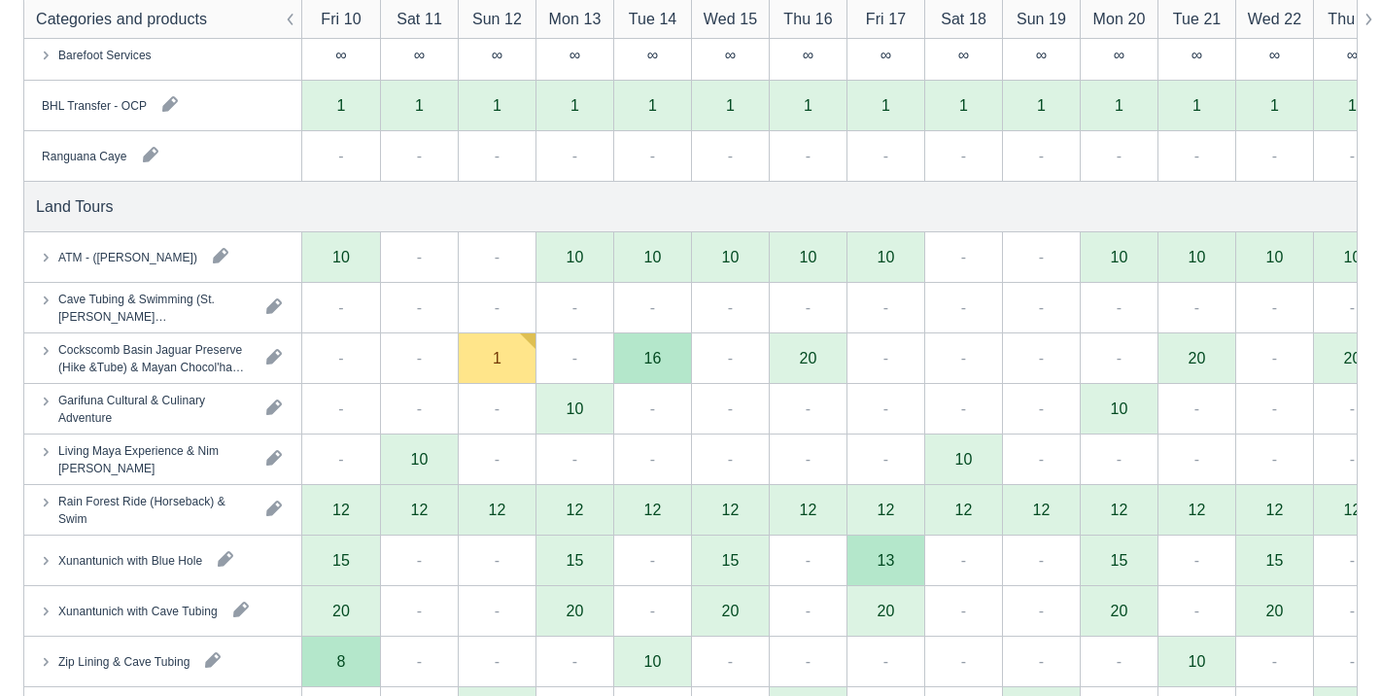
click at [484, 359] on div "1" at bounding box center [497, 358] width 78 height 51
click at [532, 347] on div "1" at bounding box center [497, 358] width 78 height 51
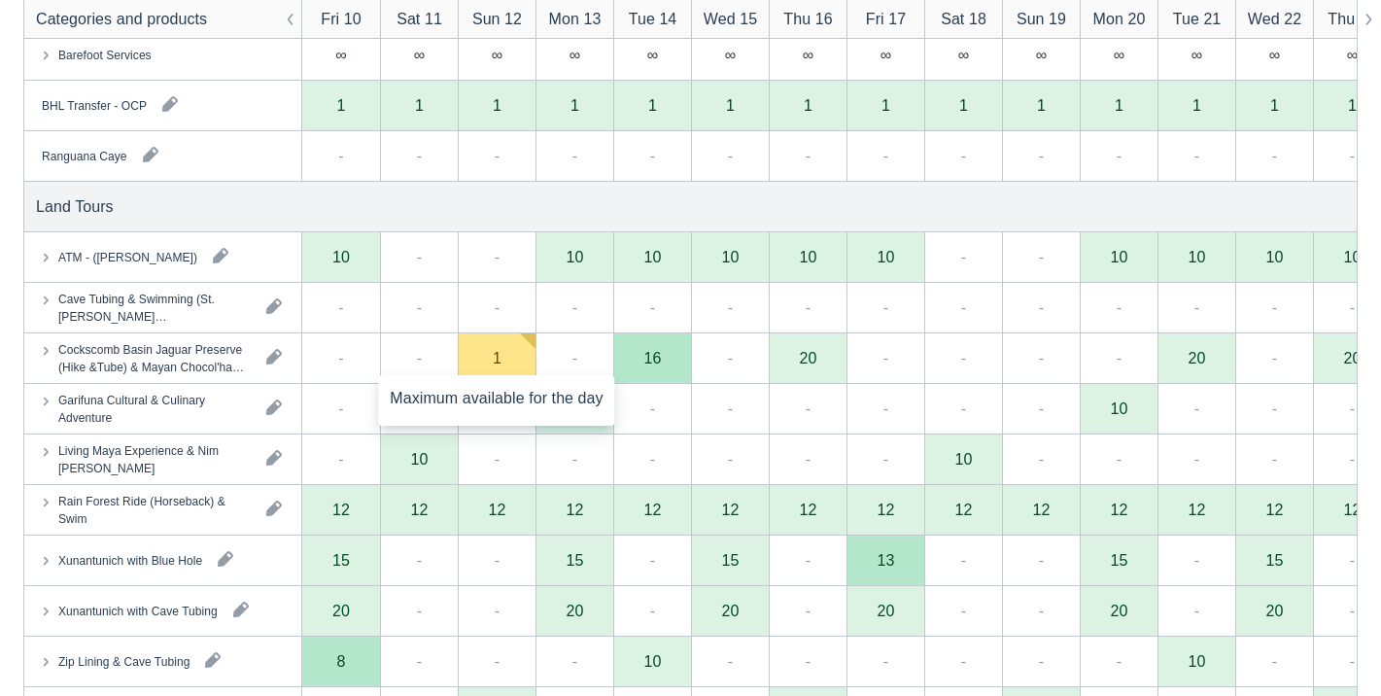
click at [532, 347] on div "1" at bounding box center [497, 358] width 78 height 51
click at [283, 362] on button "button" at bounding box center [273, 356] width 31 height 31
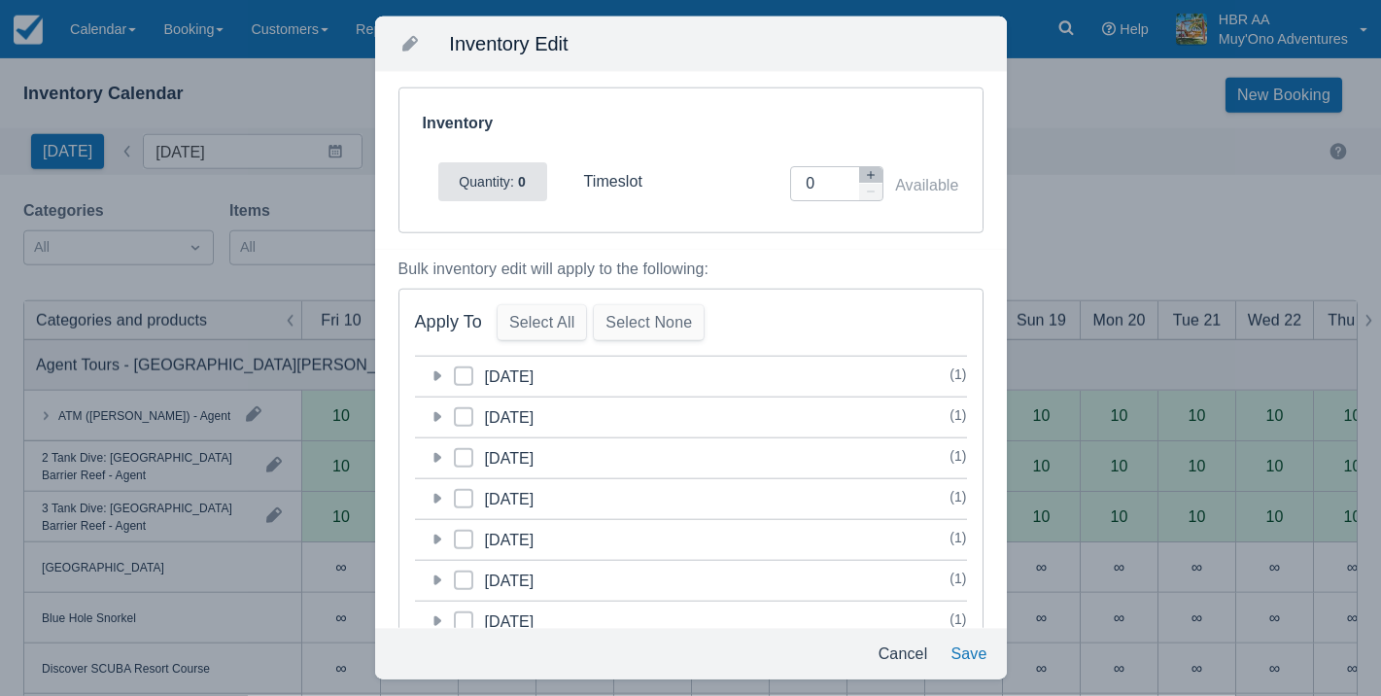
scroll to position [0, 0]
click at [868, 167] on button "button" at bounding box center [870, 175] width 23 height 17
type input "3"
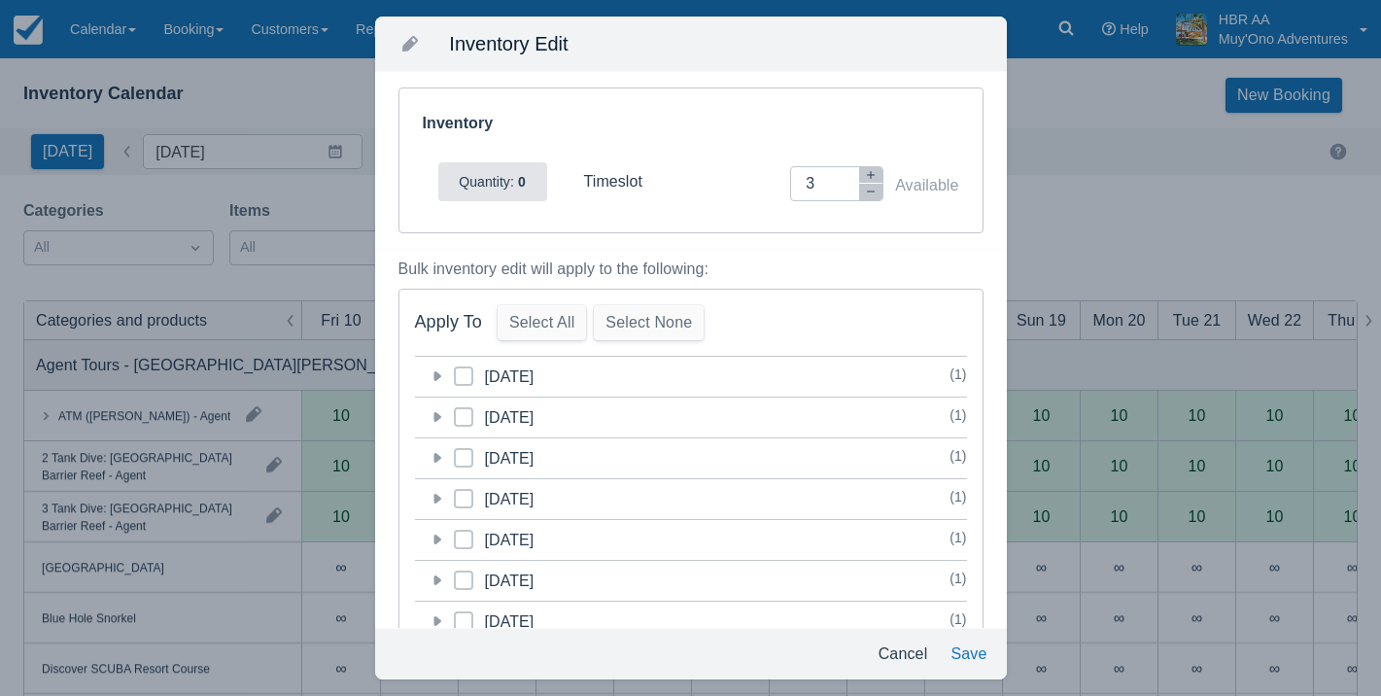
click at [469, 379] on span at bounding box center [463, 383] width 19 height 35
click at [455, 371] on input "category-1760248800" at bounding box center [454, 370] width 1 height 1
checkbox input "true"
click at [444, 377] on icon at bounding box center [436, 375] width 19 height 19
click at [951, 648] on button "Save" at bounding box center [967, 653] width 51 height 35
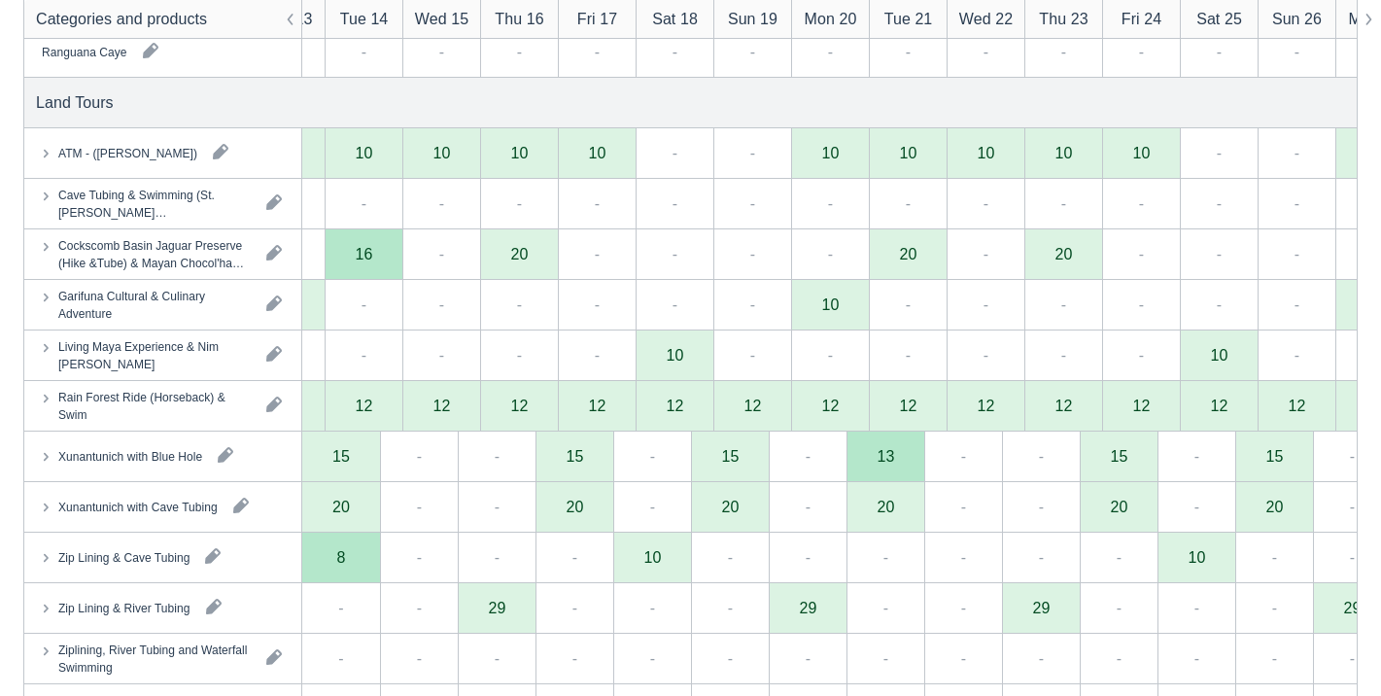
scroll to position [0, 289]
